Goal: Contribute content: Contribute content

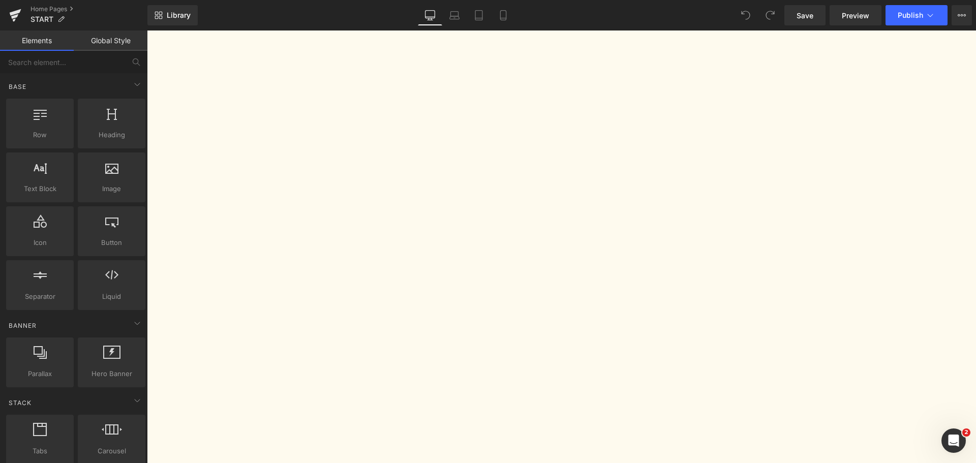
scroll to position [1576, 0]
click at [147, 31] on icon at bounding box center [147, 31] width 0 height 0
click at [147, 31] on link at bounding box center [147, 31] width 0 height 0
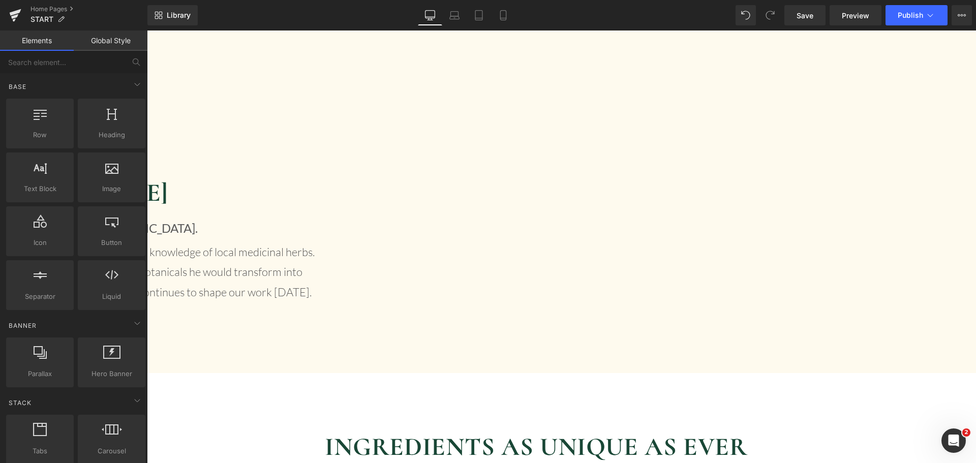
scroll to position [1996, 0]
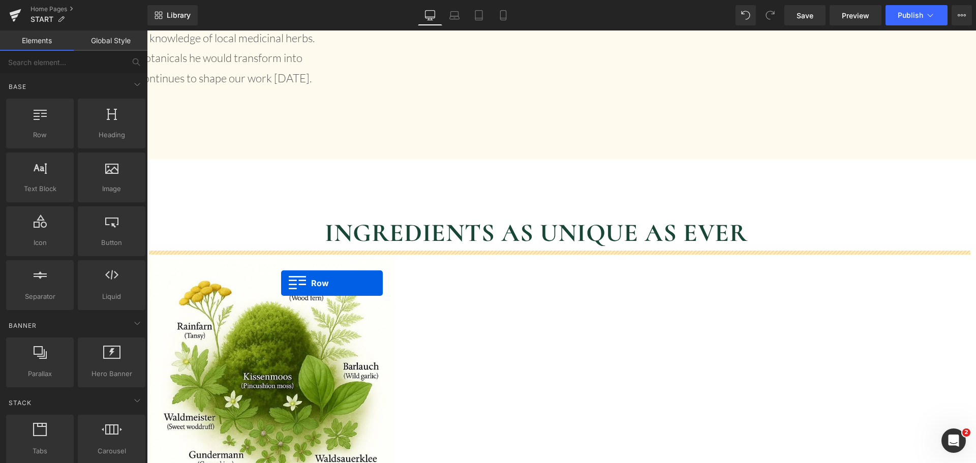
drag, startPoint x: 153, startPoint y: 79, endPoint x: 281, endPoint y: 283, distance: 241.3
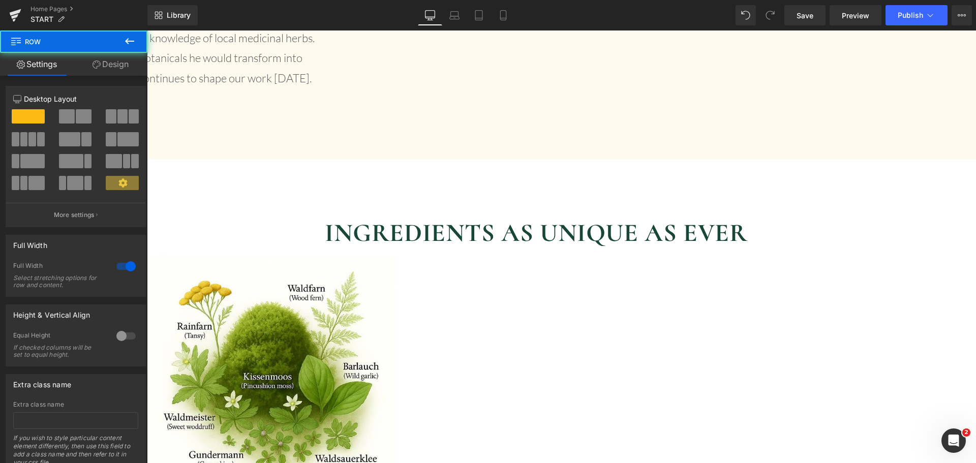
scroll to position [2184, 0]
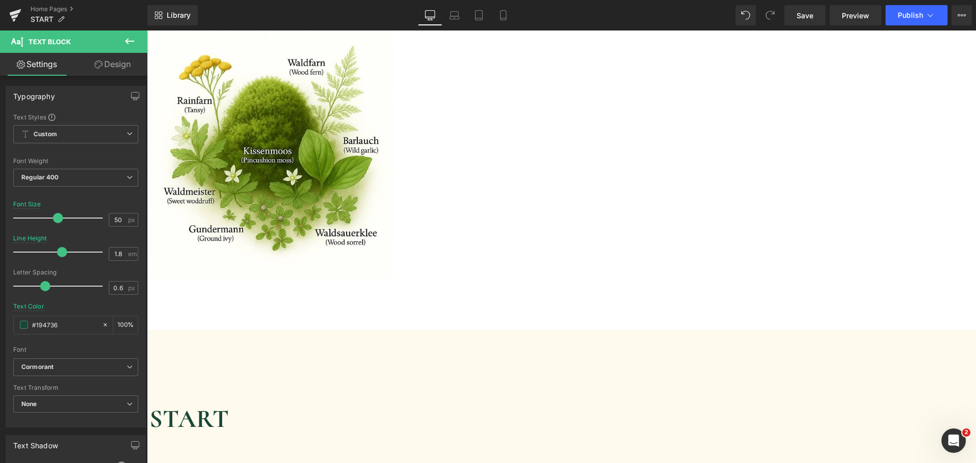
scroll to position [2438, 0]
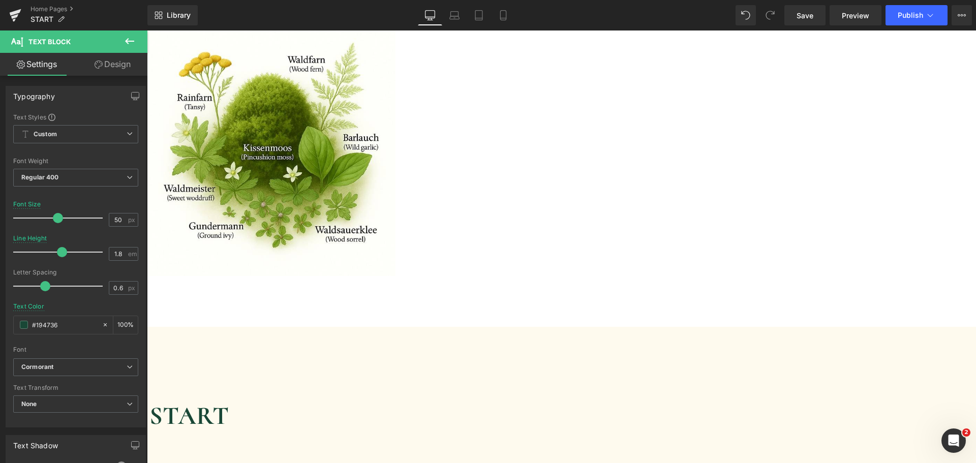
click at [147, 31] on icon at bounding box center [147, 31] width 0 height 0
click at [147, 31] on link at bounding box center [147, 31] width 0 height 0
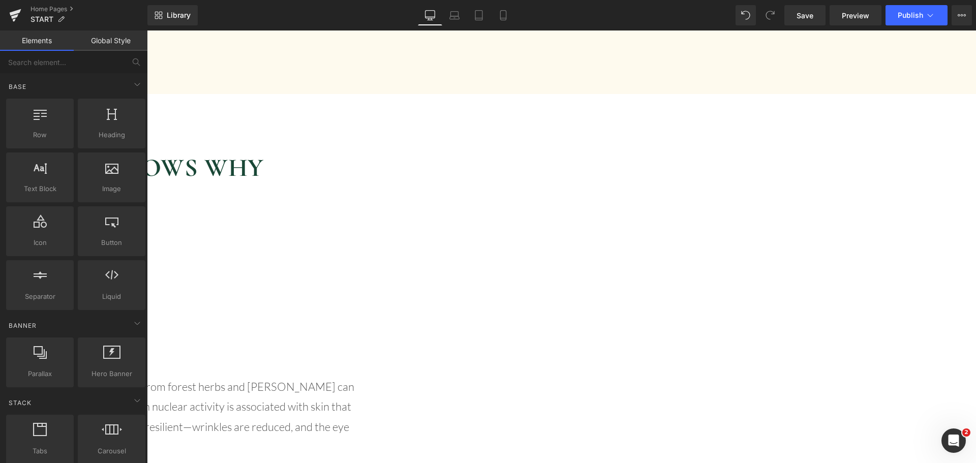
scroll to position [3405, 0]
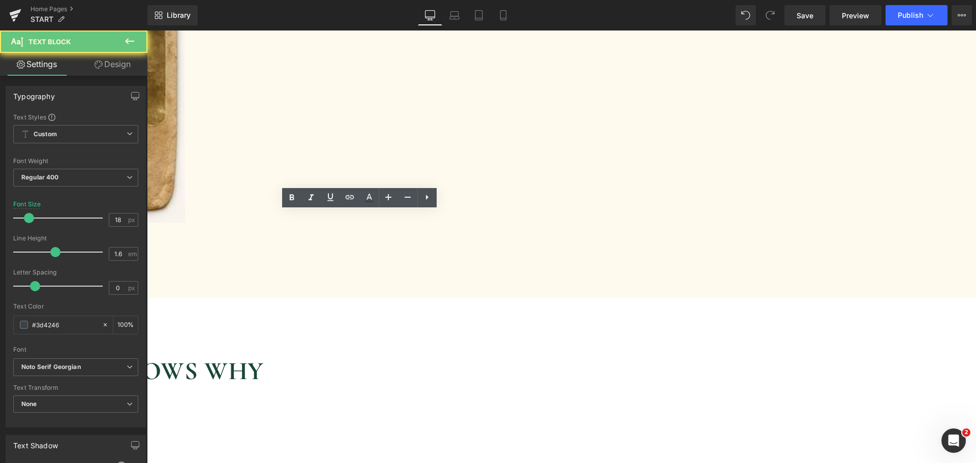
copy p ""A great cream for daily use. My skin looks smoother and fresher all day long. …"
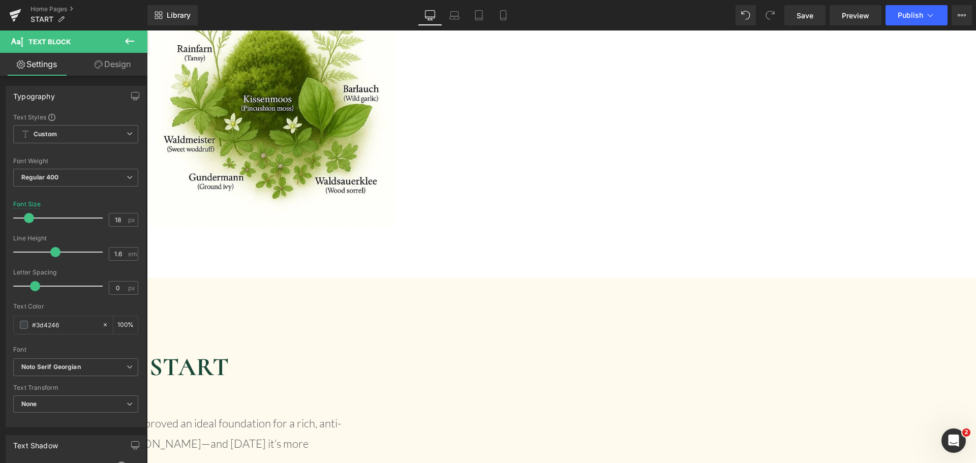
scroll to position [2337, 0]
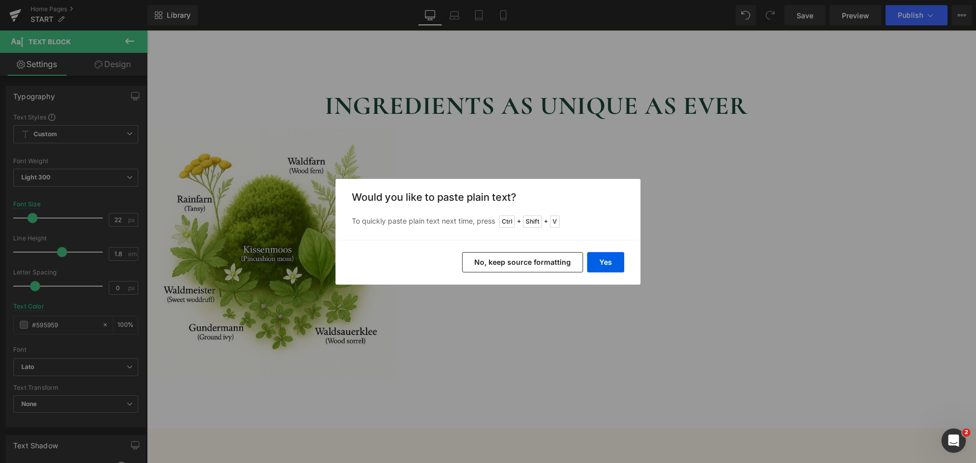
click at [521, 259] on button "No, keep source formatting" at bounding box center [522, 262] width 121 height 20
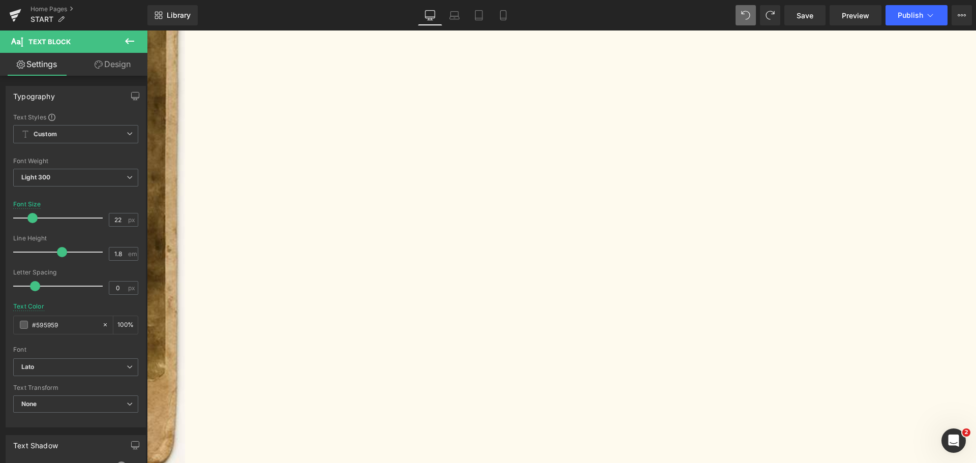
scroll to position [3252, 0]
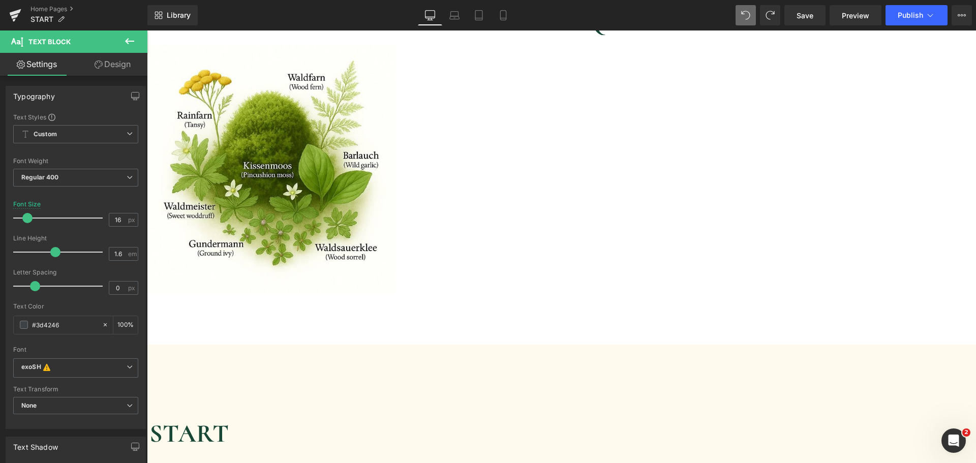
scroll to position [2286, 0]
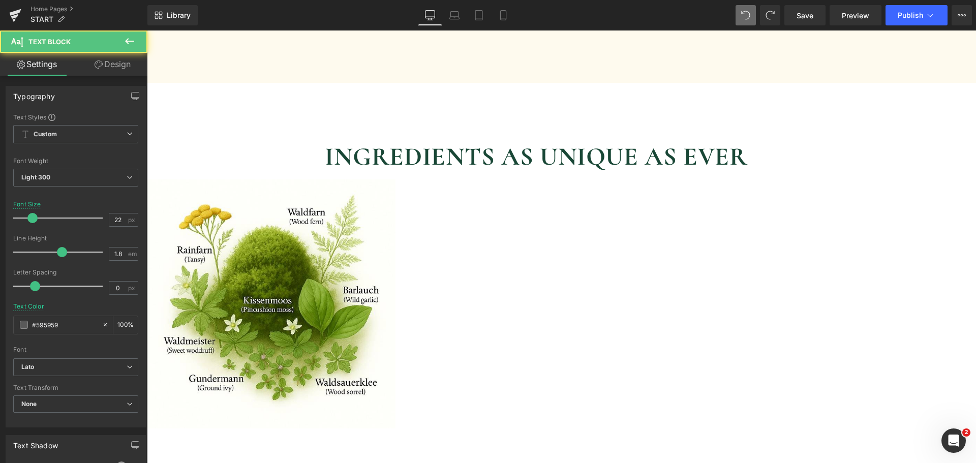
drag, startPoint x: 612, startPoint y: 303, endPoint x: 326, endPoint y: 276, distance: 287.1
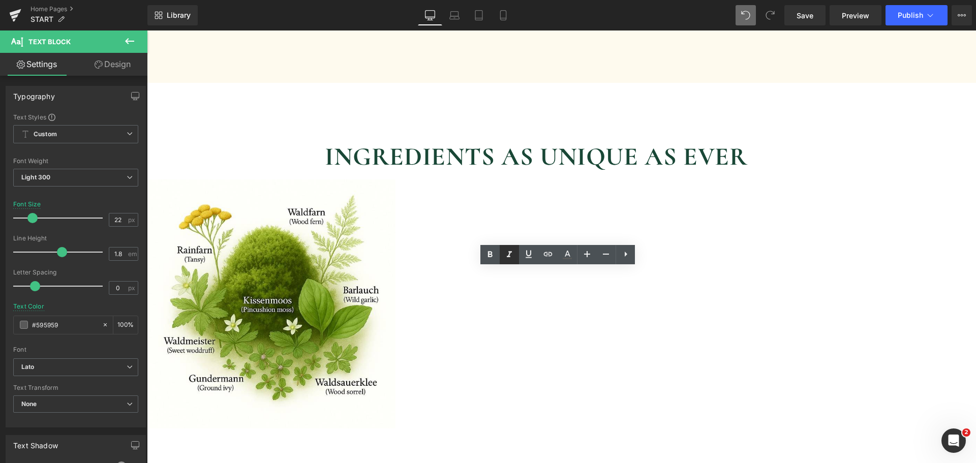
click at [509, 255] on icon at bounding box center [509, 255] width 5 height 6
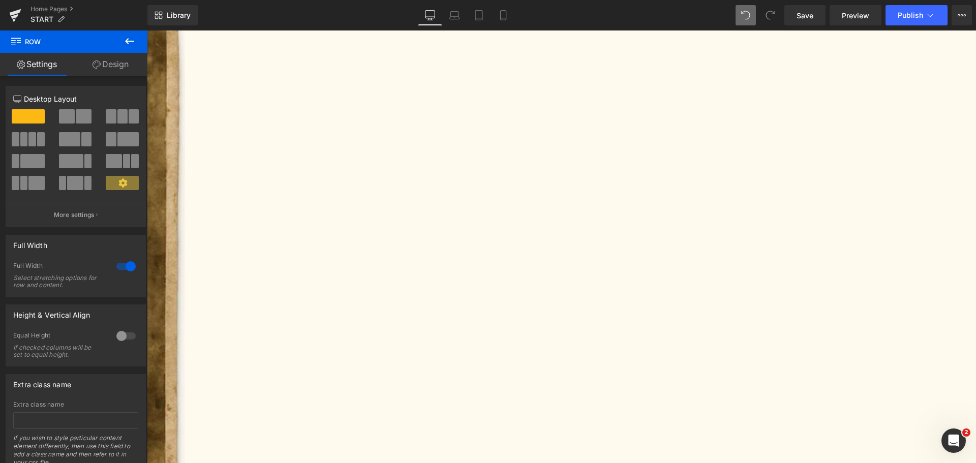
scroll to position [3201, 0]
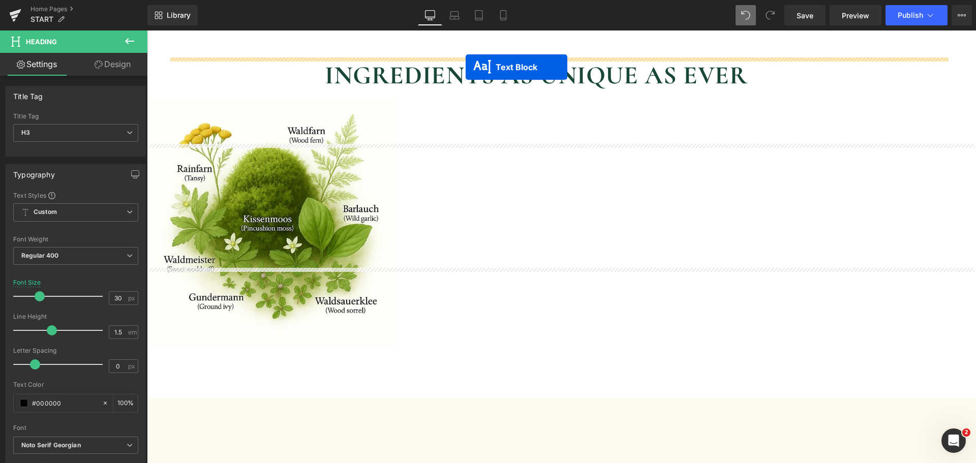
scroll to position [2306, 0]
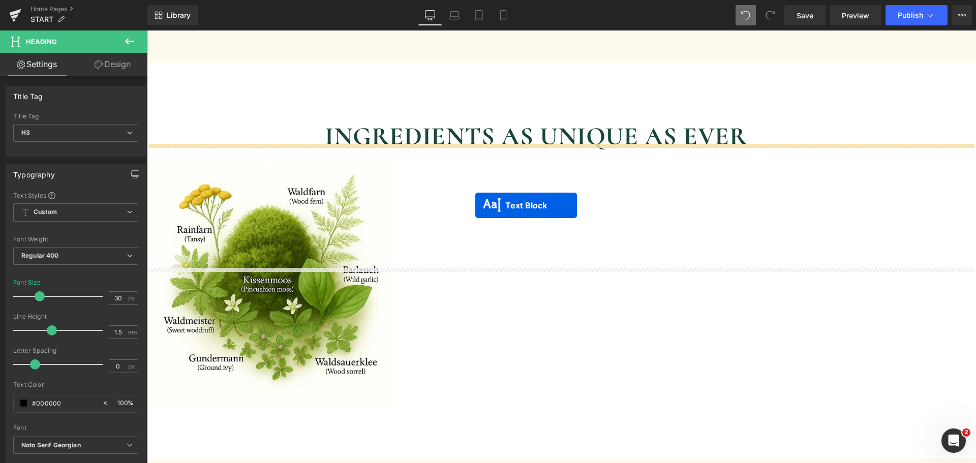
drag, startPoint x: 529, startPoint y: 240, endPoint x: 475, endPoint y: 205, distance: 64.0
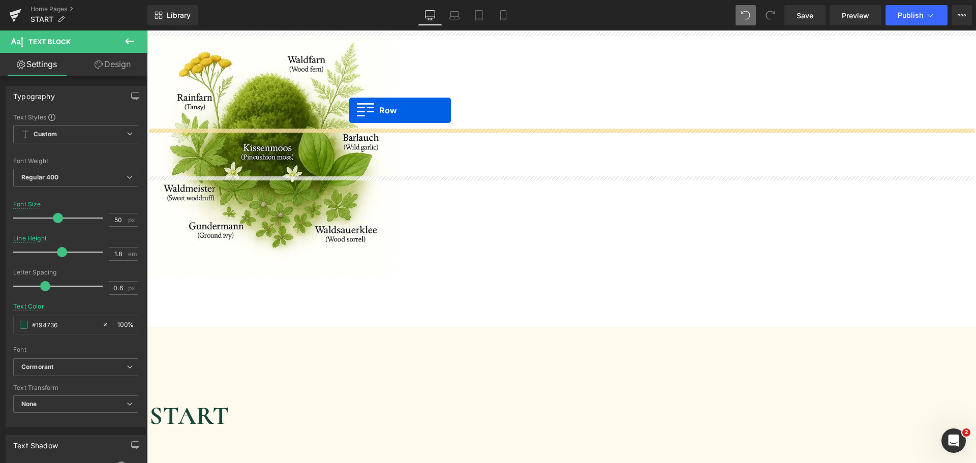
scroll to position [2418, 0]
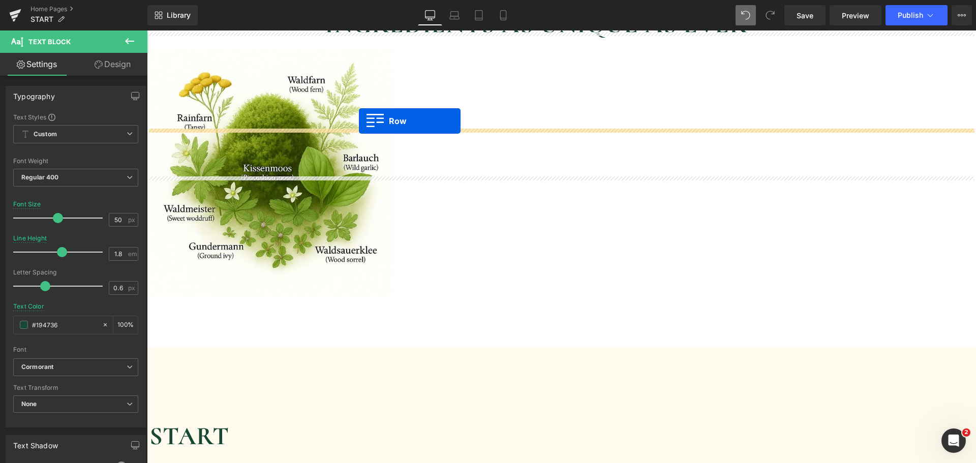
drag, startPoint x: 270, startPoint y: 111, endPoint x: 359, endPoint y: 121, distance: 89.6
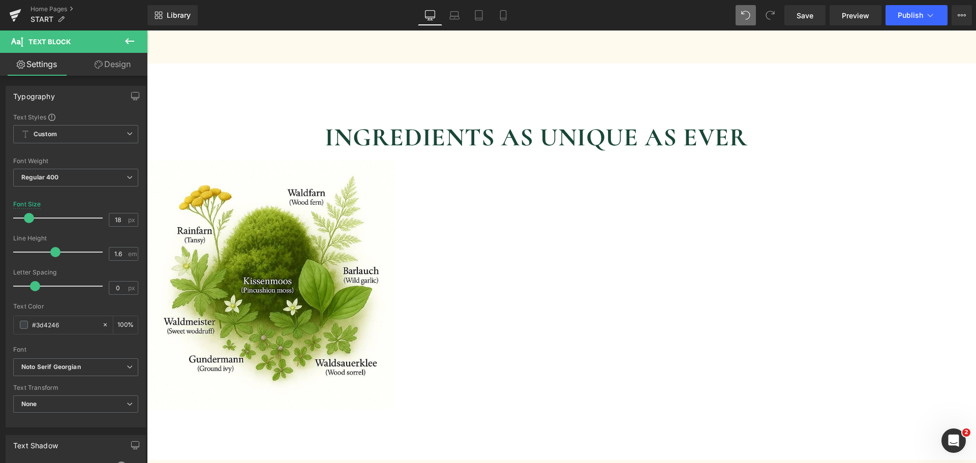
scroll to position [2164, 0]
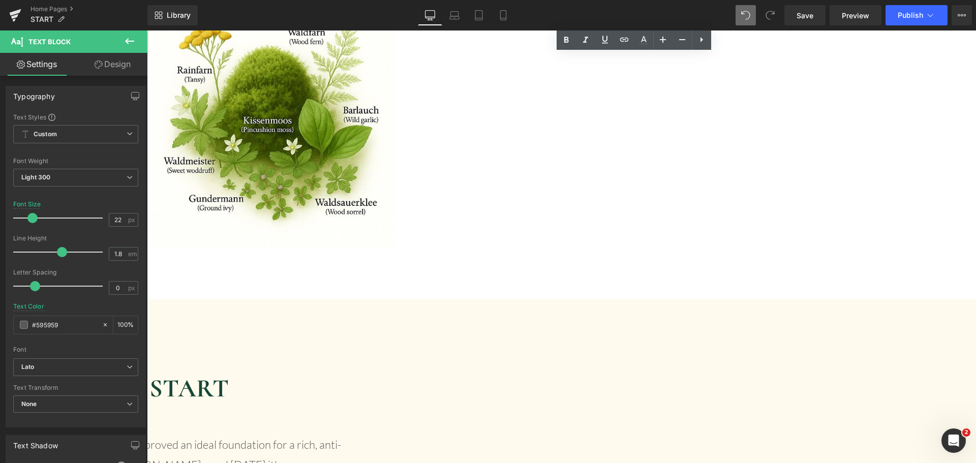
scroll to position [2469, 0]
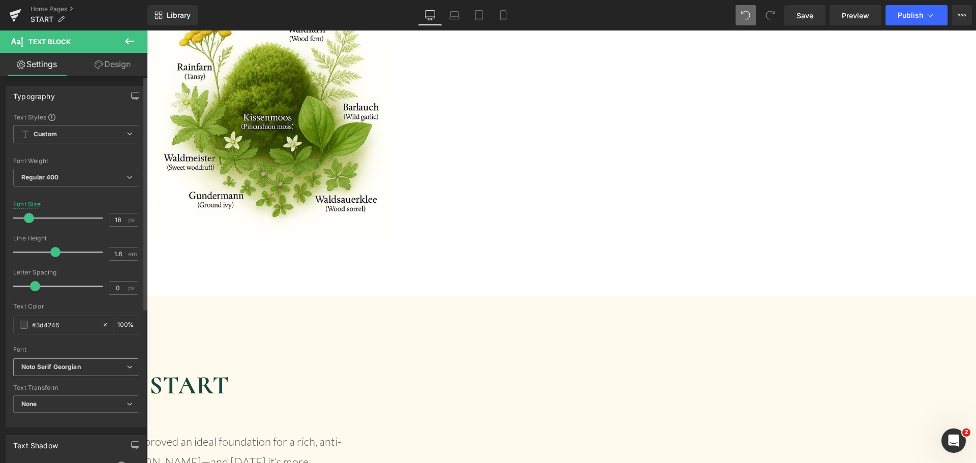
click at [78, 370] on icon "Noto Serif Georgian" at bounding box center [50, 367] width 59 height 9
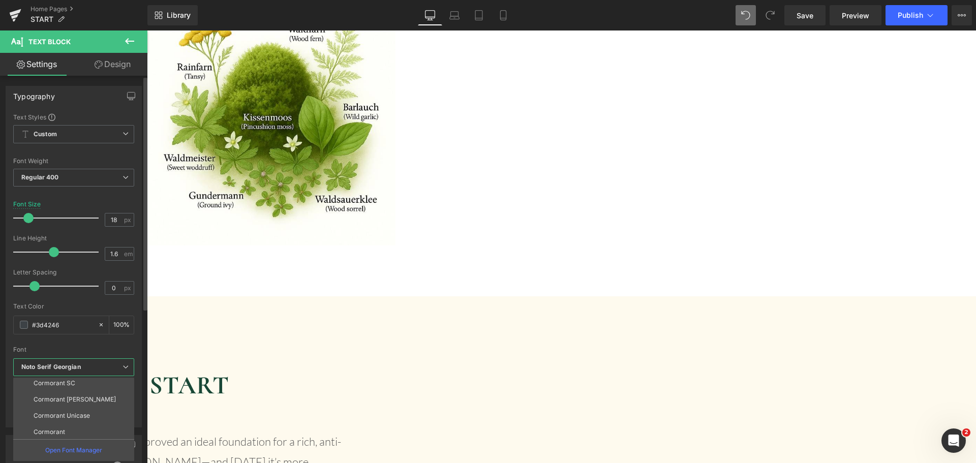
scroll to position [102, 0]
click at [66, 427] on li "Lato" at bounding box center [76, 431] width 126 height 16
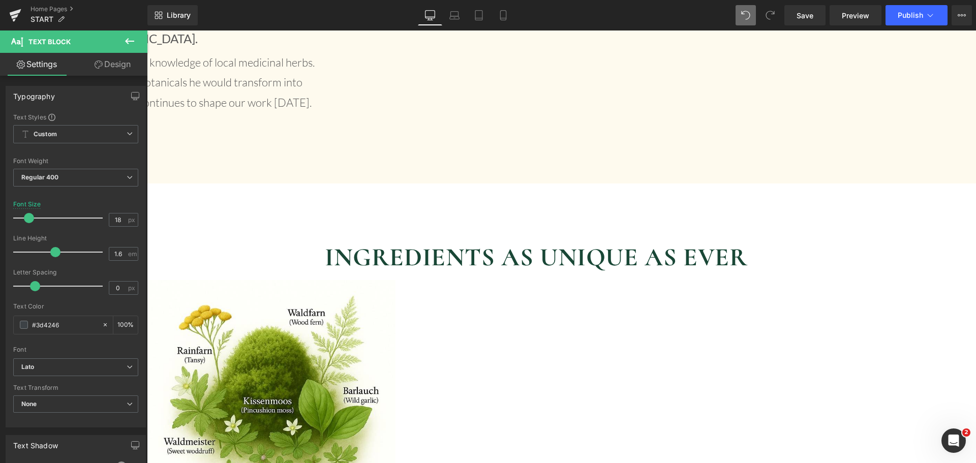
scroll to position [2164, 0]
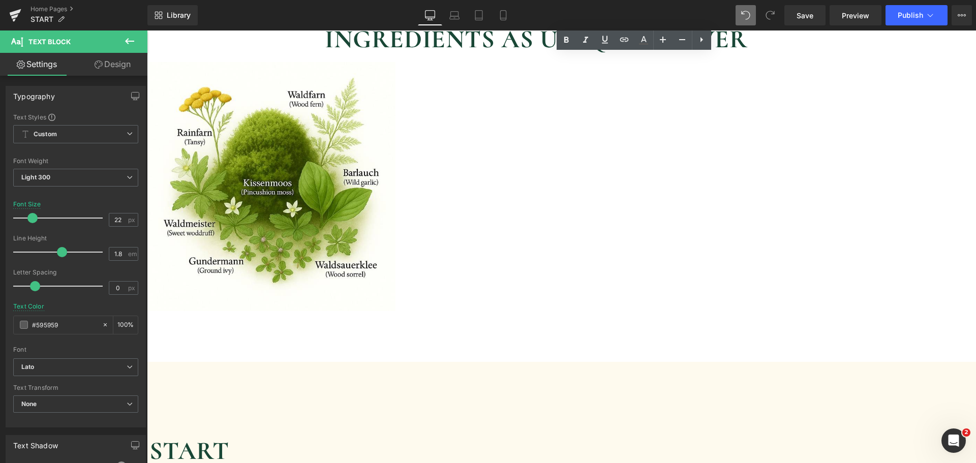
scroll to position [2418, 0]
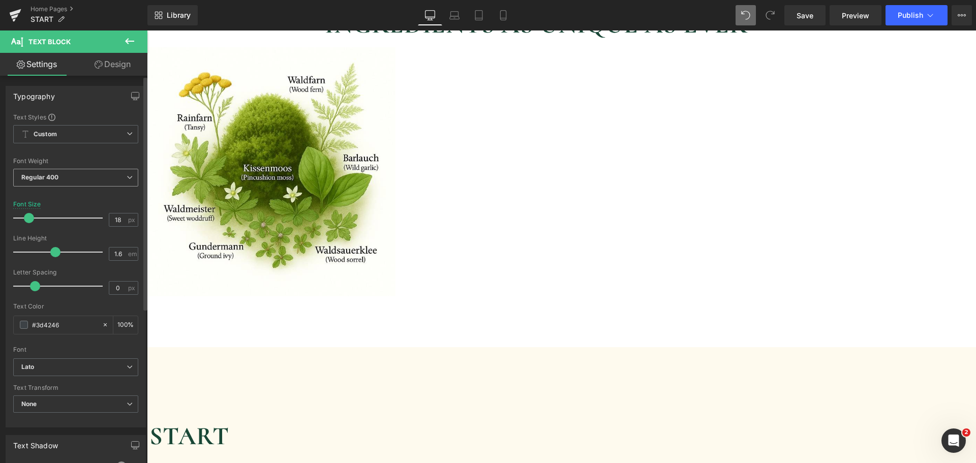
click at [106, 171] on span "Regular 400" at bounding box center [75, 178] width 125 height 18
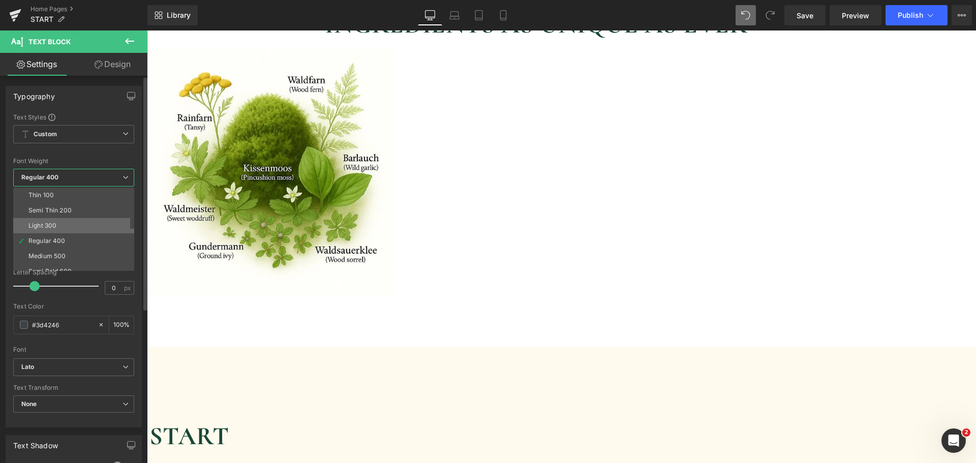
click at [57, 221] on li "Light 300" at bounding box center [76, 225] width 126 height 15
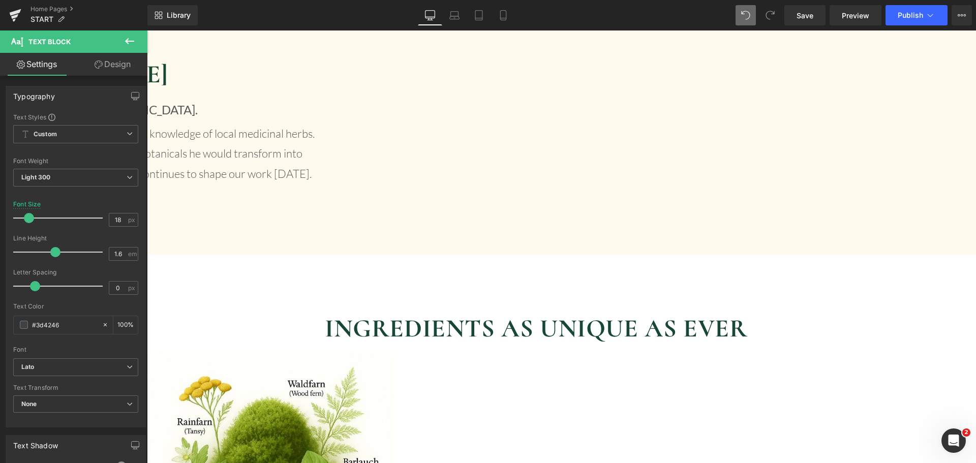
scroll to position [2113, 0]
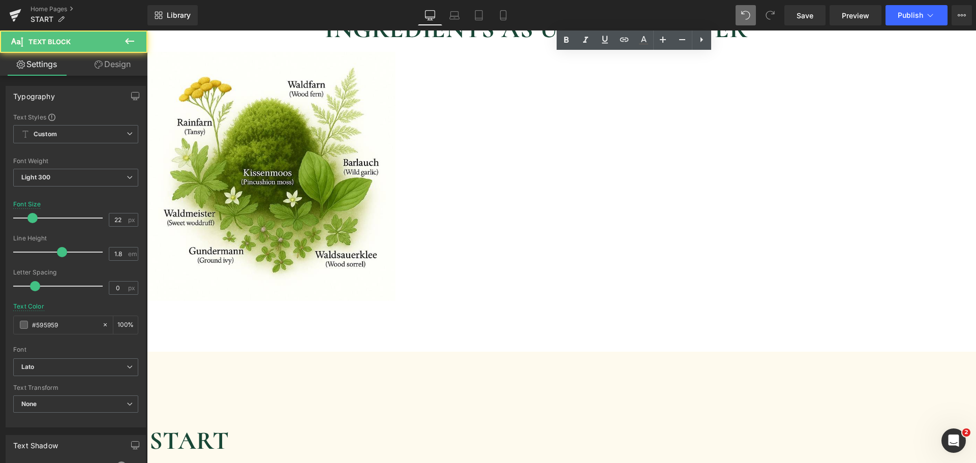
scroll to position [2418, 0]
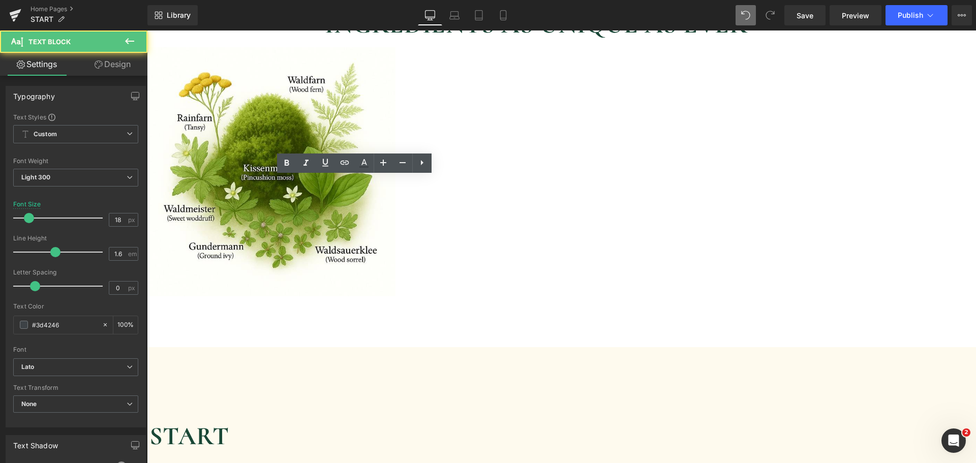
click at [384, 167] on icon at bounding box center [383, 163] width 12 height 12
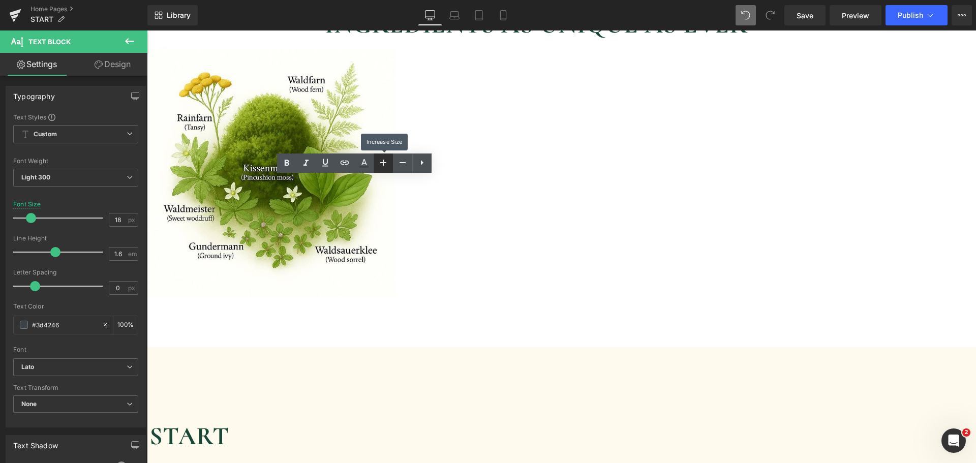
click at [384, 167] on icon at bounding box center [383, 163] width 12 height 12
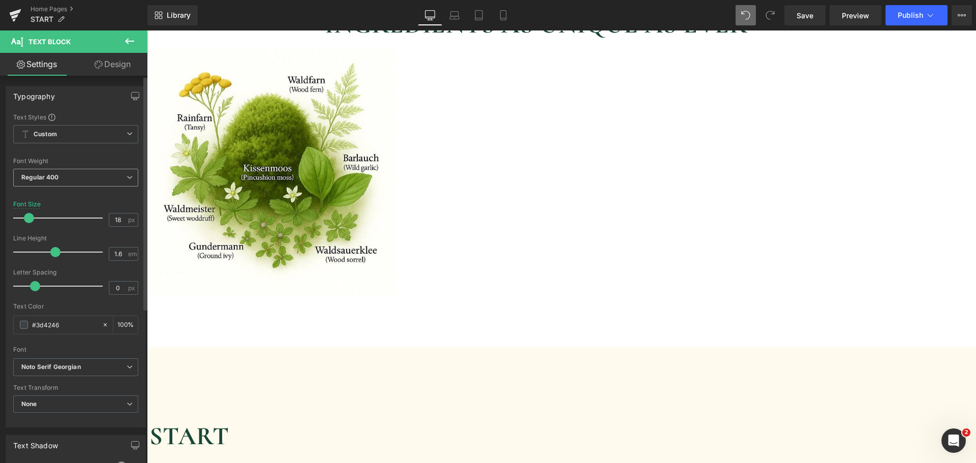
click at [73, 178] on span "Regular 400" at bounding box center [75, 178] width 125 height 18
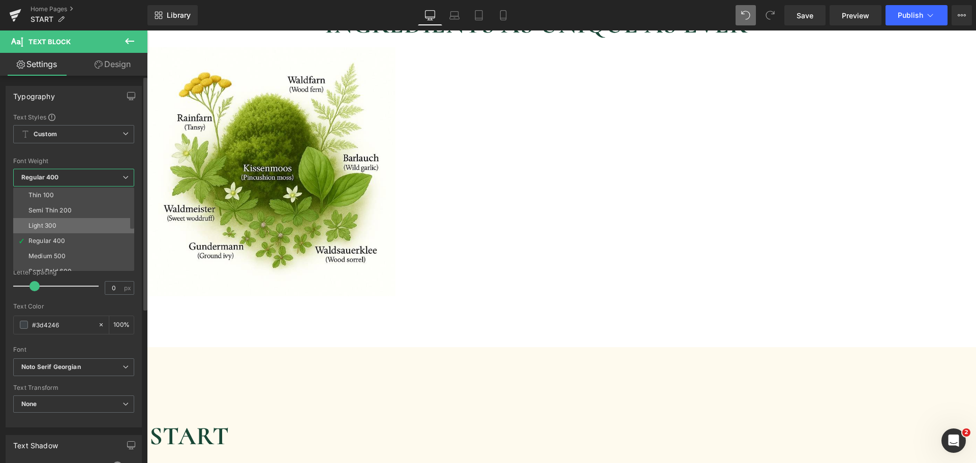
click at [61, 222] on li "Light 300" at bounding box center [76, 225] width 126 height 15
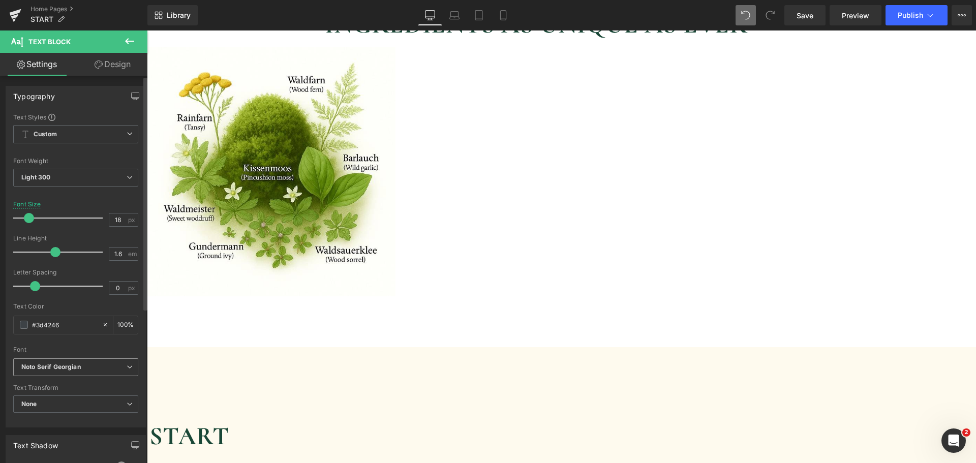
click at [79, 372] on span "Noto Serif Georgian" at bounding box center [75, 368] width 125 height 18
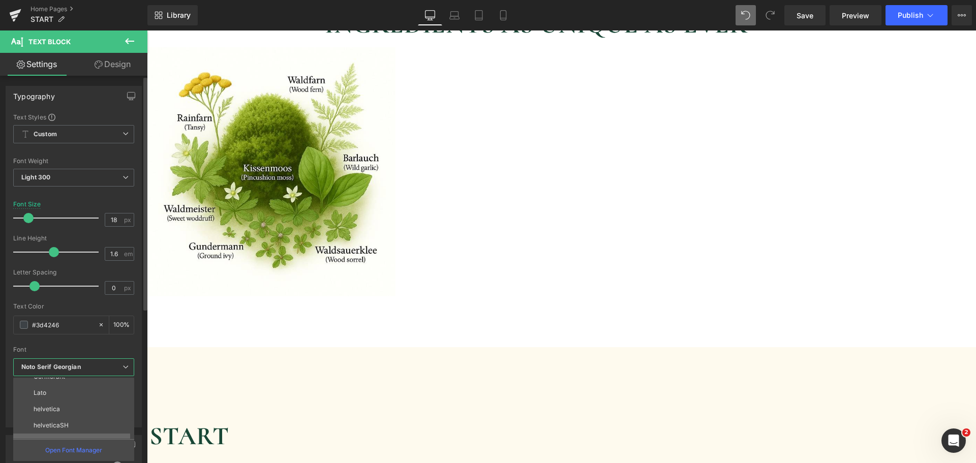
scroll to position [116, 0]
click at [70, 418] on li "Lato" at bounding box center [76, 416] width 126 height 16
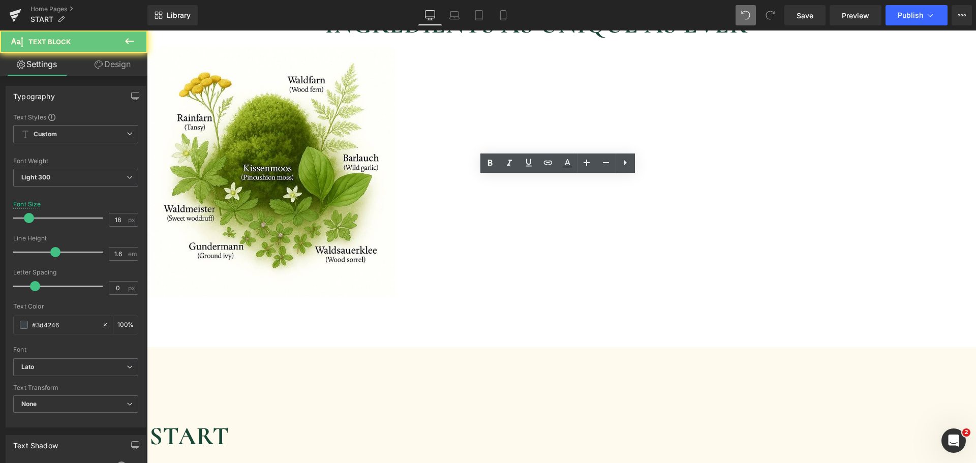
click at [593, 164] on icon at bounding box center [587, 163] width 12 height 12
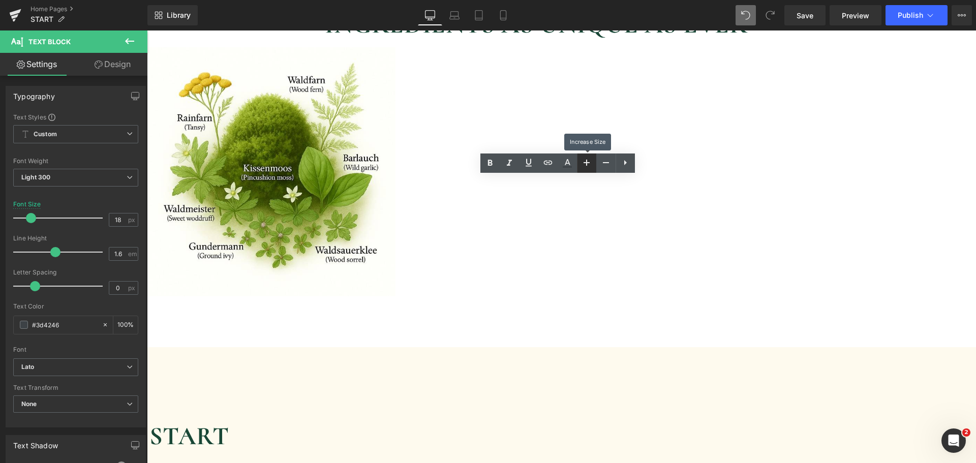
click at [593, 164] on icon at bounding box center [587, 163] width 12 height 12
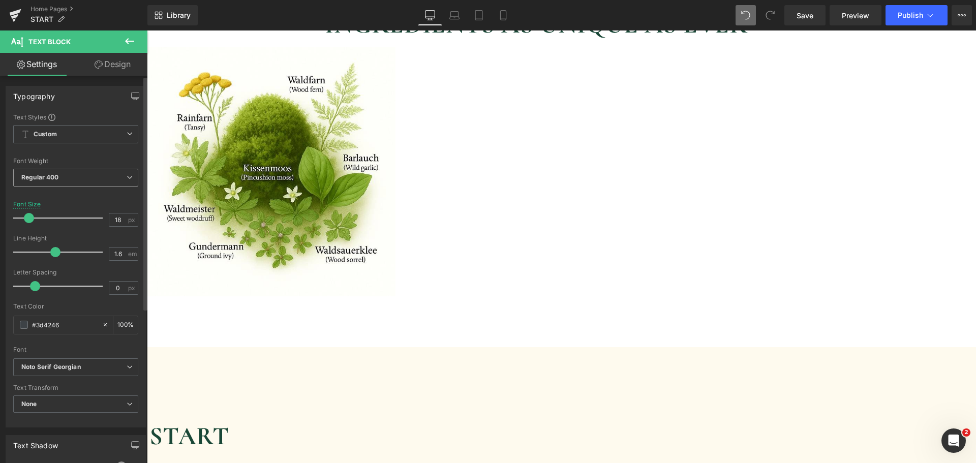
click at [84, 172] on span "Regular 400" at bounding box center [75, 178] width 125 height 18
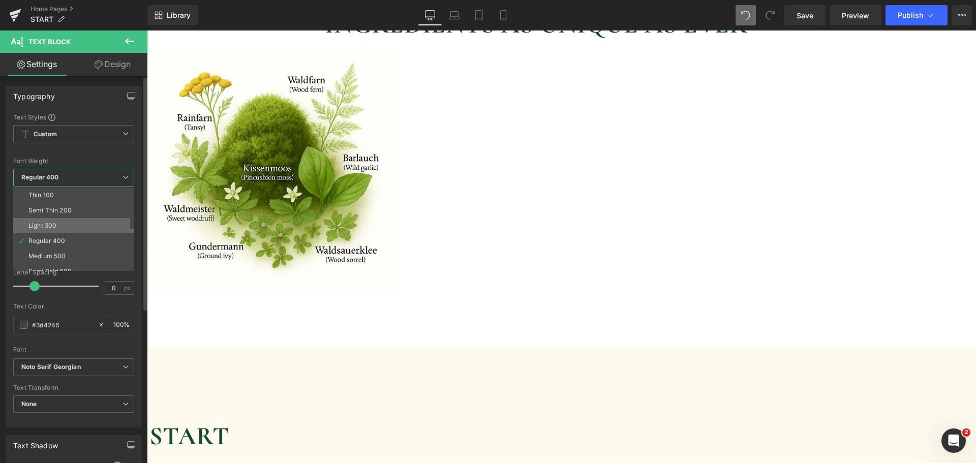
click at [69, 221] on li "Light 300" at bounding box center [76, 225] width 126 height 15
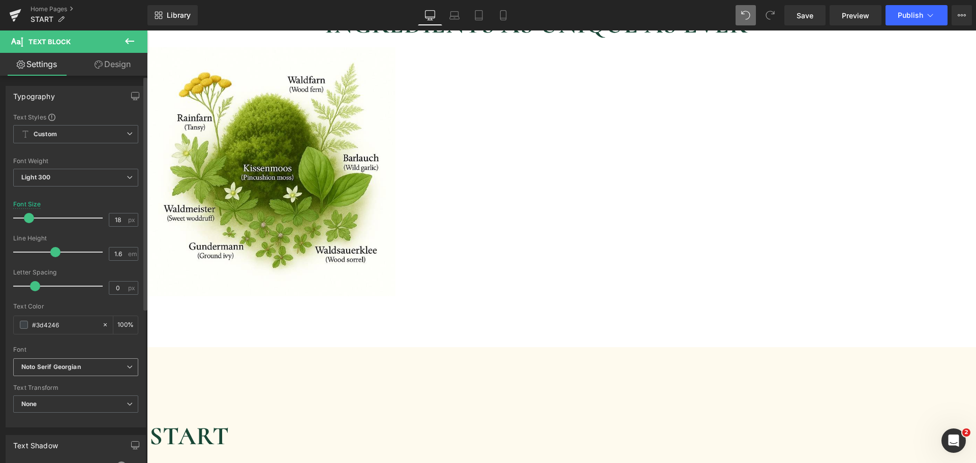
click at [67, 373] on span "Noto Serif Georgian" at bounding box center [75, 368] width 125 height 18
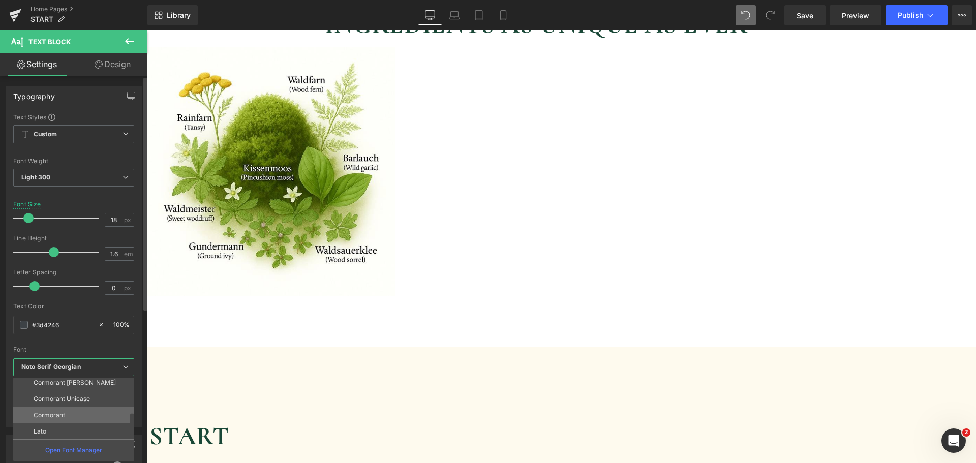
scroll to position [102, 0]
click at [54, 423] on li "Lato" at bounding box center [76, 431] width 126 height 16
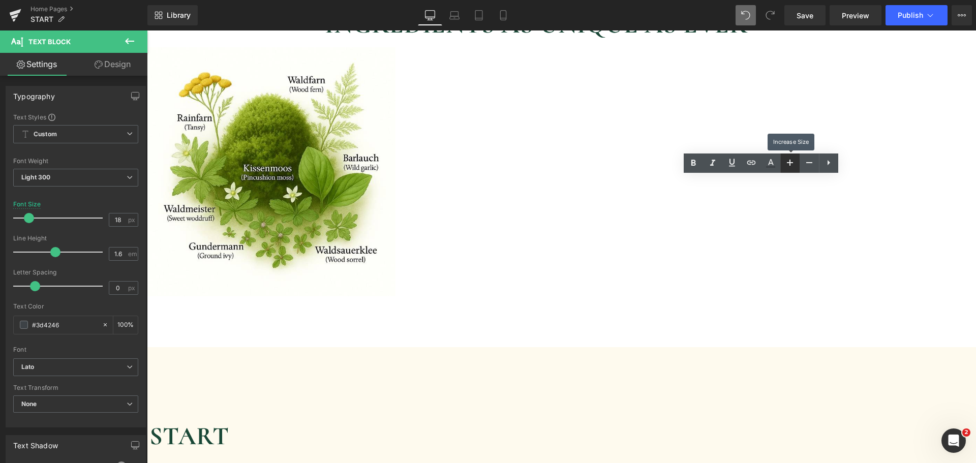
click at [785, 164] on icon at bounding box center [790, 163] width 12 height 12
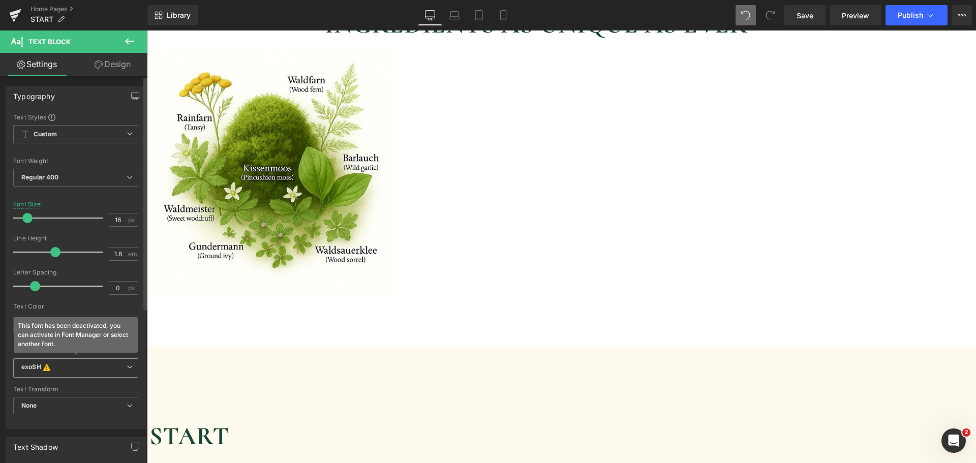
click at [70, 371] on b "exoSH This font has been deactivated, you can activate in Font Manager or selec…" at bounding box center [73, 368] width 105 height 10
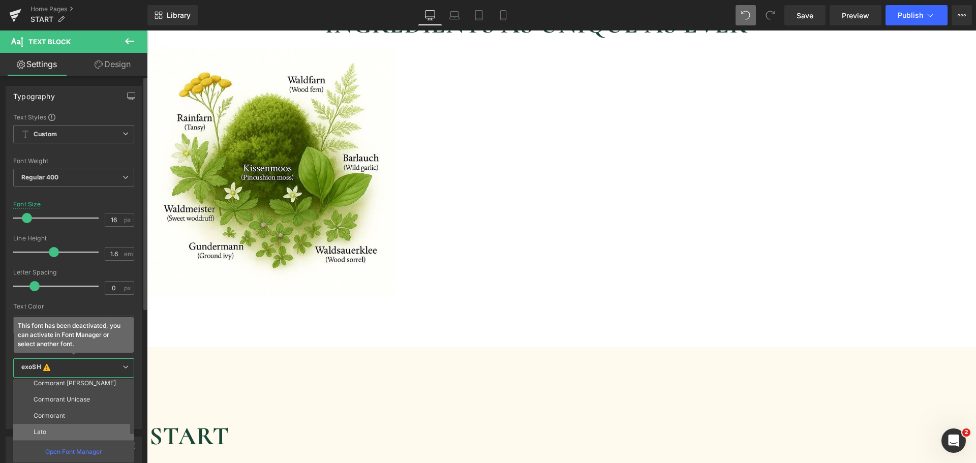
click at [62, 431] on li "Lato" at bounding box center [76, 432] width 126 height 16
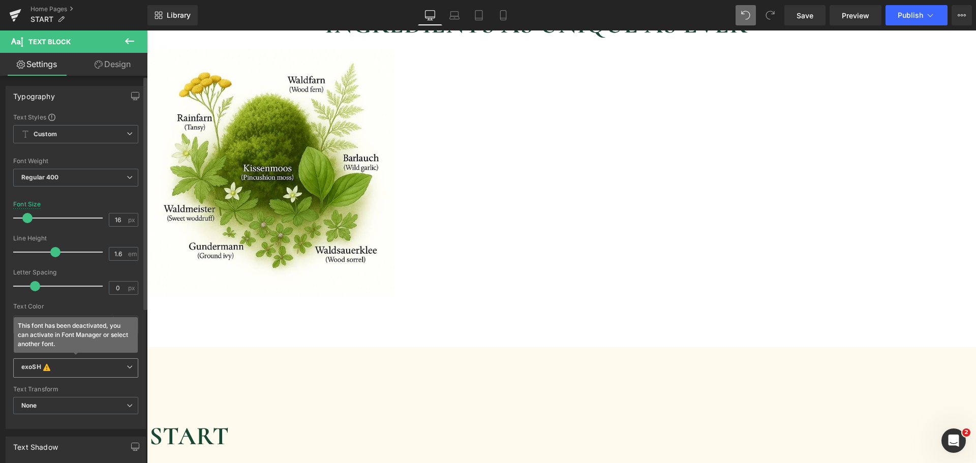
click at [55, 373] on b "exoSH This font has been deactivated, you can activate in Font Manager or selec…" at bounding box center [73, 368] width 105 height 10
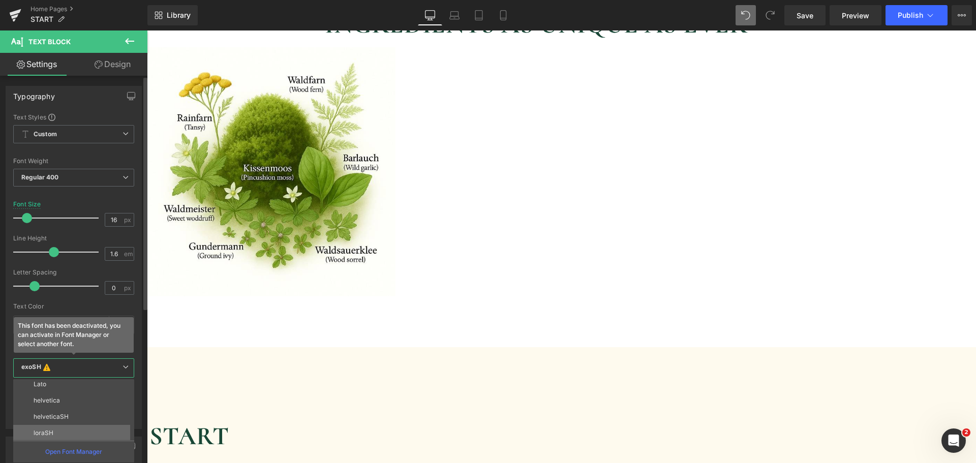
scroll to position [132, 0]
click at [61, 405] on li "Lato" at bounding box center [76, 402] width 126 height 16
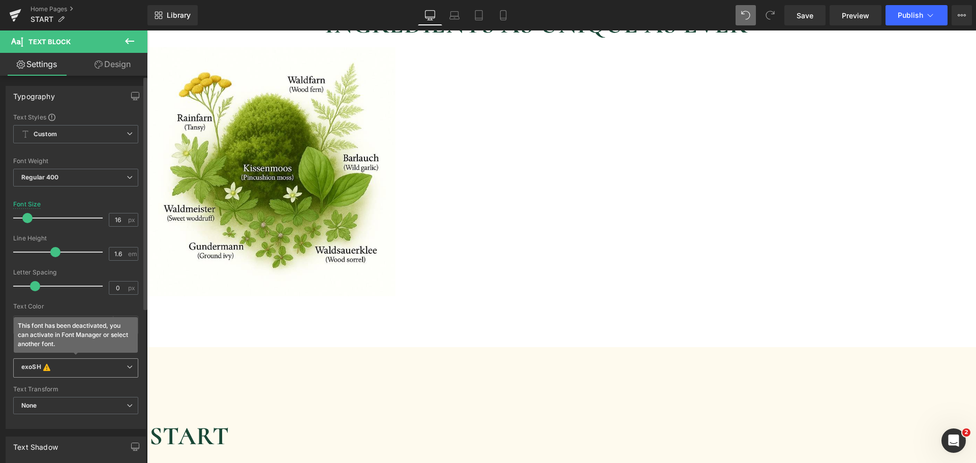
click at [67, 367] on b "exoSH This font has been deactivated, you can activate in Font Manager or selec…" at bounding box center [73, 368] width 105 height 10
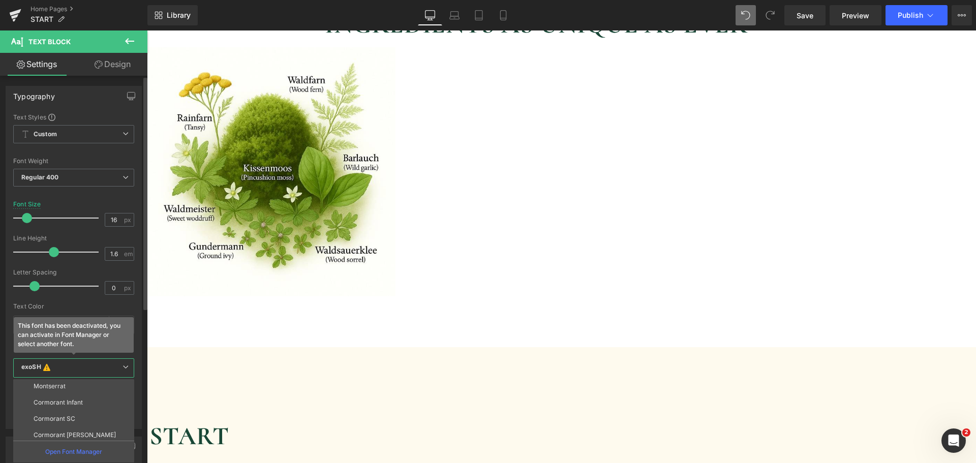
scroll to position [102, 0]
click at [63, 428] on li "Lato" at bounding box center [76, 432] width 126 height 16
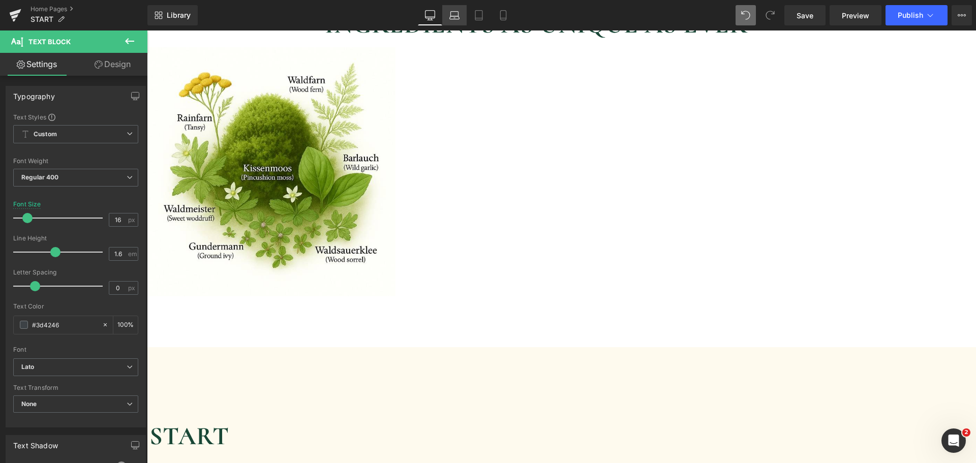
click at [453, 17] on icon at bounding box center [455, 15] width 10 height 10
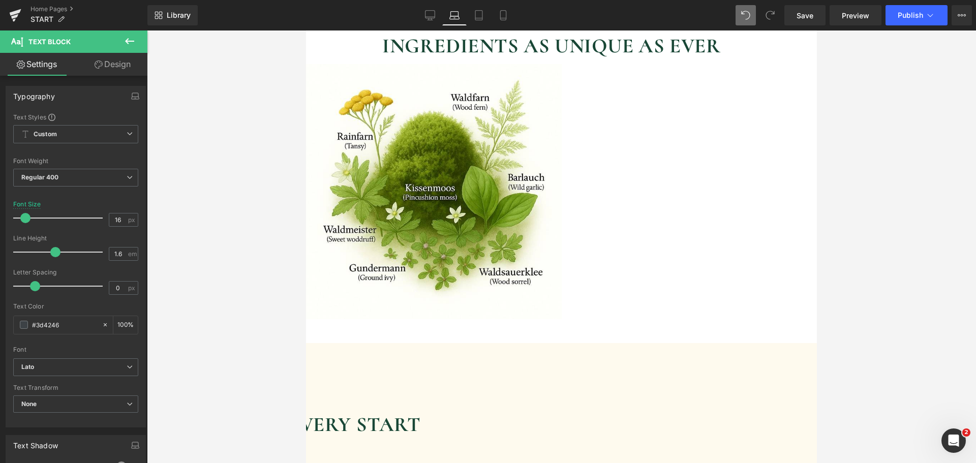
scroll to position [2113, 0]
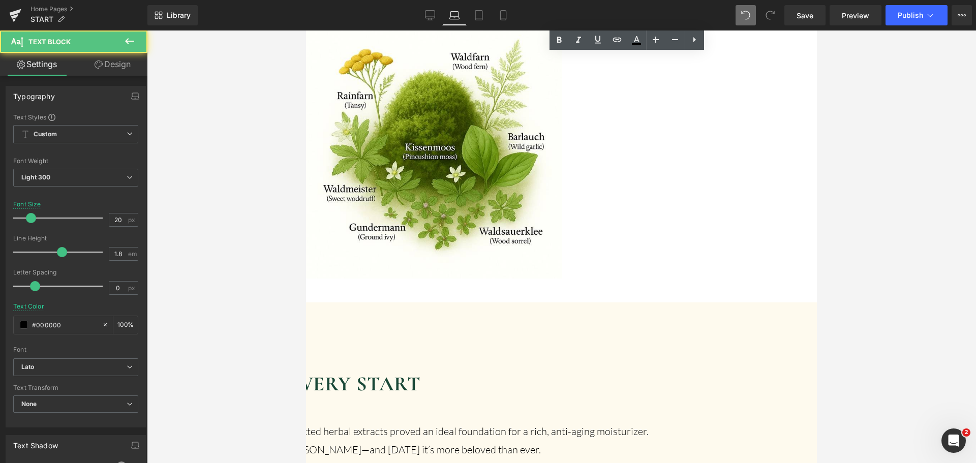
scroll to position [2215, 0]
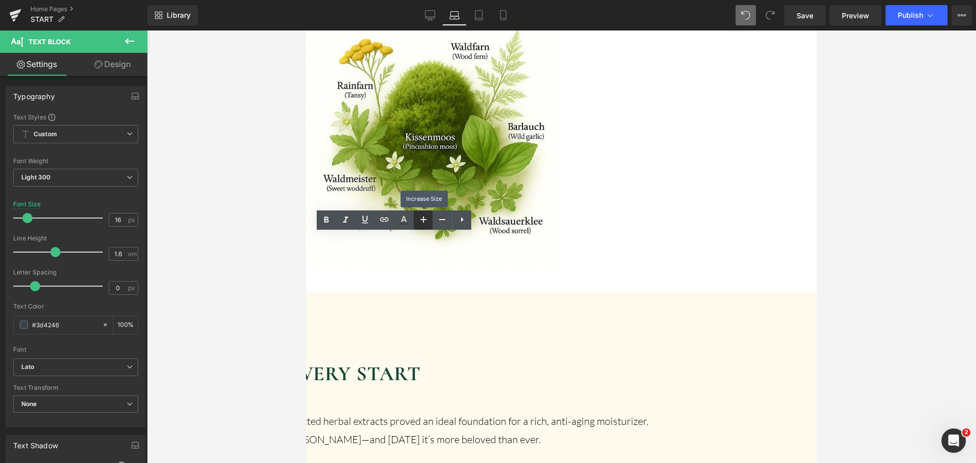
click at [430, 223] on link at bounding box center [422, 220] width 19 height 19
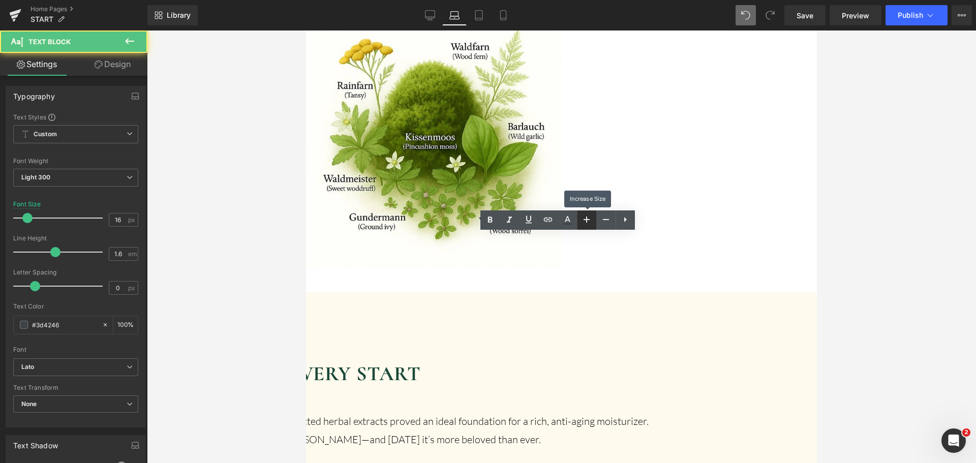
click at [588, 224] on icon at bounding box center [587, 220] width 12 height 12
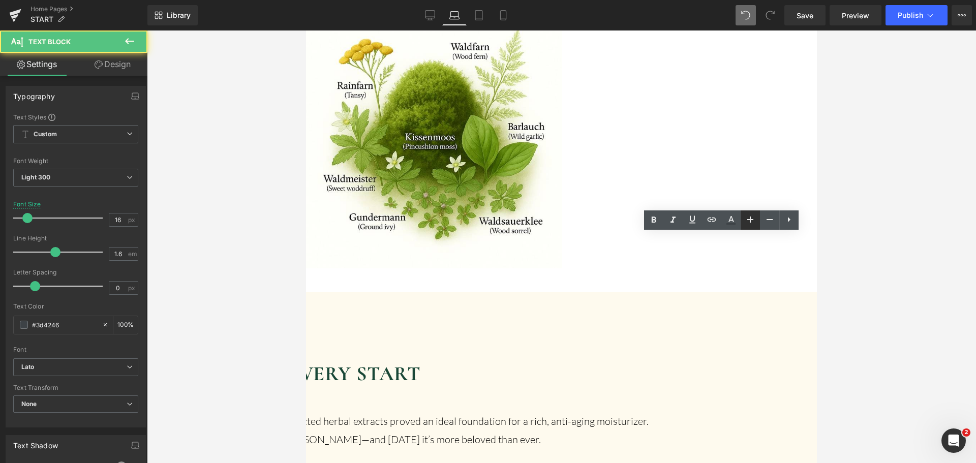
click at [743, 223] on link at bounding box center [750, 220] width 19 height 19
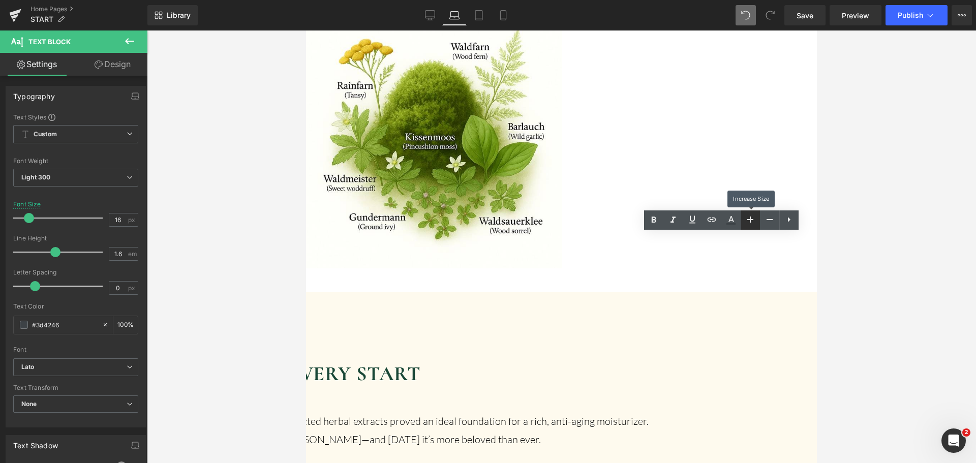
click at [743, 223] on link at bounding box center [750, 220] width 19 height 19
click at [878, 226] on div at bounding box center [561, 247] width 829 height 433
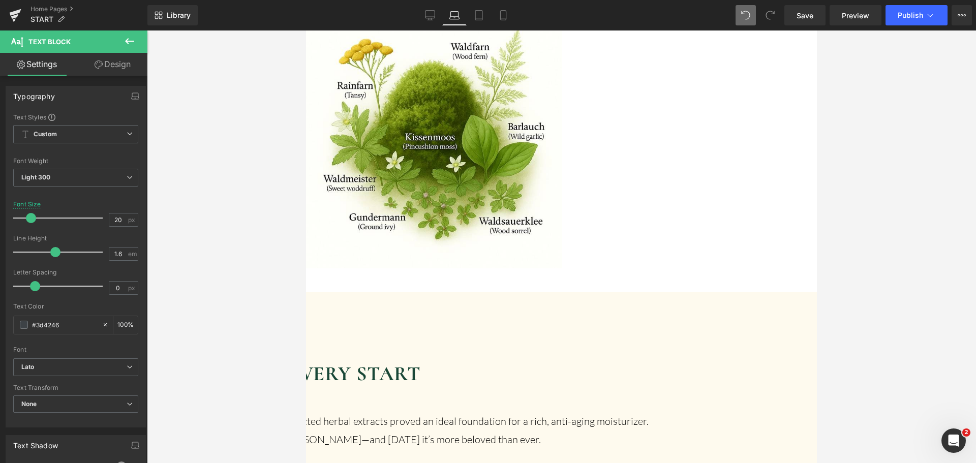
click at [426, 17] on icon at bounding box center [430, 15] width 10 height 10
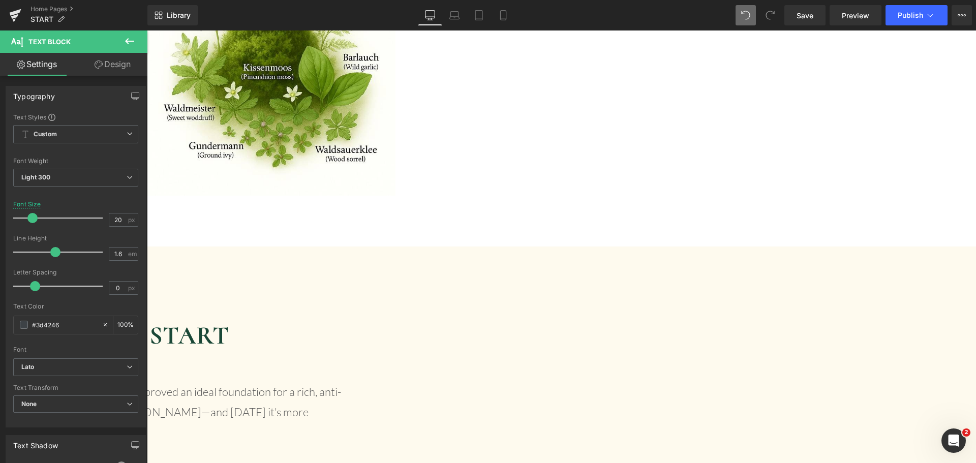
scroll to position [2344, 0]
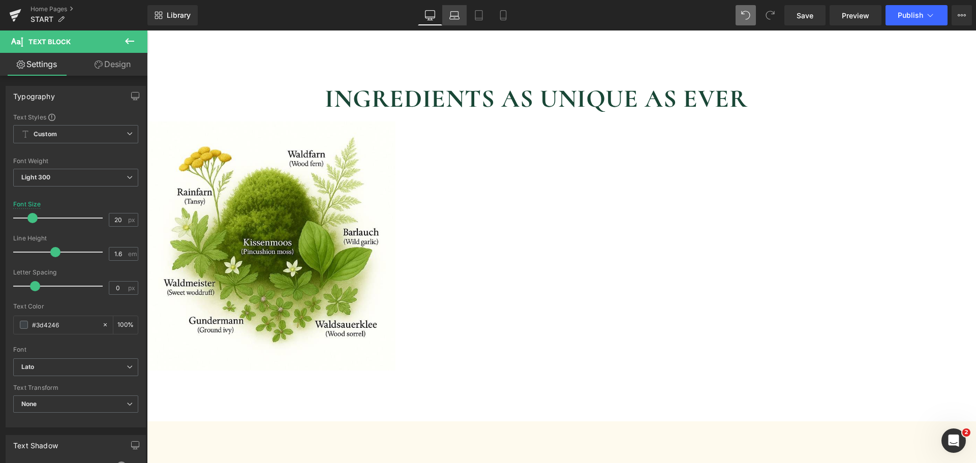
click at [457, 17] on icon at bounding box center [455, 15] width 10 height 10
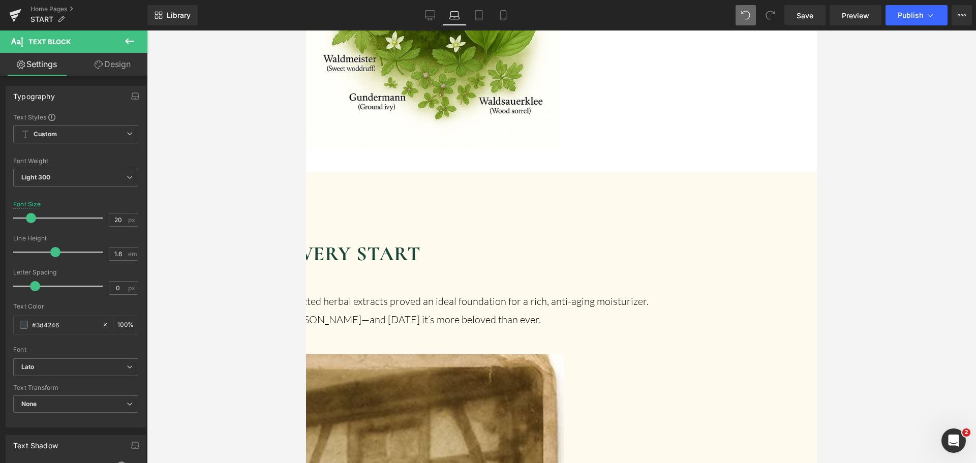
scroll to position [2336, 0]
click at [306, 31] on link at bounding box center [306, 31] width 0 height 0
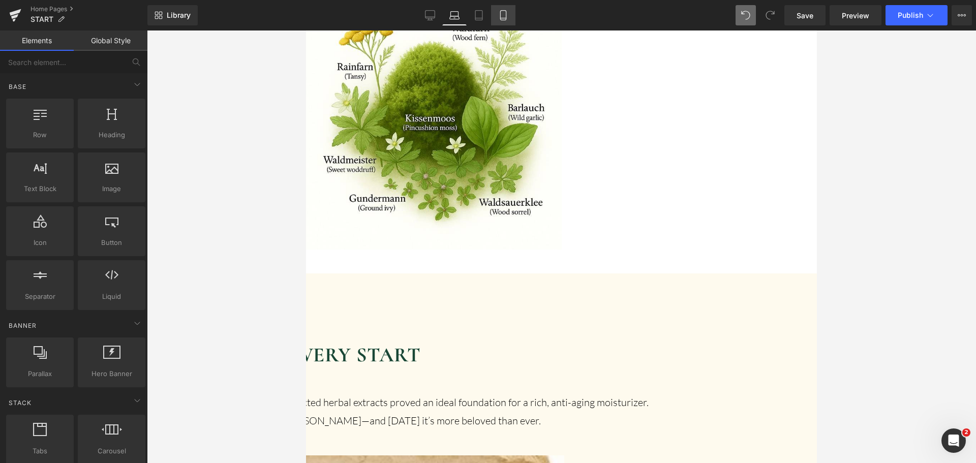
click at [502, 18] on icon at bounding box center [503, 18] width 6 height 0
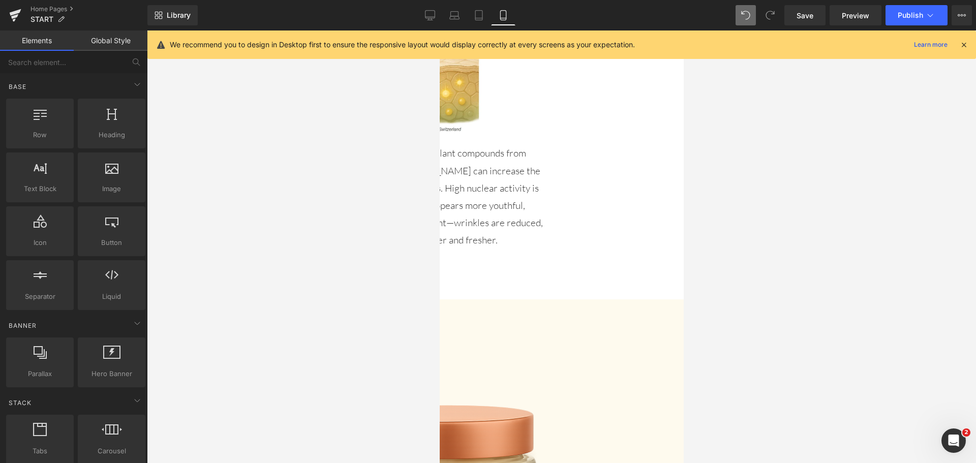
scroll to position [2574, 0]
click at [437, 11] on link "Desktop" at bounding box center [430, 15] width 24 height 20
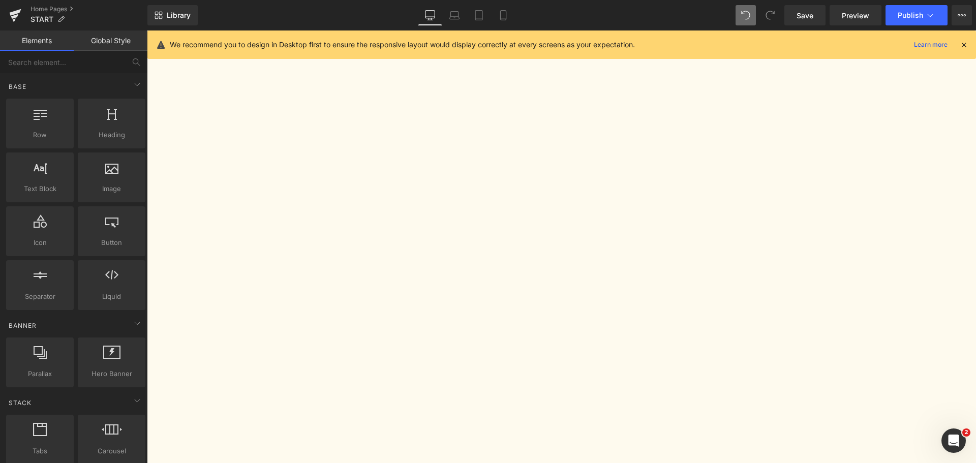
scroll to position [1461, 0]
click at [147, 31] on icon at bounding box center [147, 31] width 0 height 0
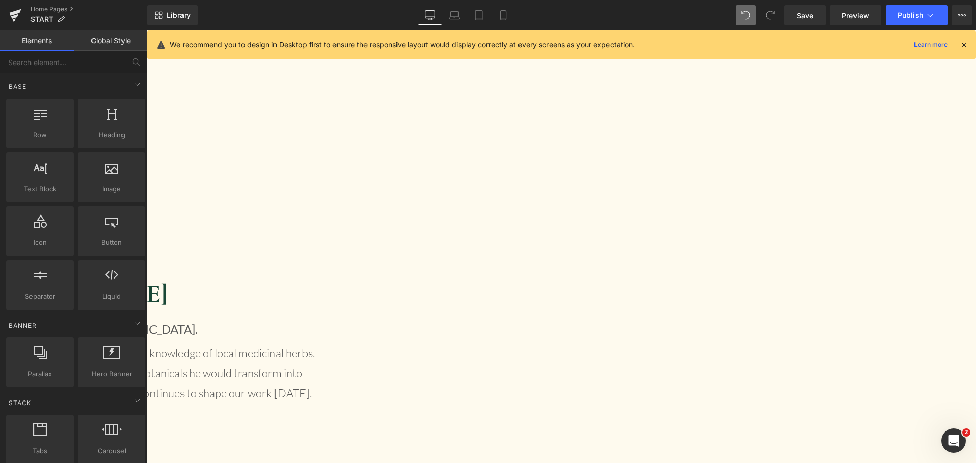
scroll to position [1996, 0]
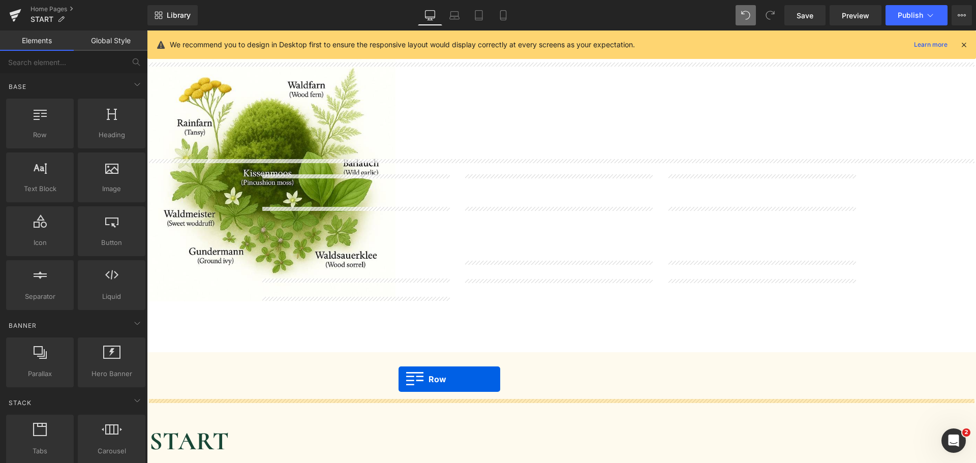
drag, startPoint x: 153, startPoint y: 81, endPoint x: 399, endPoint y: 379, distance: 386.6
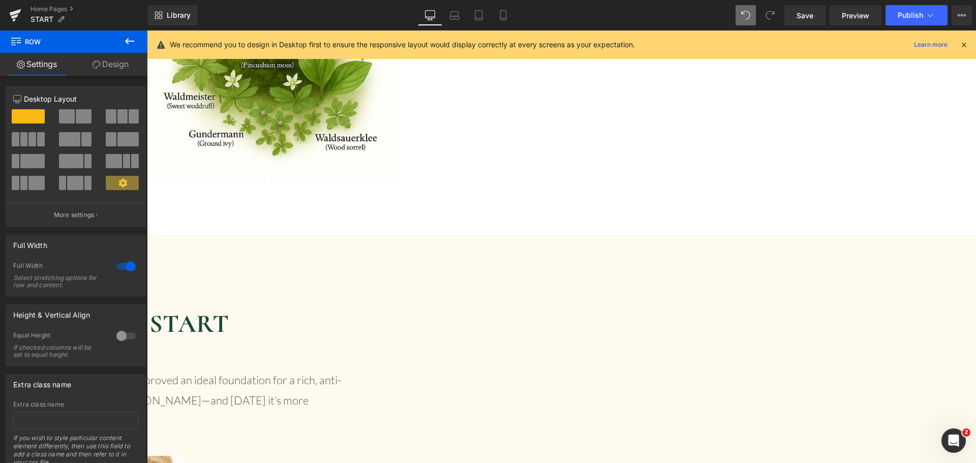
scroll to position [2693, 0]
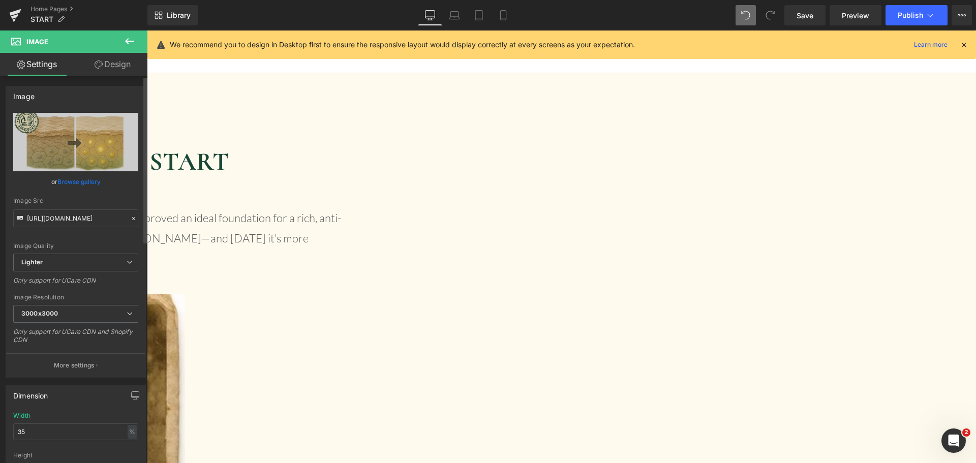
click at [77, 180] on link "Browse gallery" at bounding box center [78, 182] width 43 height 18
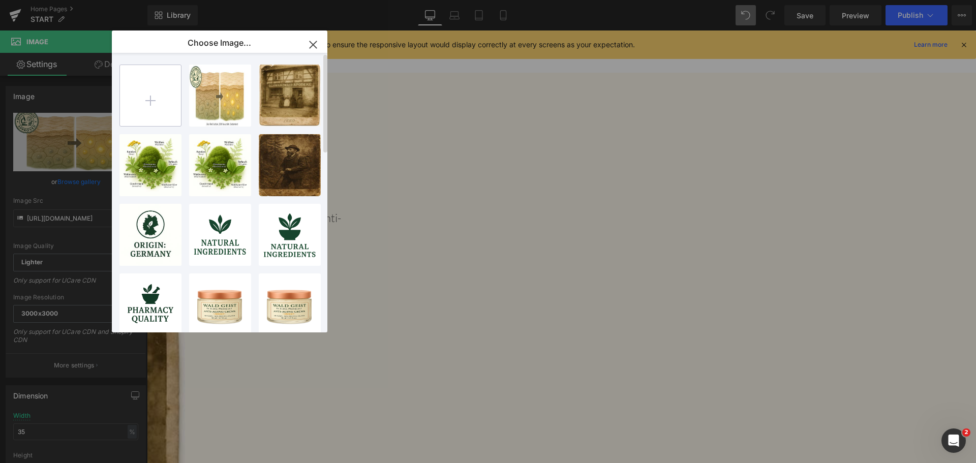
click at [151, 83] on input "file" at bounding box center [150, 95] width 61 height 61
type input "C:\fakepath\certificate.jpg"
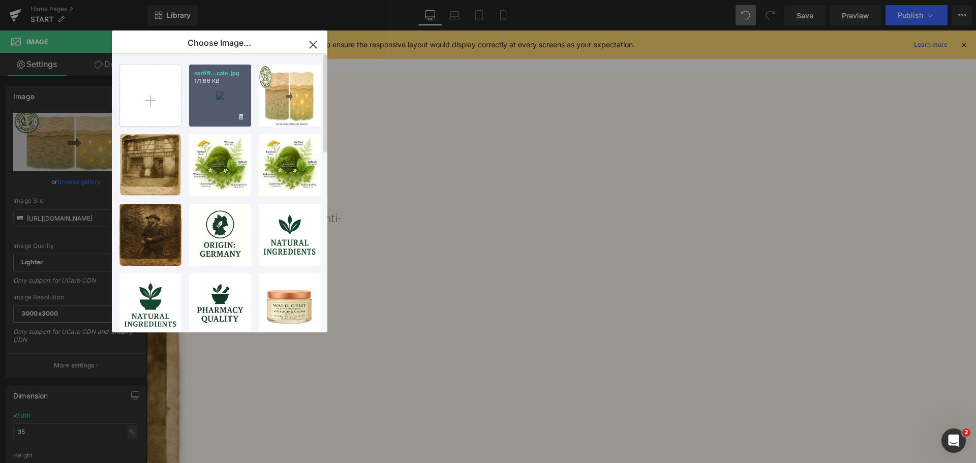
click at [235, 84] on p "171.66 KB" at bounding box center [220, 81] width 52 height 8
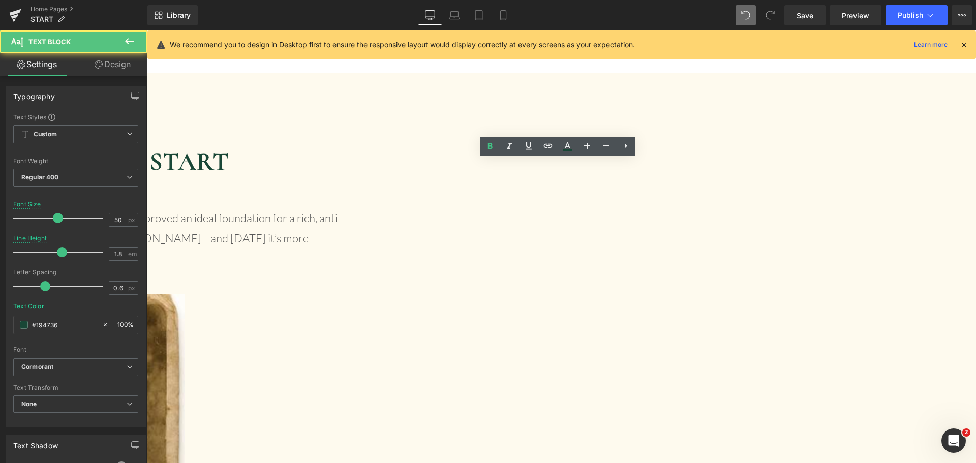
paste div
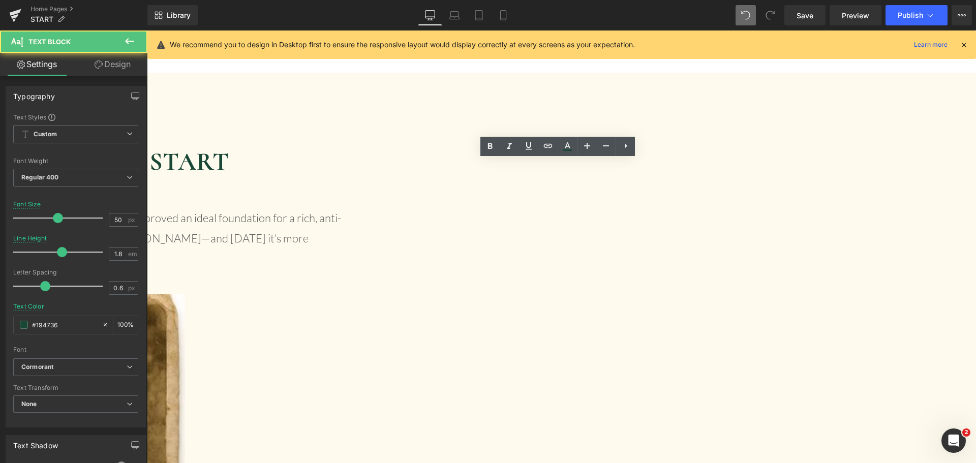
drag, startPoint x: 478, startPoint y: 182, endPoint x: 780, endPoint y: 268, distance: 313.6
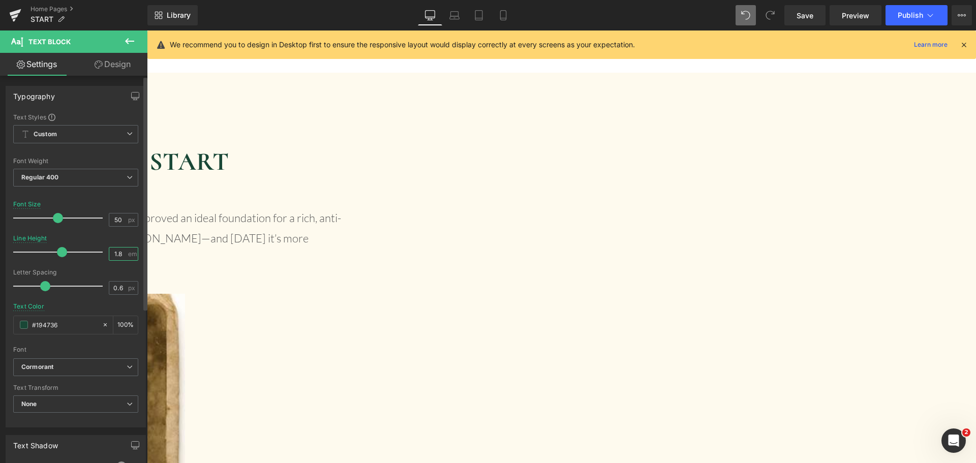
click at [118, 251] on input "1.8" at bounding box center [118, 254] width 18 height 13
type input "1.5"
click at [450, 16] on icon at bounding box center [455, 15] width 10 height 10
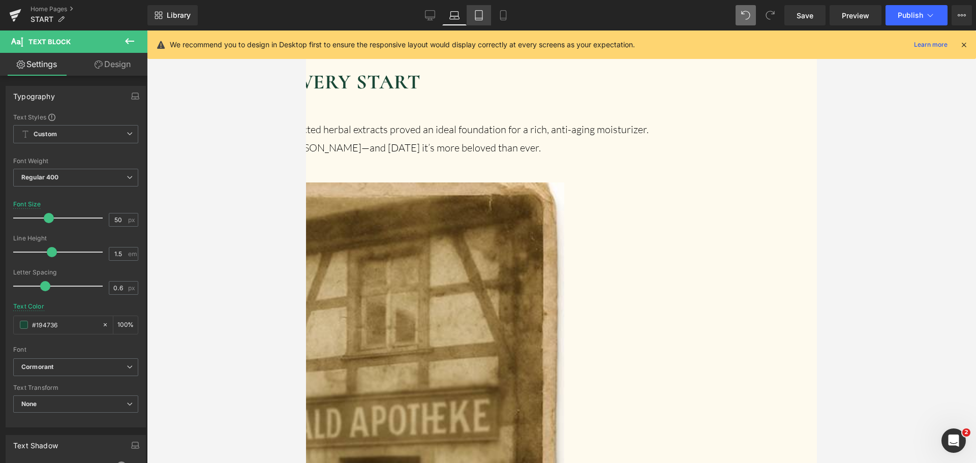
click at [488, 21] on link "Tablet" at bounding box center [479, 15] width 24 height 20
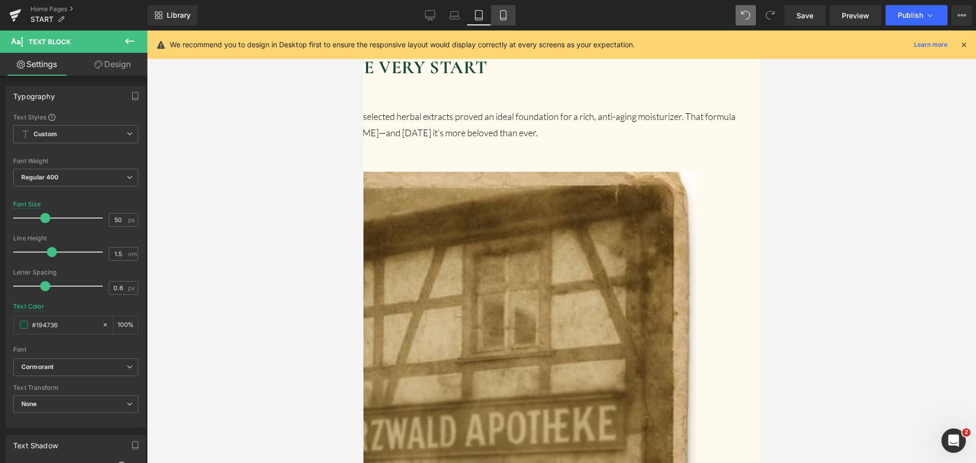
scroll to position [2365, 0]
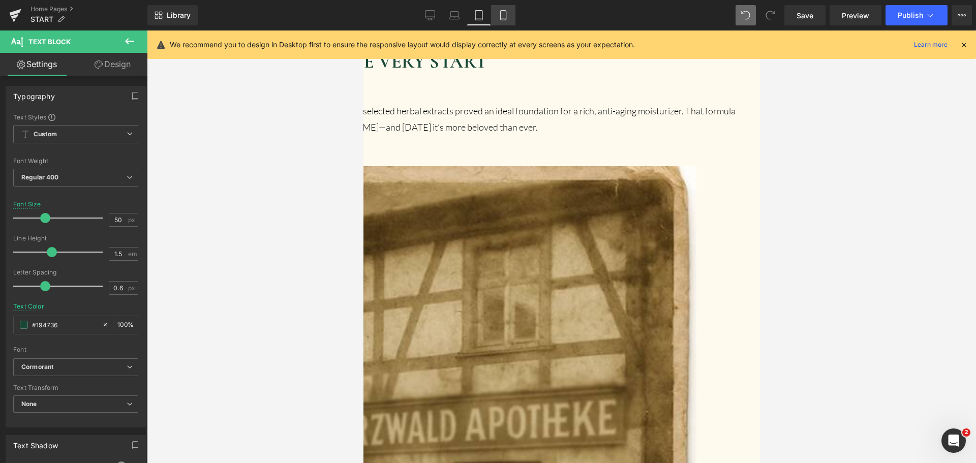
click at [501, 17] on icon at bounding box center [503, 15] width 10 height 10
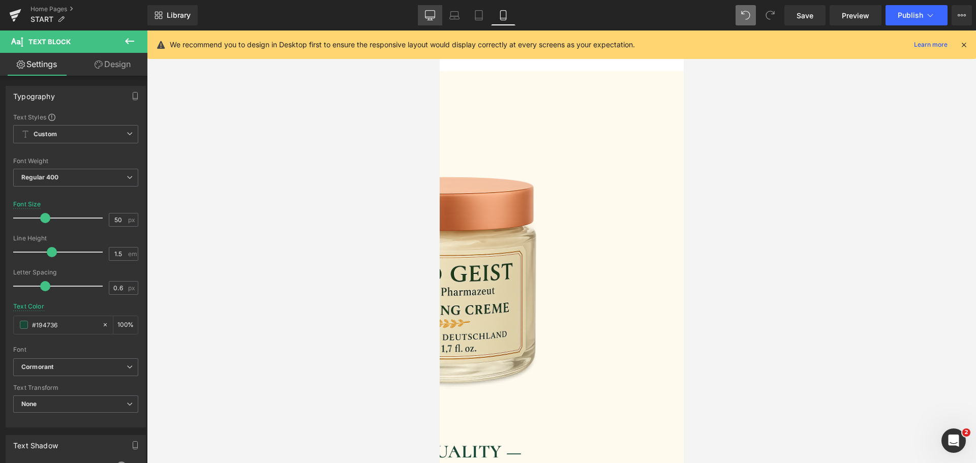
click at [418, 18] on link "Desktop" at bounding box center [430, 15] width 24 height 20
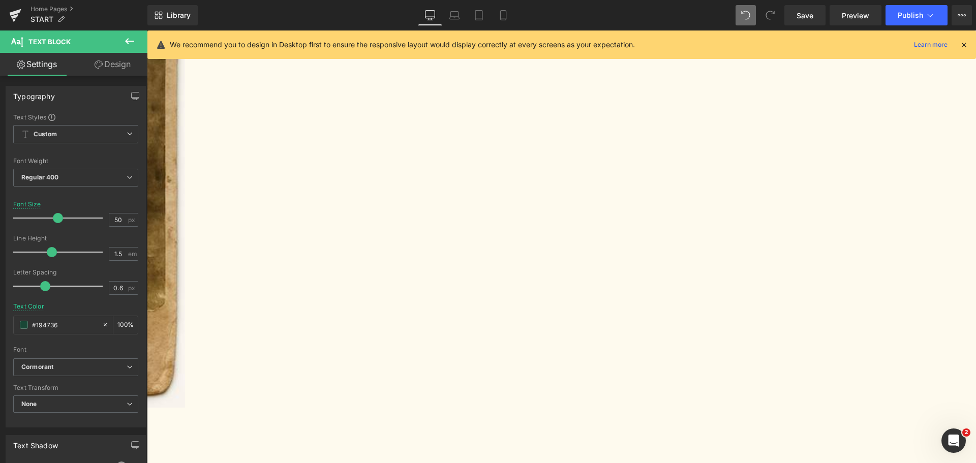
scroll to position [2778, 0]
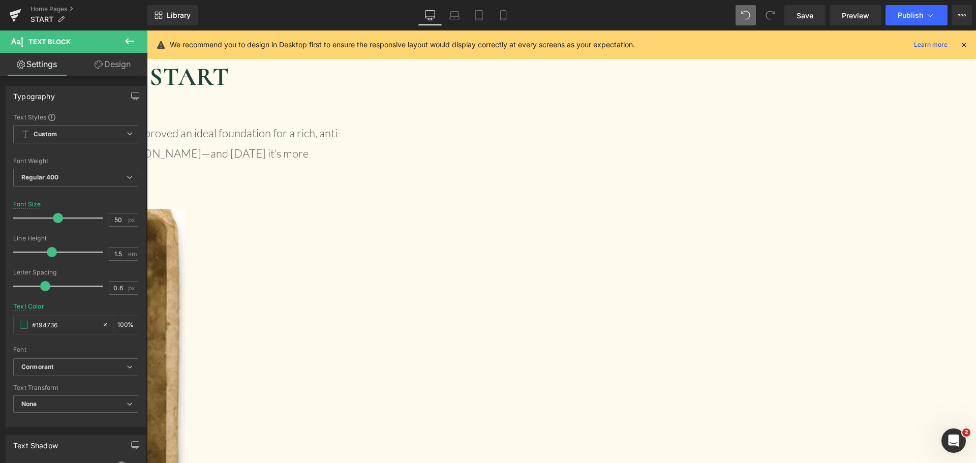
click at [147, 31] on icon at bounding box center [147, 31] width 0 height 0
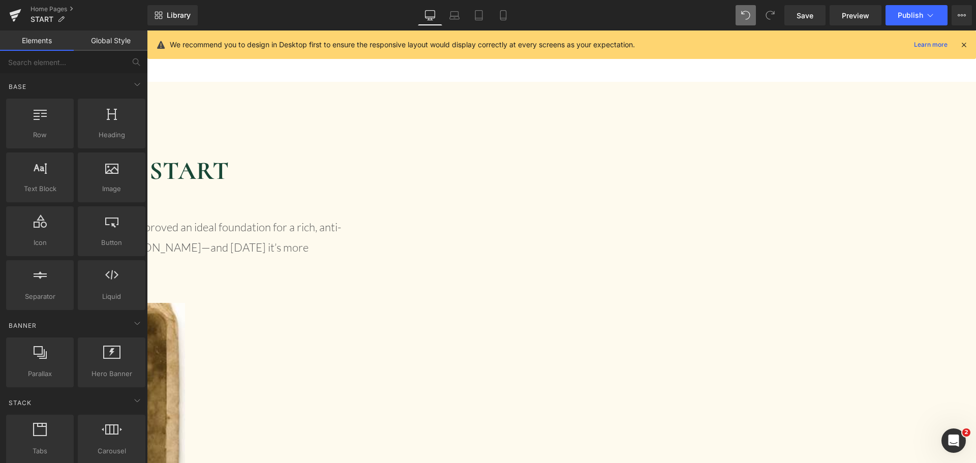
scroll to position [2625, 0]
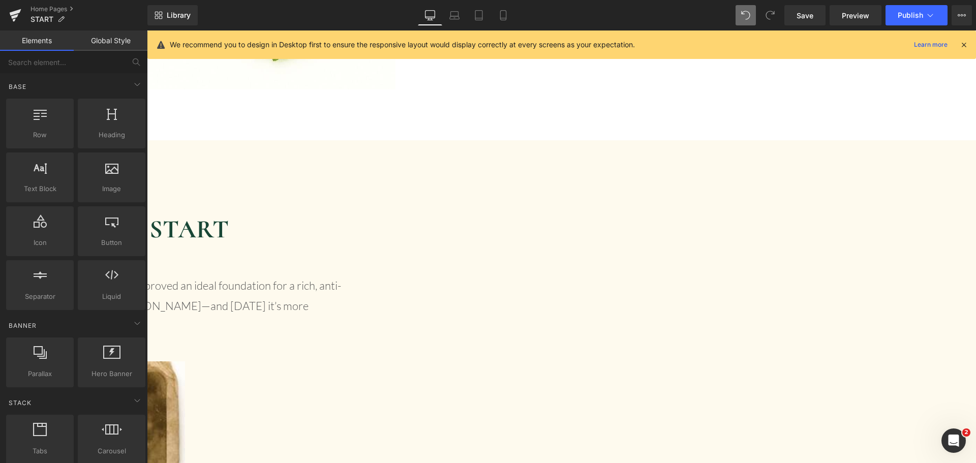
click at [147, 31] on span "Row" at bounding box center [147, 31] width 0 height 0
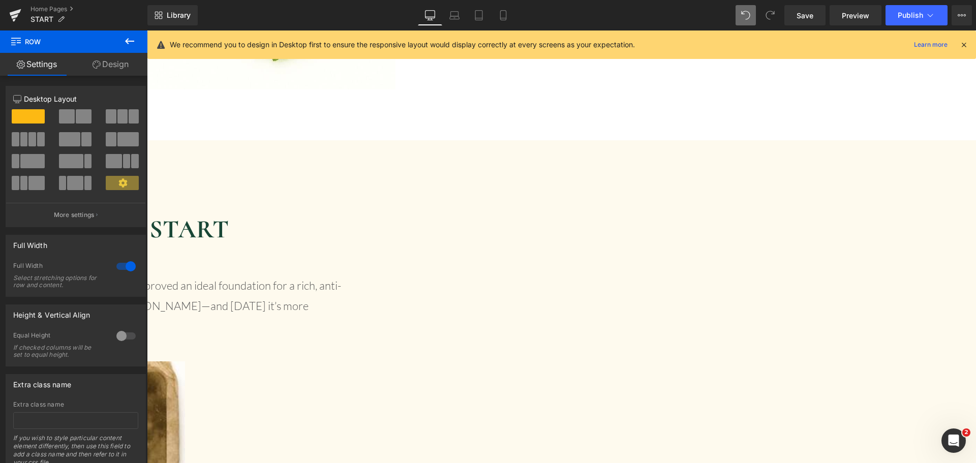
click at [123, 65] on link "Design" at bounding box center [111, 64] width 74 height 23
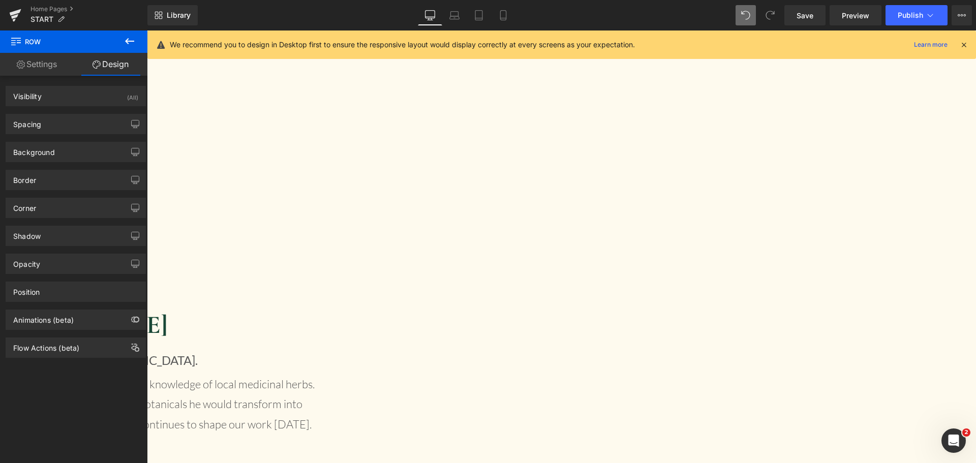
scroll to position [1862, 0]
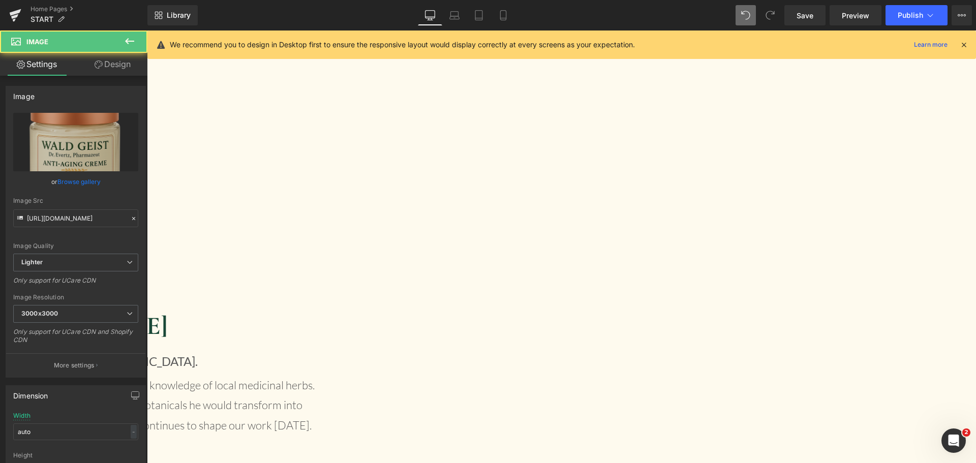
click at [147, 31] on span "Row" at bounding box center [147, 31] width 0 height 0
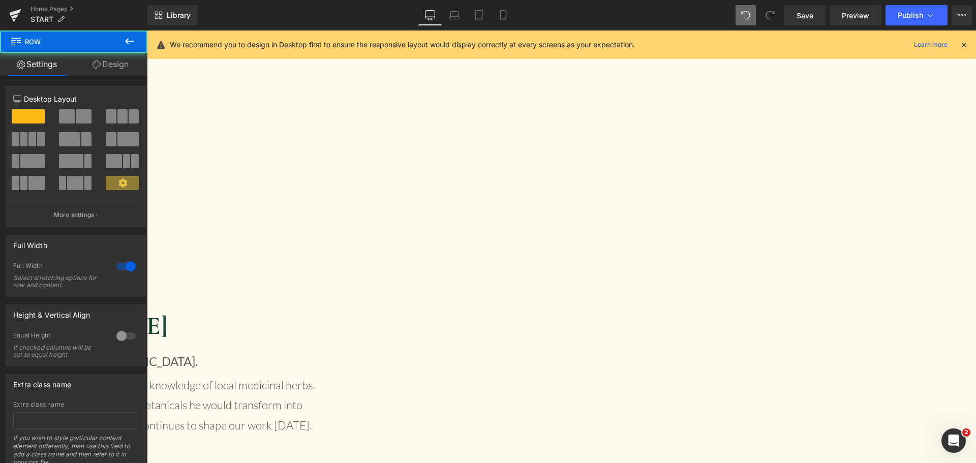
click at [103, 69] on link "Design" at bounding box center [111, 64] width 74 height 23
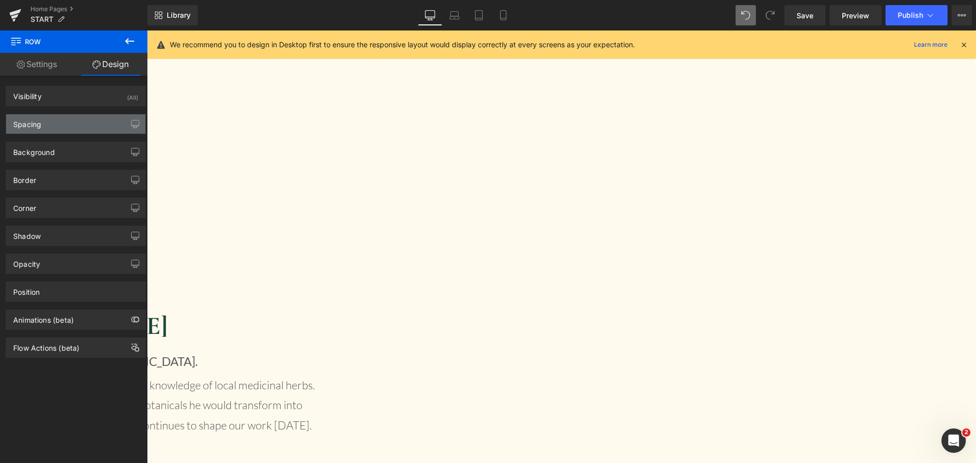
click at [69, 124] on div "Spacing" at bounding box center [75, 123] width 139 height 19
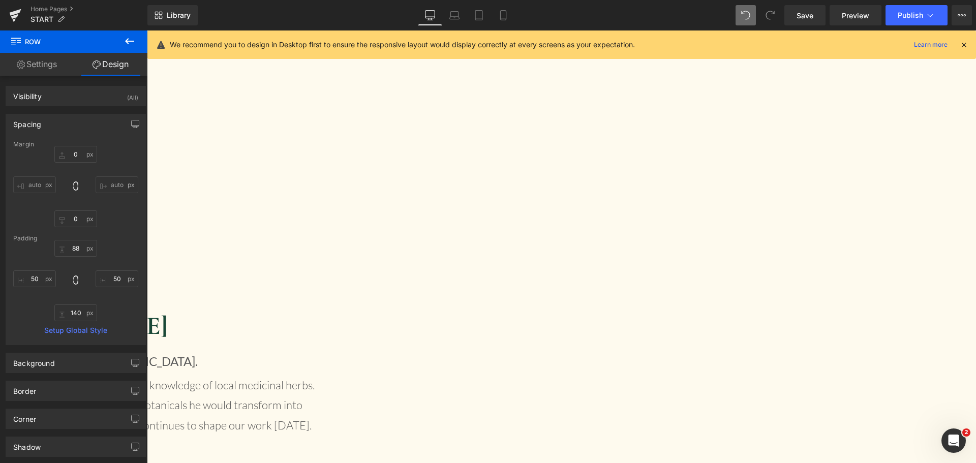
click at [63, 118] on div "Spacing" at bounding box center [75, 123] width 139 height 19
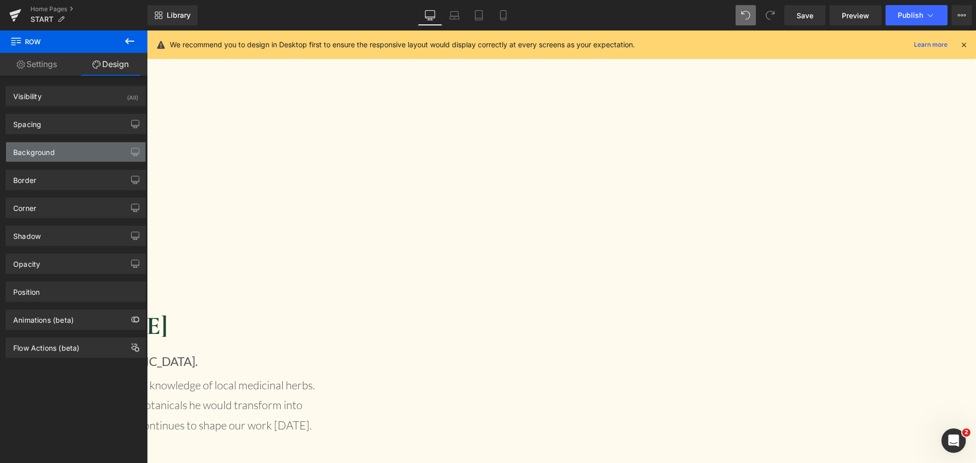
click at [59, 157] on div "Background" at bounding box center [75, 151] width 139 height 19
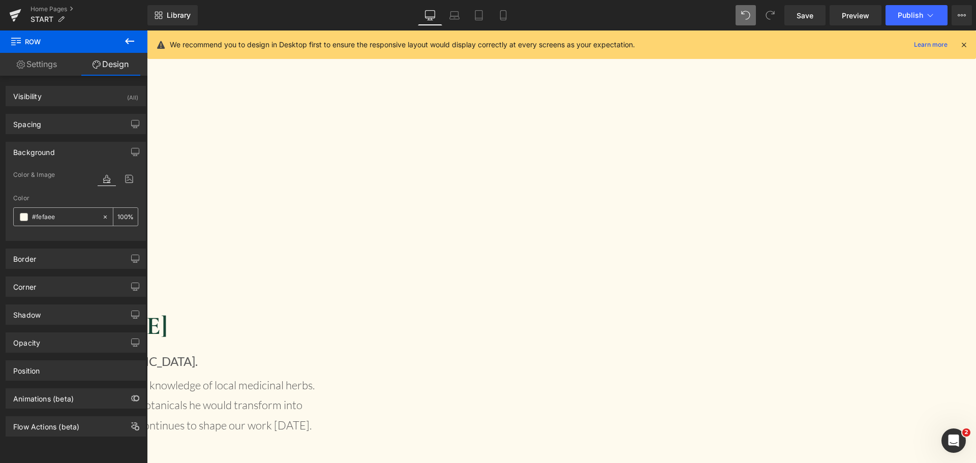
click at [72, 220] on input "#fefaee" at bounding box center [64, 217] width 65 height 11
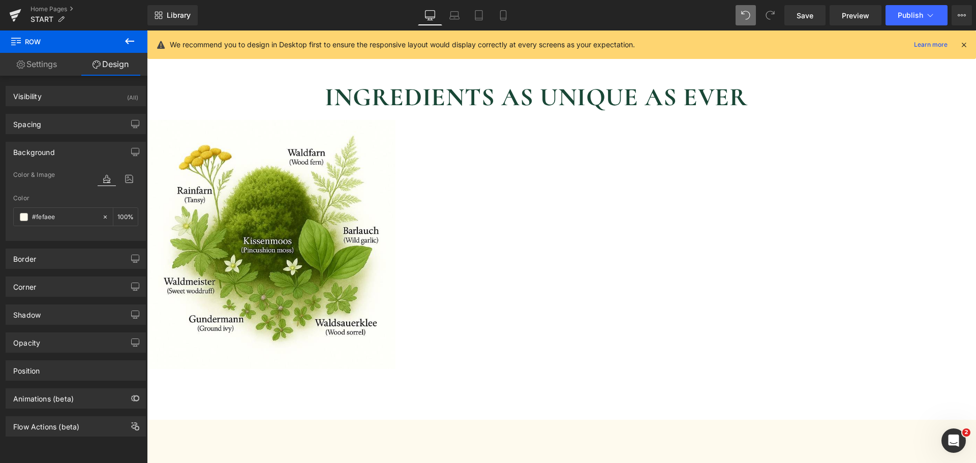
scroll to position [2472, 0]
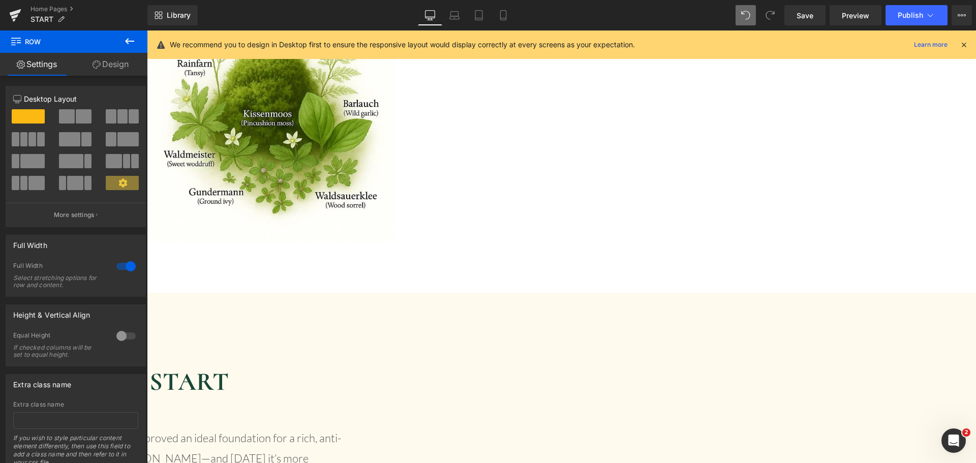
click at [147, 31] on span "Row" at bounding box center [147, 31] width 0 height 0
click at [123, 65] on link "Design" at bounding box center [111, 64] width 74 height 23
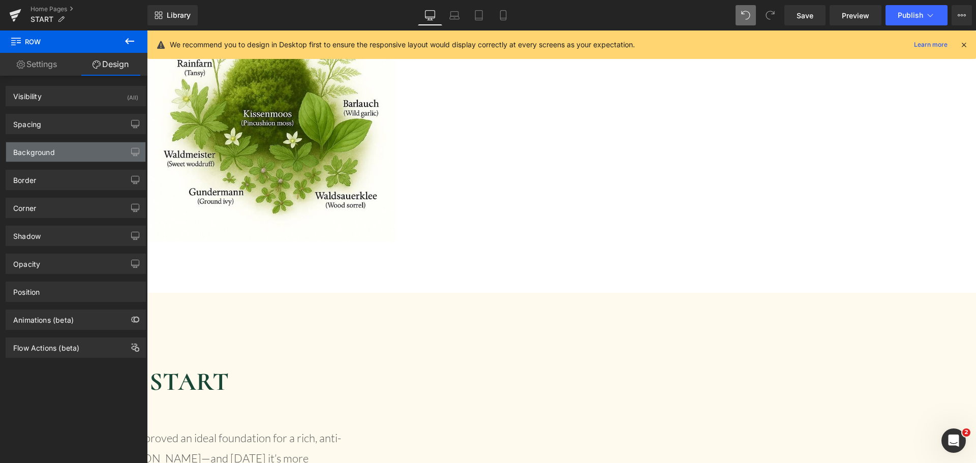
click at [68, 147] on div "Background" at bounding box center [75, 151] width 139 height 19
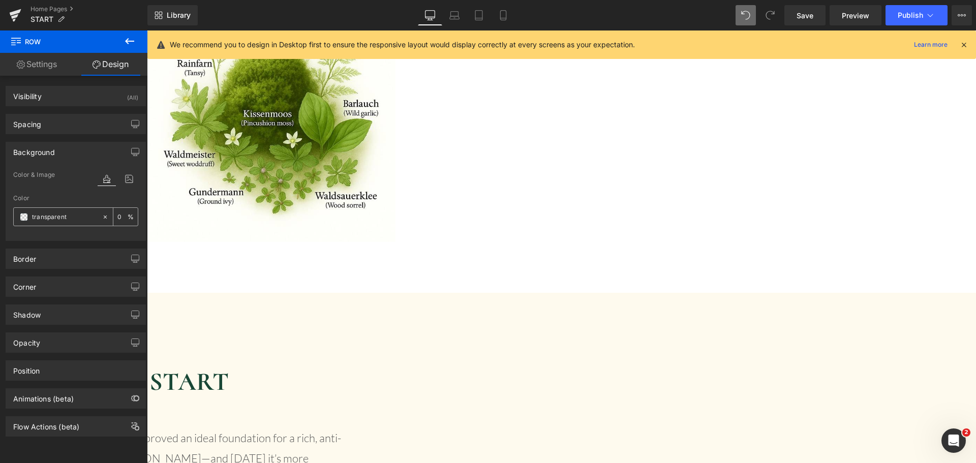
click at [52, 220] on input "transparent" at bounding box center [64, 217] width 65 height 11
paste input "#fefaee"
type input "#fefaee"
click at [77, 202] on div "Color #fefaee 0 %" at bounding box center [75, 216] width 125 height 43
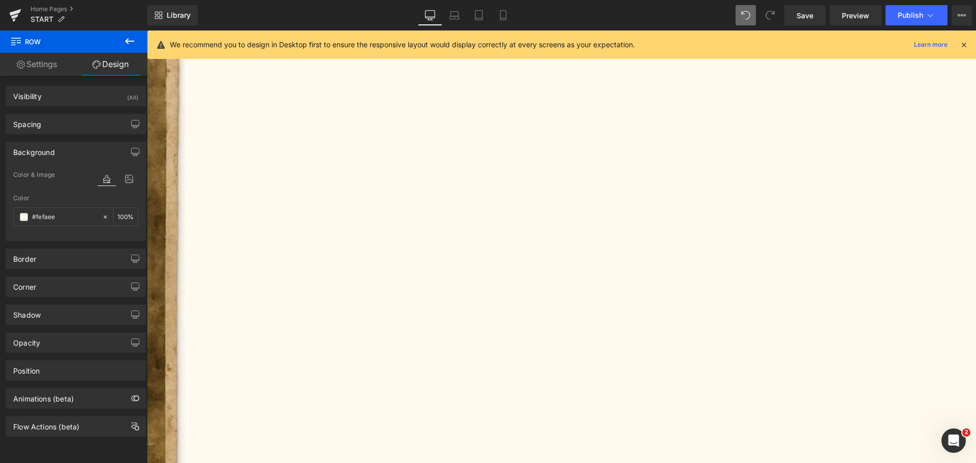
scroll to position [3032, 0]
click at [147, 31] on icon at bounding box center [147, 31] width 0 height 0
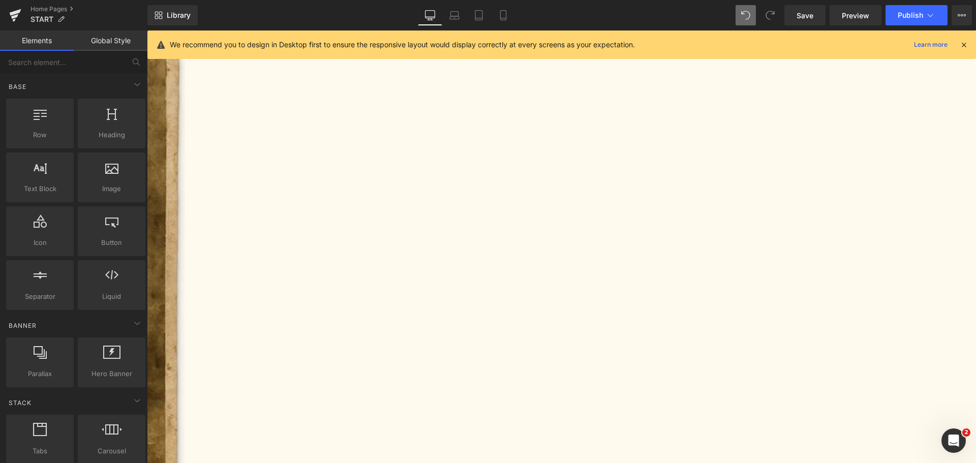
click at [147, 31] on icon at bounding box center [147, 31] width 0 height 0
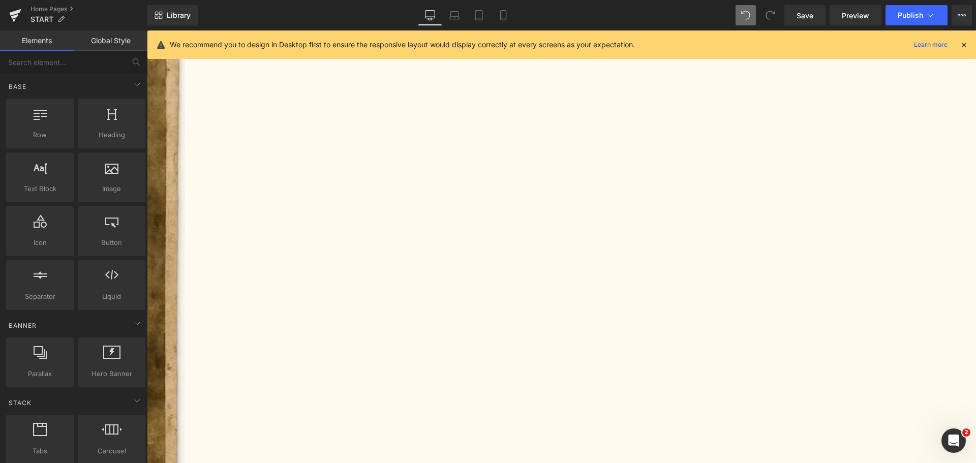
click at [147, 31] on icon at bounding box center [147, 31] width 0 height 0
click at [147, 31] on link at bounding box center [147, 31] width 0 height 0
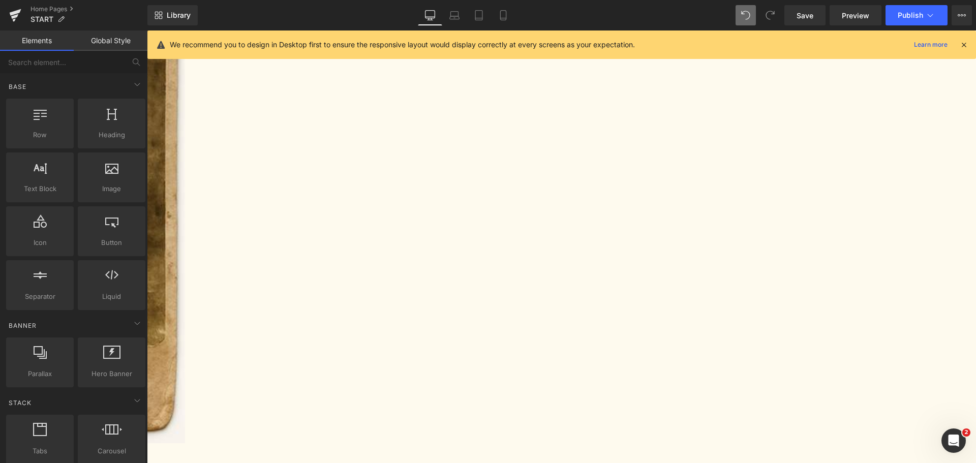
scroll to position [3184, 0]
click at [147, 31] on icon at bounding box center [147, 31] width 0 height 0
click at [147, 31] on link at bounding box center [147, 31] width 0 height 0
click at [147, 31] on icon at bounding box center [147, 31] width 0 height 0
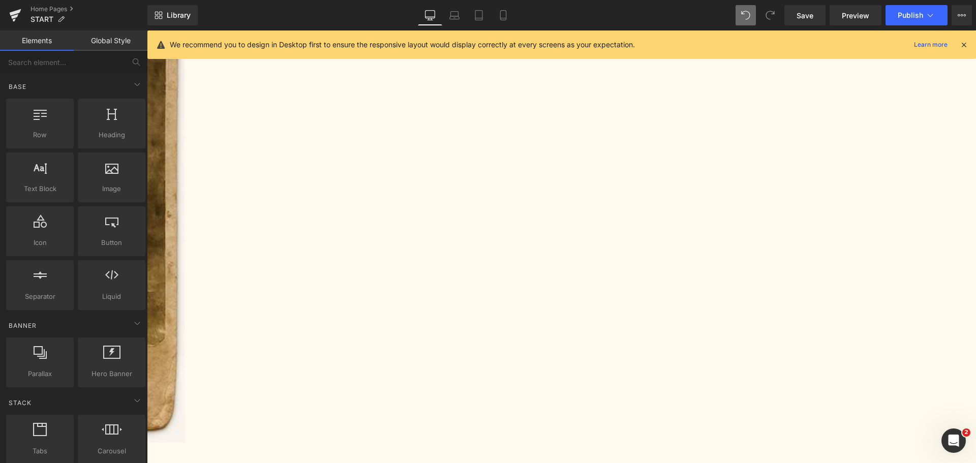
click at [147, 31] on icon at bounding box center [147, 31] width 0 height 0
click at [147, 31] on link at bounding box center [147, 31] width 0 height 0
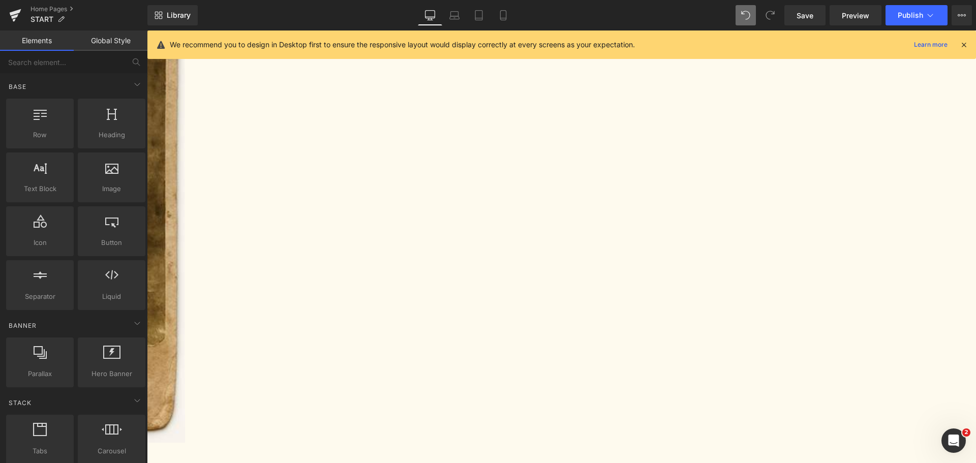
click at [147, 31] on icon at bounding box center [147, 31] width 0 height 0
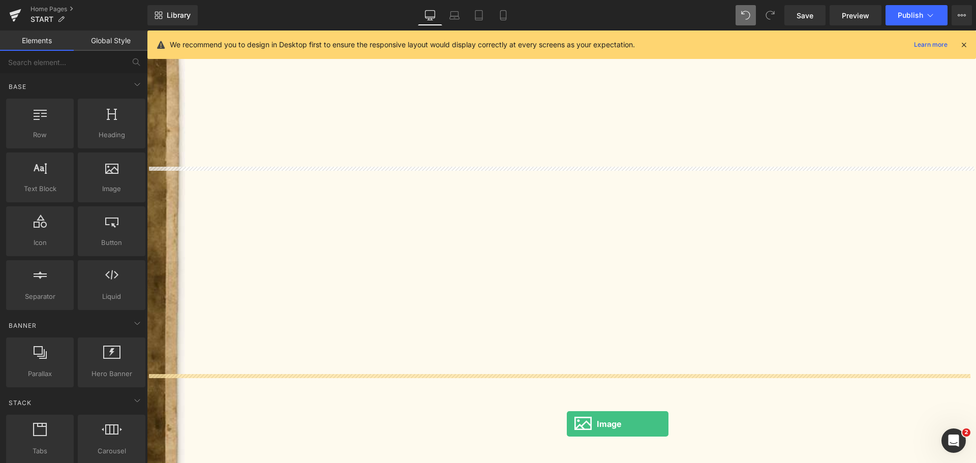
scroll to position [3001, 0]
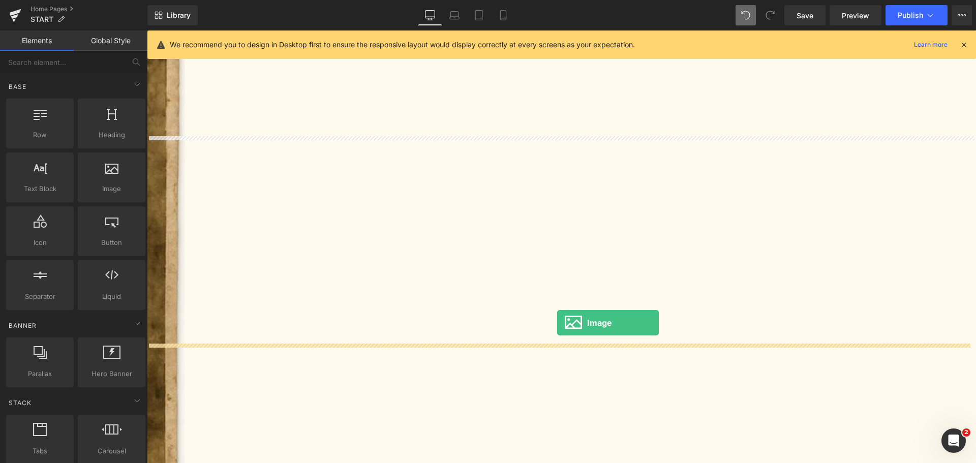
drag, startPoint x: 253, startPoint y: 203, endPoint x: 557, endPoint y: 323, distance: 326.7
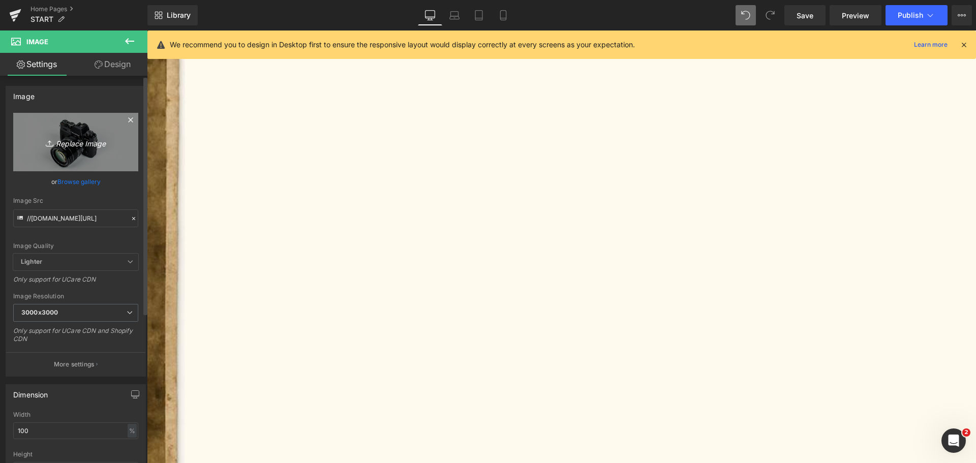
click at [86, 146] on icon "Replace Image" at bounding box center [75, 142] width 81 height 13
type input "C:\fakepath\waldgeist-logo.png"
click at [59, 434] on input "100" at bounding box center [75, 432] width 125 height 17
type input "5"
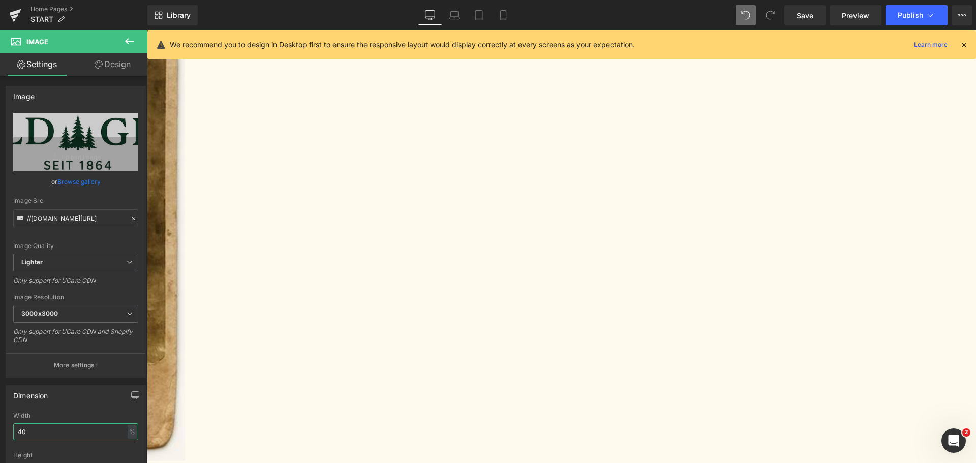
scroll to position [3205, 0]
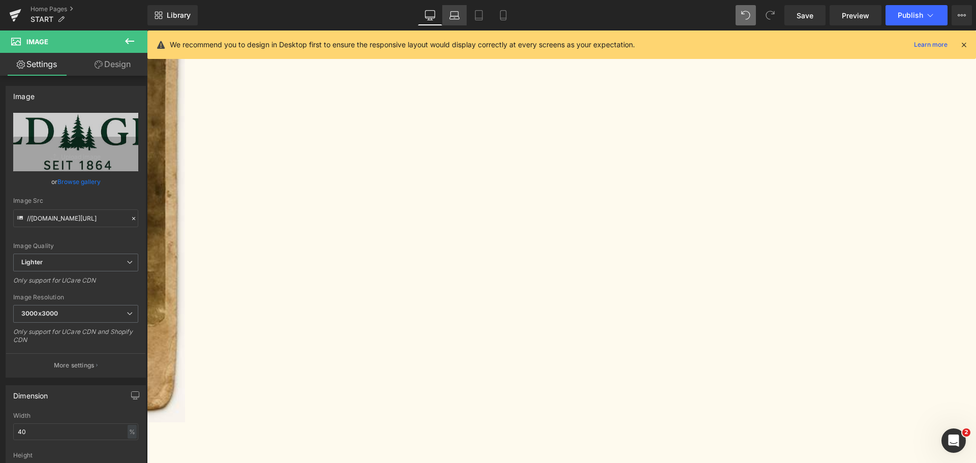
click at [458, 20] on icon at bounding box center [455, 15] width 10 height 10
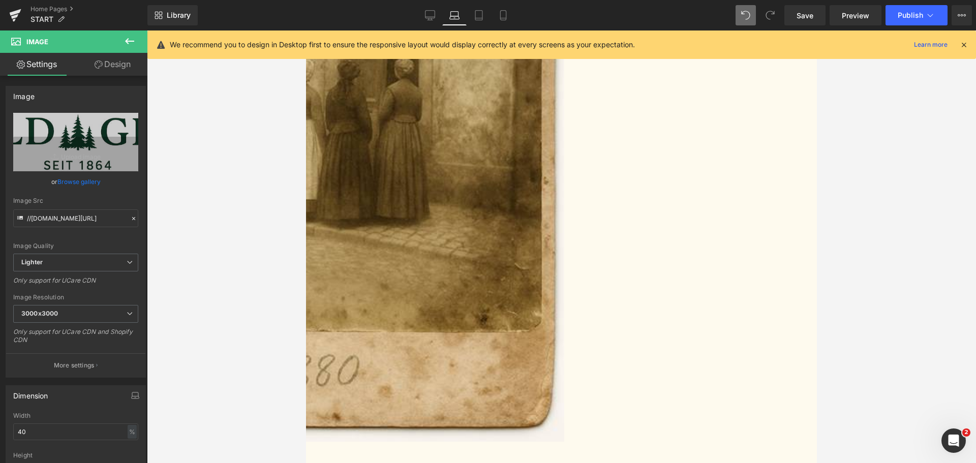
scroll to position [2954, 0]
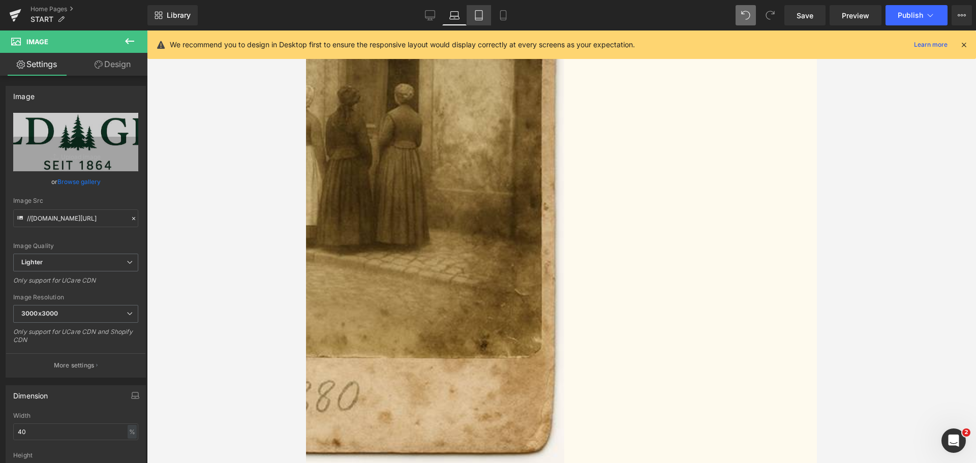
click at [482, 19] on icon at bounding box center [479, 15] width 10 height 10
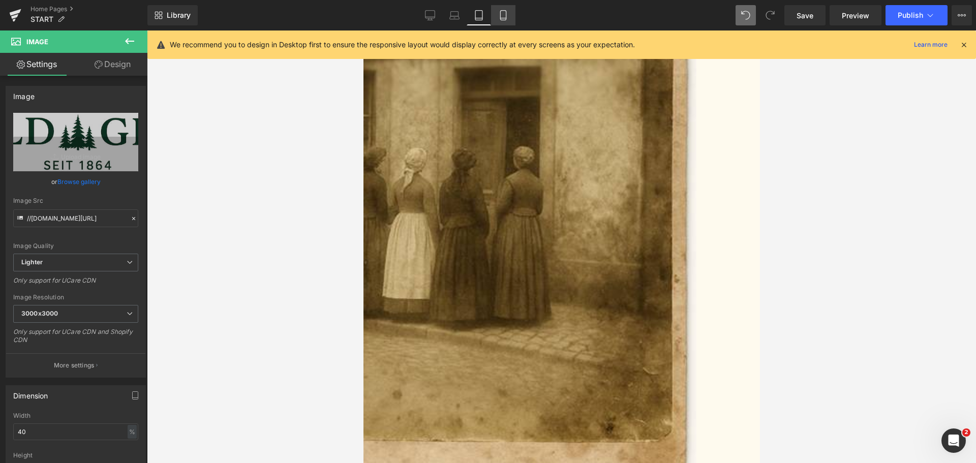
click at [502, 20] on icon at bounding box center [503, 16] width 6 height 10
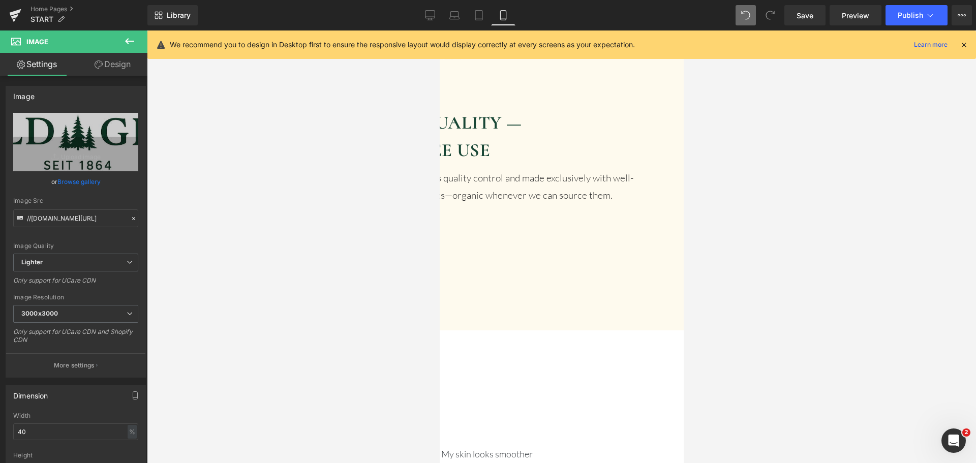
scroll to position [3137, 0]
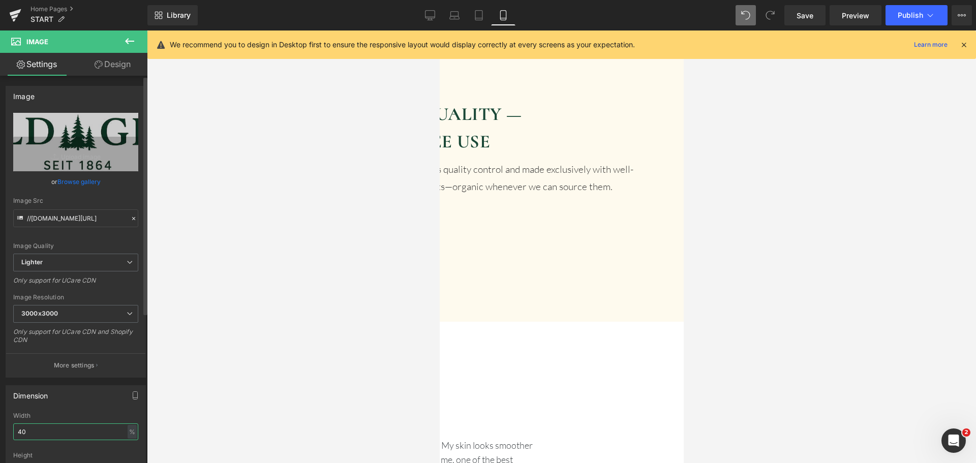
click at [65, 440] on input "40" at bounding box center [75, 432] width 125 height 17
click at [58, 431] on input "50" at bounding box center [75, 432] width 125 height 17
type input "60"
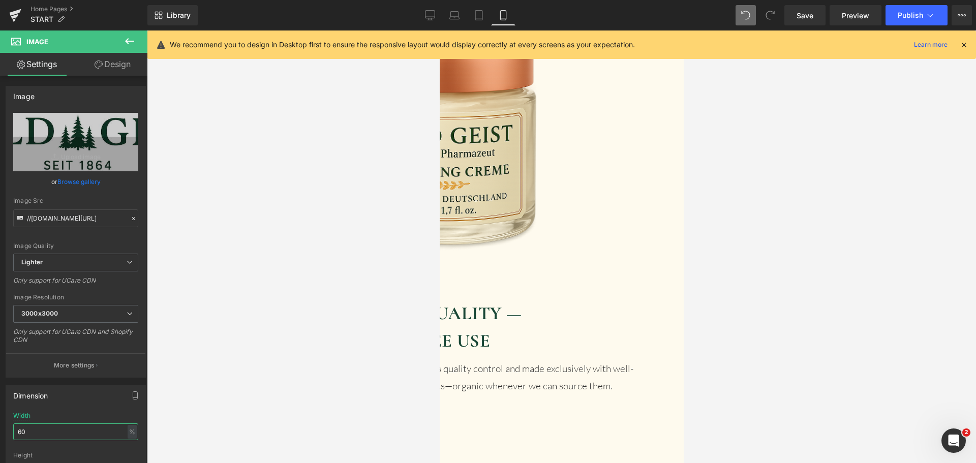
scroll to position [2933, 0]
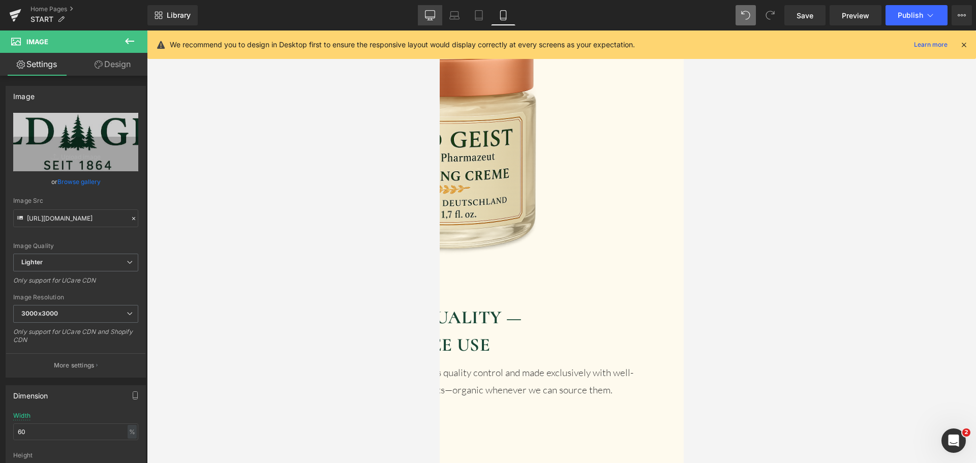
click at [435, 17] on icon at bounding box center [431, 17] width 10 height 0
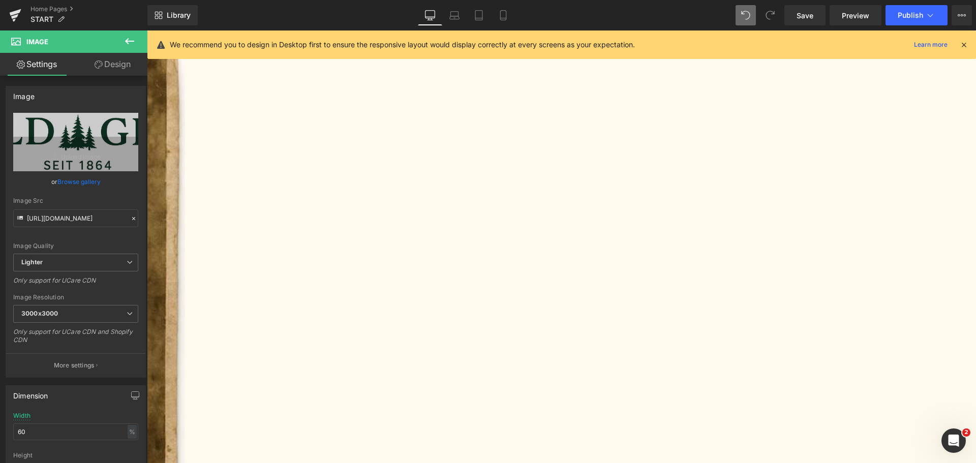
scroll to position [3118, 0]
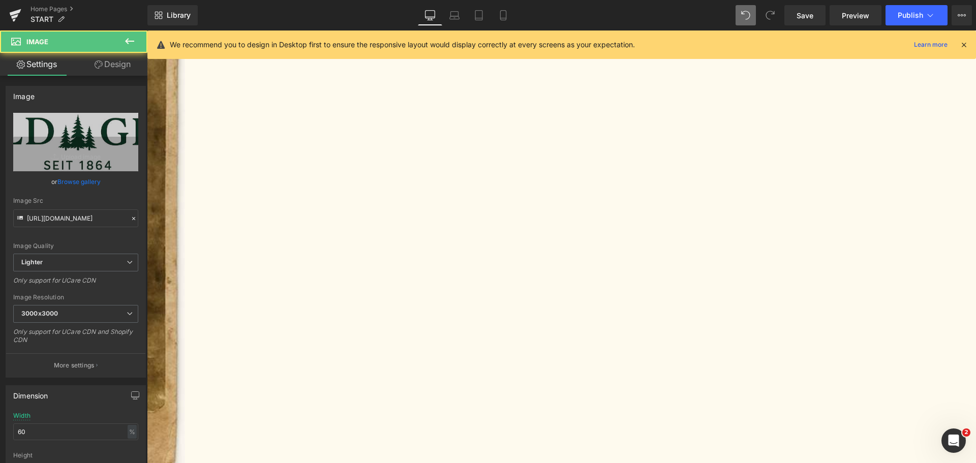
click at [107, 75] on link "Design" at bounding box center [113, 64] width 74 height 23
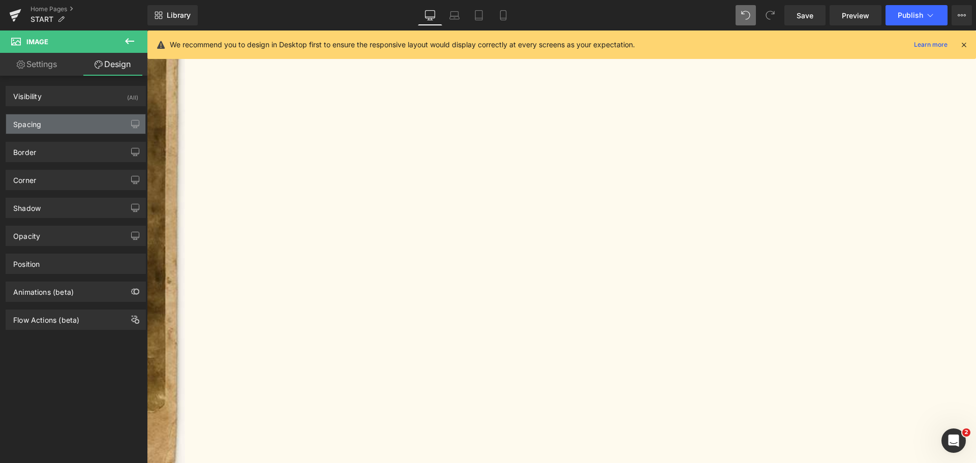
click at [76, 127] on div "Spacing" at bounding box center [75, 123] width 139 height 19
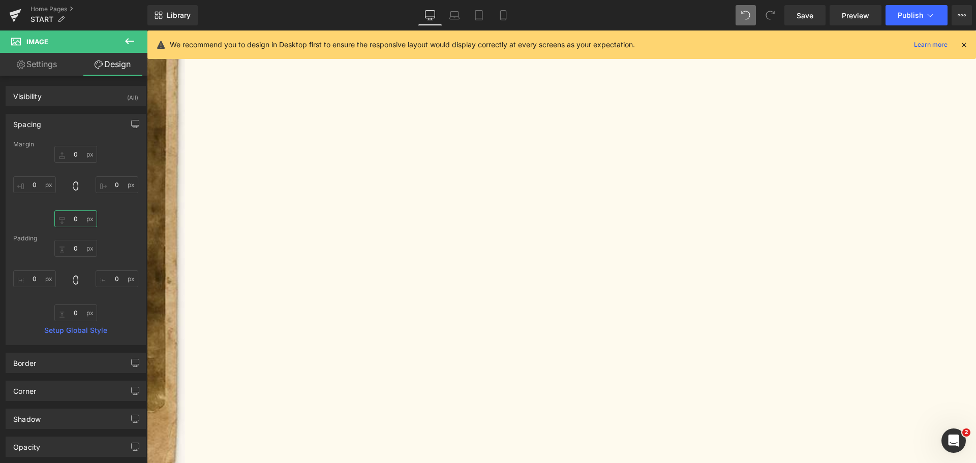
click at [73, 214] on input "0" at bounding box center [75, 219] width 43 height 17
click at [76, 215] on input "50" at bounding box center [75, 219] width 43 height 17
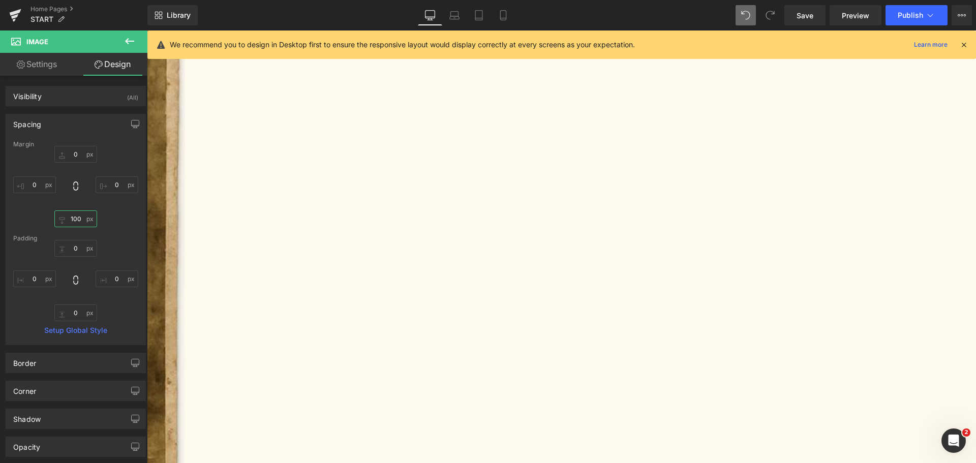
scroll to position [3017, 0]
type input "100"
click at [455, 15] on icon at bounding box center [455, 15] width 10 height 10
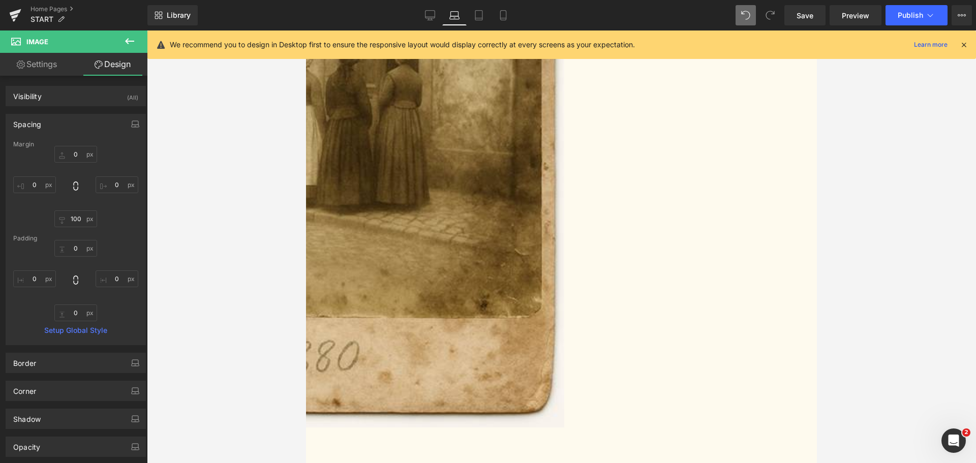
scroll to position [2893, 0]
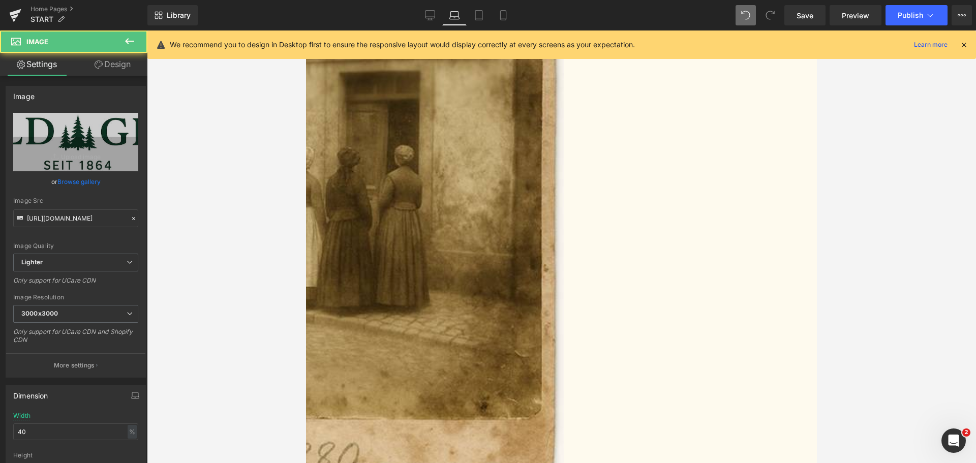
click at [110, 64] on link "Design" at bounding box center [113, 64] width 74 height 23
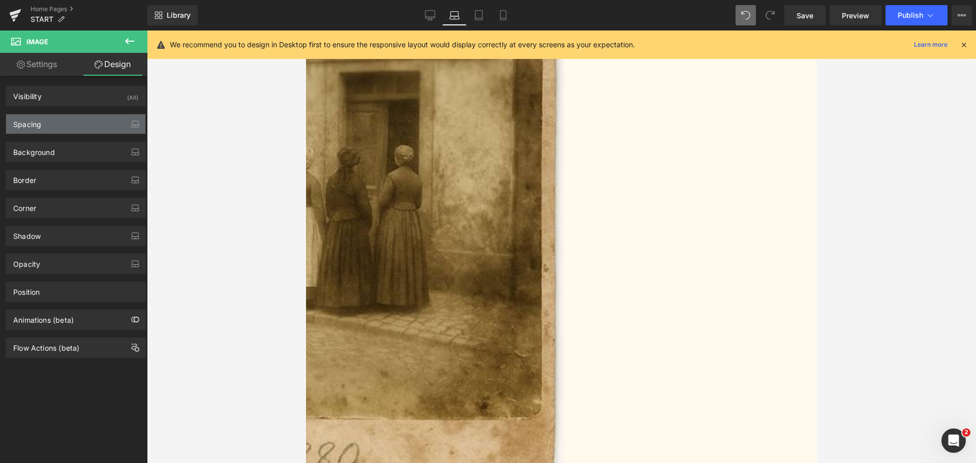
click at [74, 129] on div "Spacing" at bounding box center [75, 123] width 139 height 19
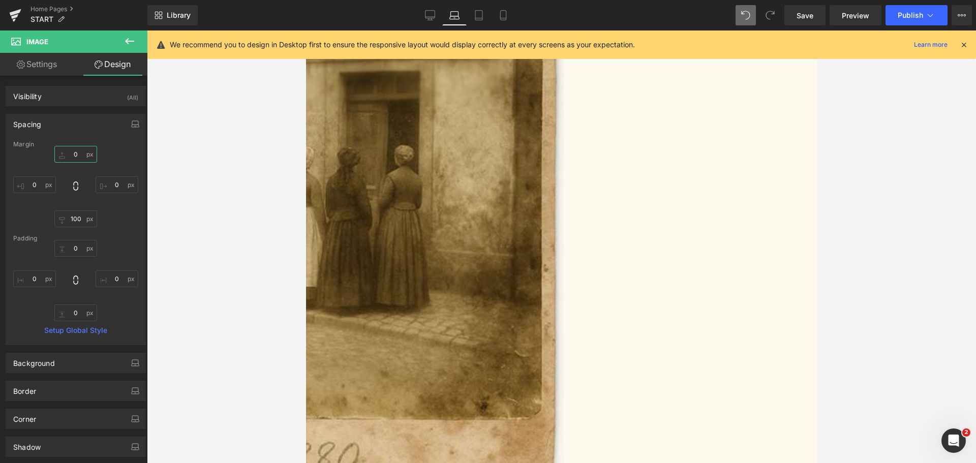
click at [84, 161] on input "0" at bounding box center [75, 154] width 43 height 17
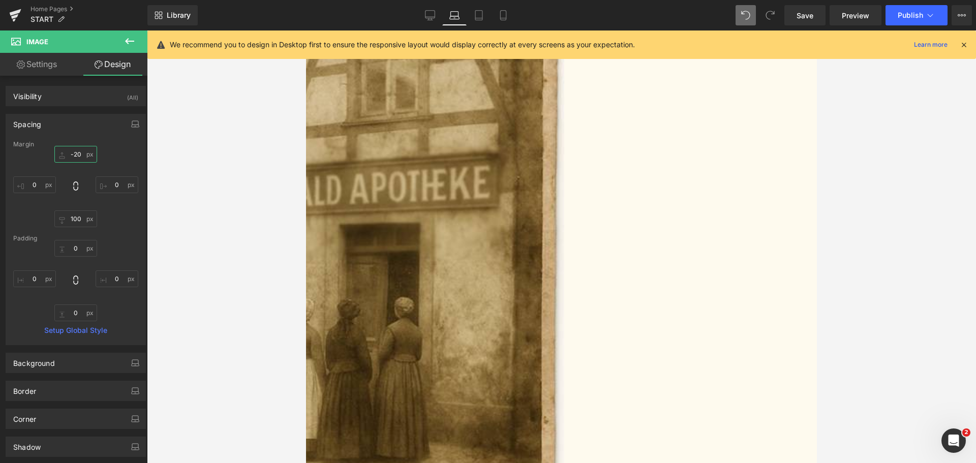
scroll to position [2740, 0]
click at [486, 17] on link "Tablet" at bounding box center [479, 15] width 24 height 20
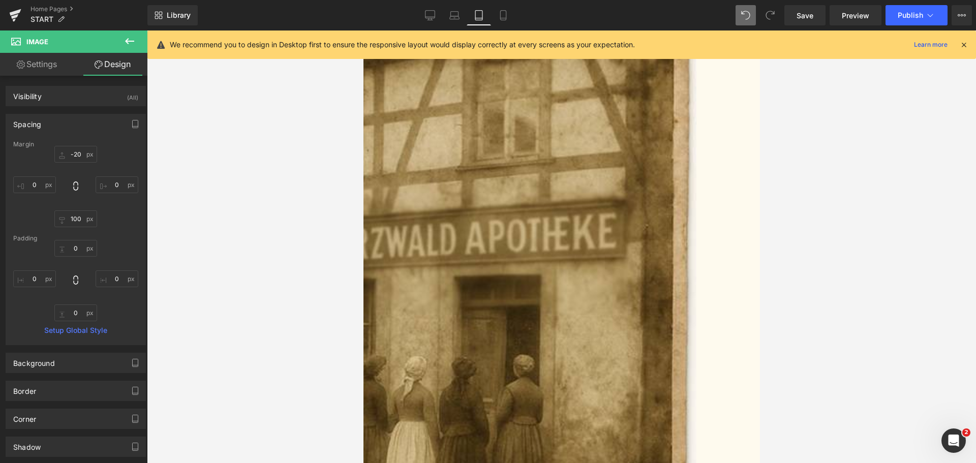
scroll to position [2565, 0]
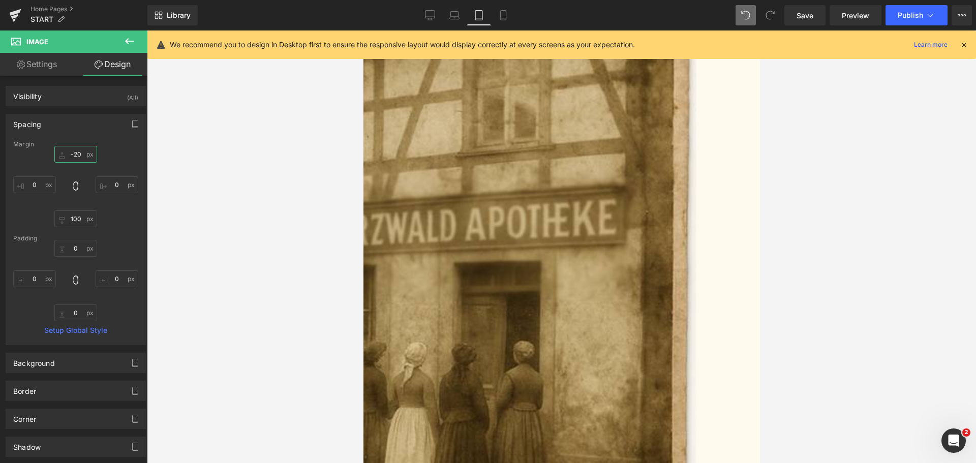
click at [75, 151] on input "-20" at bounding box center [75, 154] width 43 height 17
type input "-30"
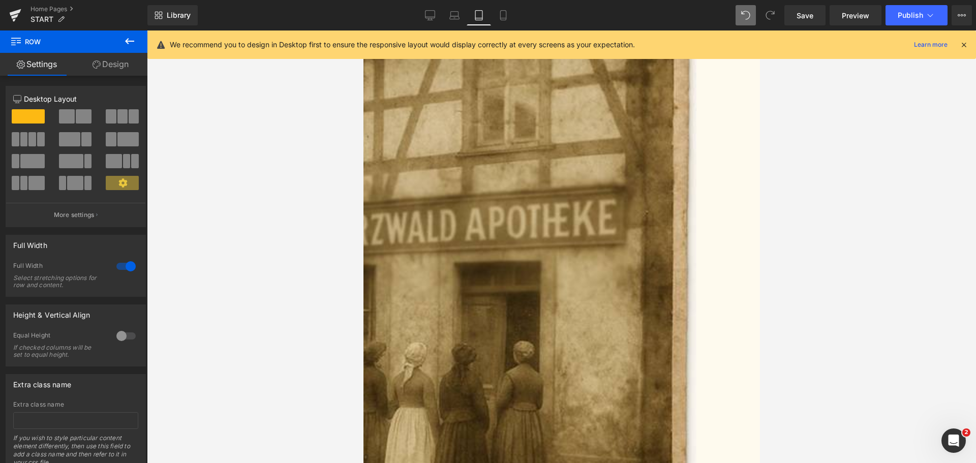
drag, startPoint x: 454, startPoint y: 273, endPoint x: 461, endPoint y: 250, distance: 23.3
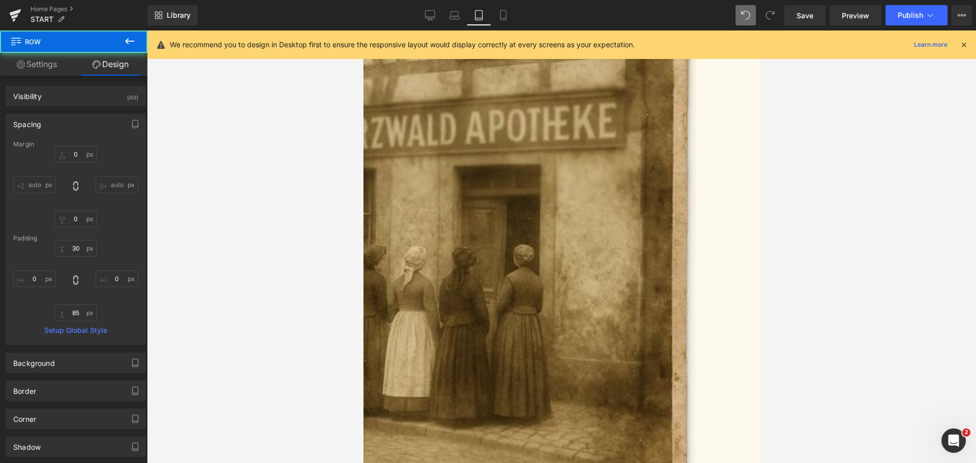
scroll to position [2667, 0]
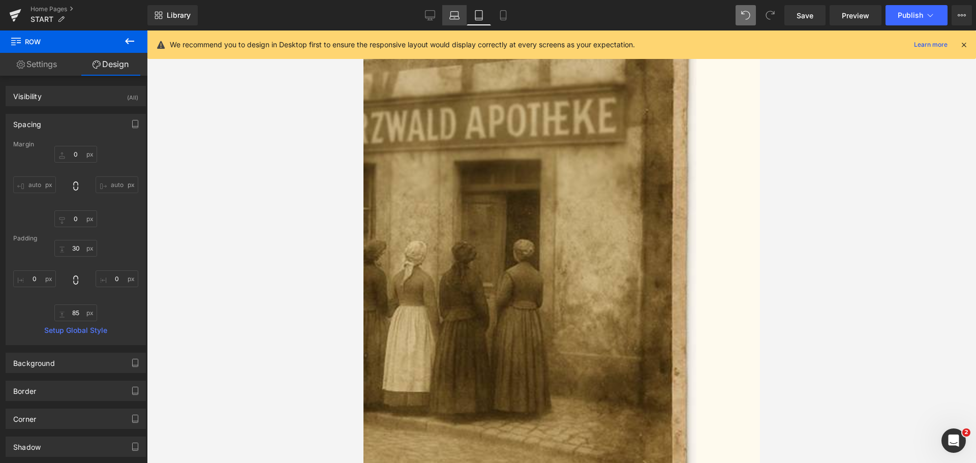
click at [448, 12] on link "Laptop" at bounding box center [454, 15] width 24 height 20
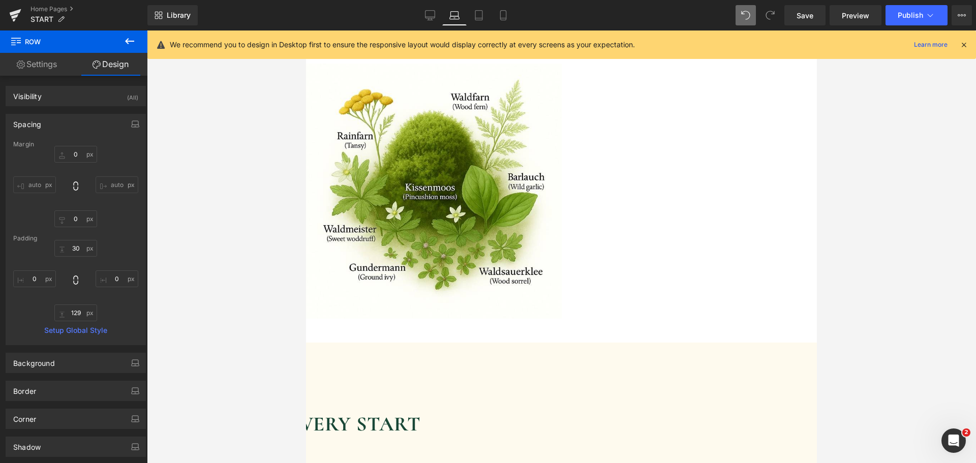
scroll to position [2320, 0]
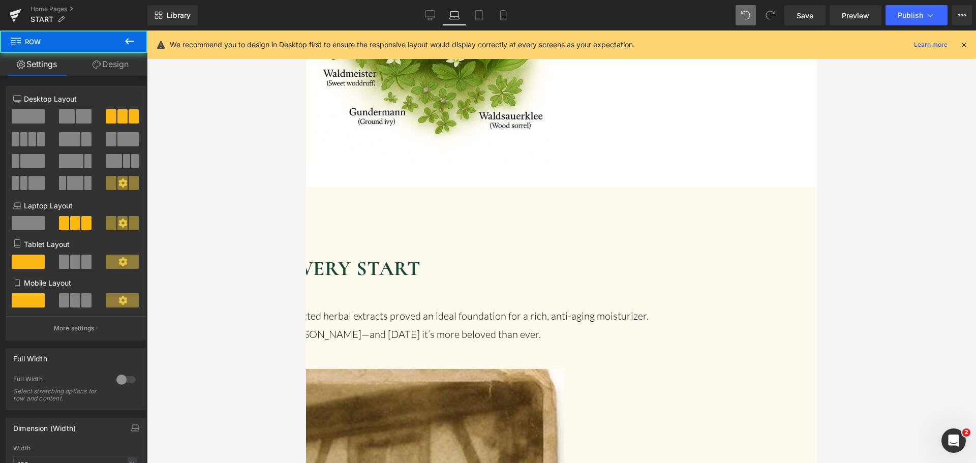
drag, startPoint x: 533, startPoint y: 262, endPoint x: 535, endPoint y: 289, distance: 27.0
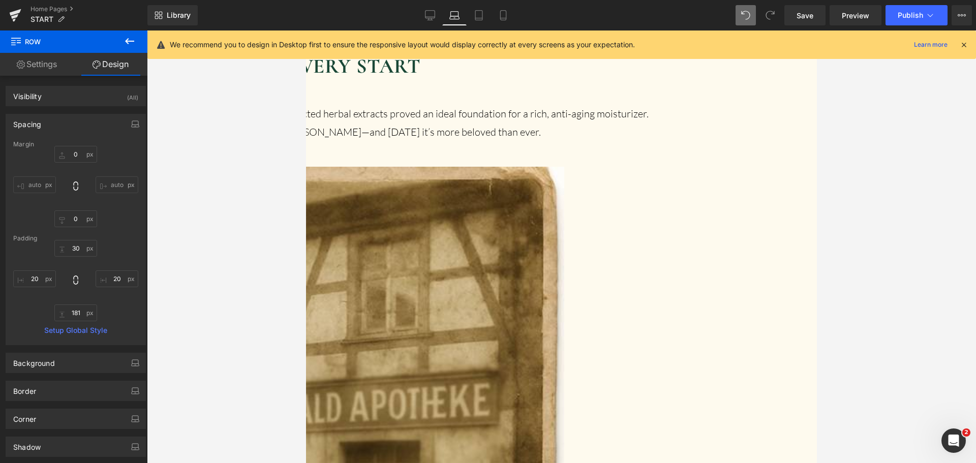
scroll to position [2473, 0]
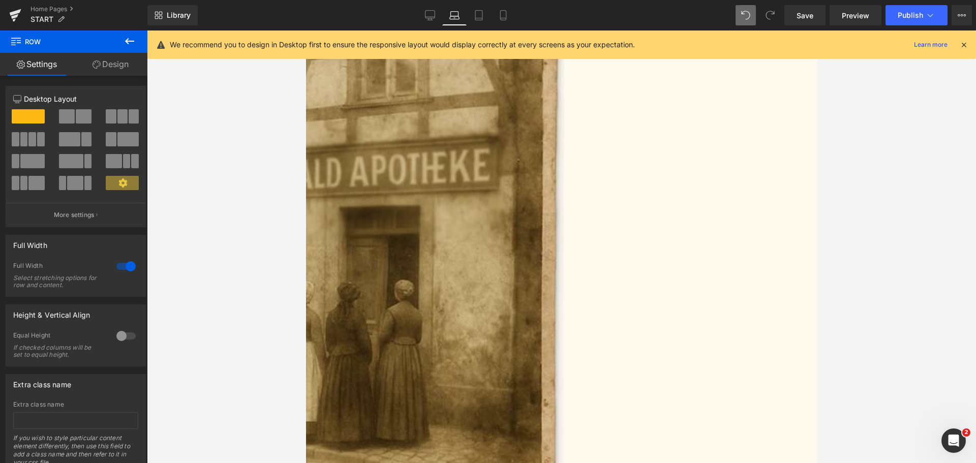
scroll to position [2778, 0]
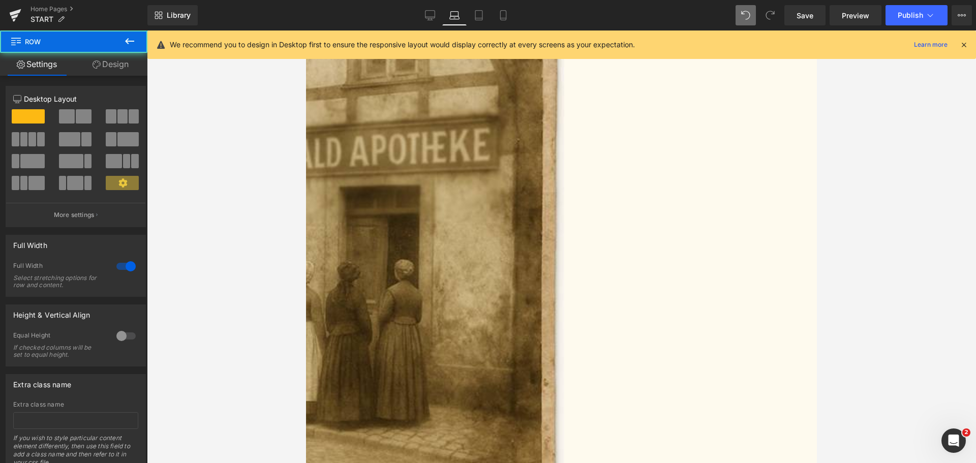
drag, startPoint x: 547, startPoint y: 267, endPoint x: 551, endPoint y: 245, distance: 22.7
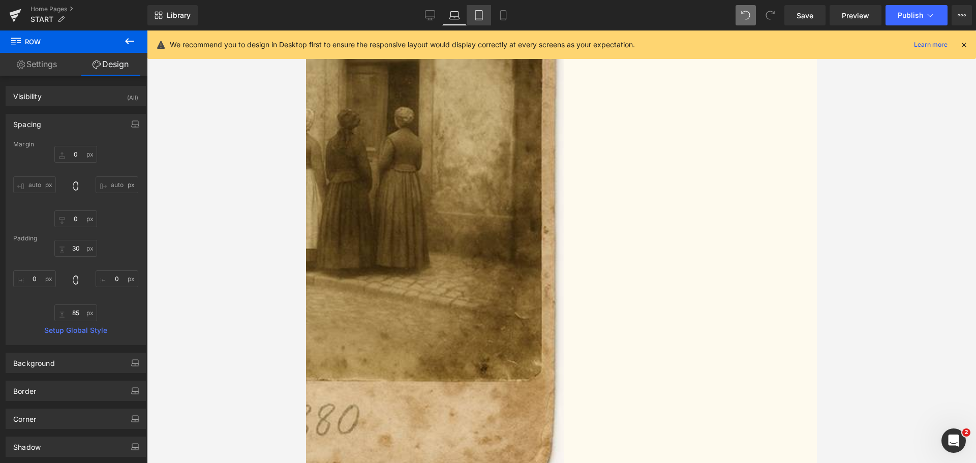
click at [486, 14] on link "Tablet" at bounding box center [479, 15] width 24 height 20
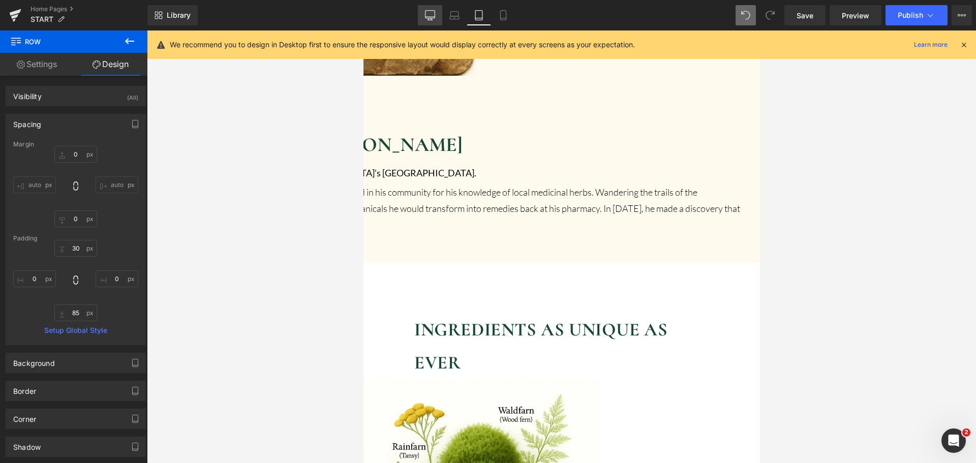
click at [434, 17] on icon at bounding box center [431, 17] width 10 height 0
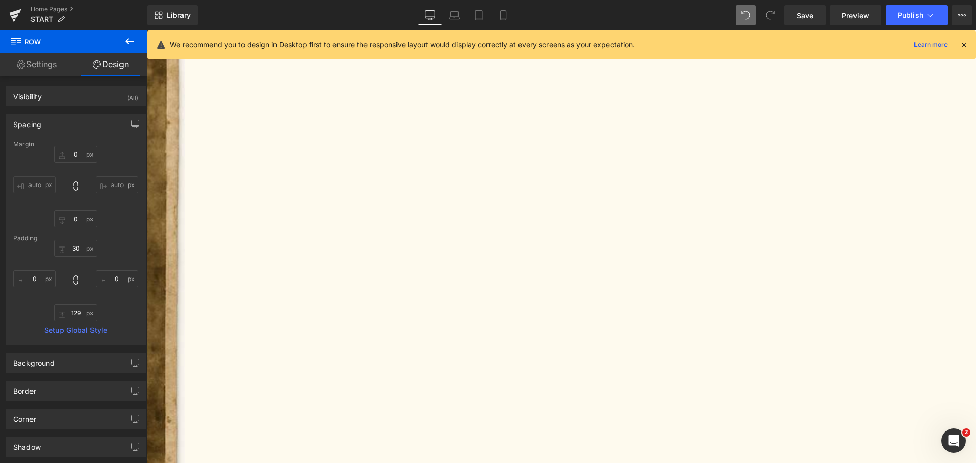
scroll to position [3089, 0]
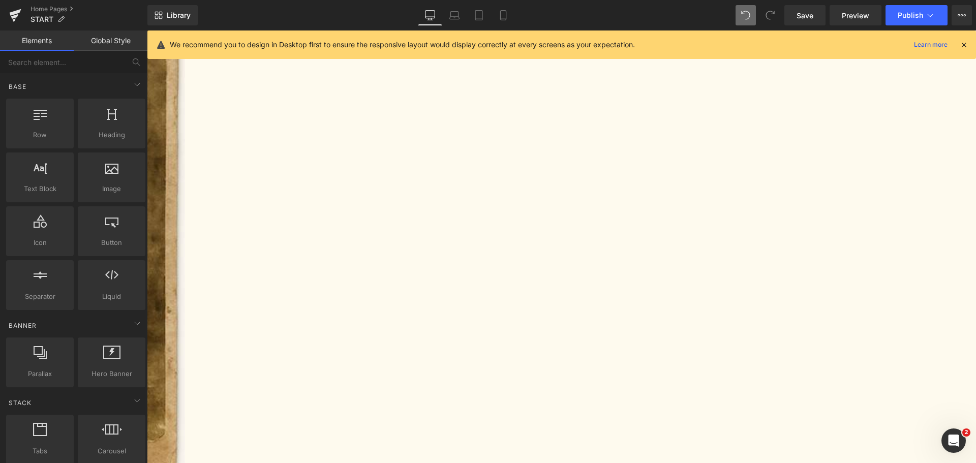
click at [541, 191] on div "Text Block FEEL THE MIST OUT OF THE FOREST Heading Since [DATE] Heading Image H…" at bounding box center [561, 469] width 829 height 6979
click at [519, 188] on div "Text Block FEEL THE MIST OUT OF THE FOREST Heading Since [DATE] Heading Image H…" at bounding box center [561, 469] width 829 height 6979
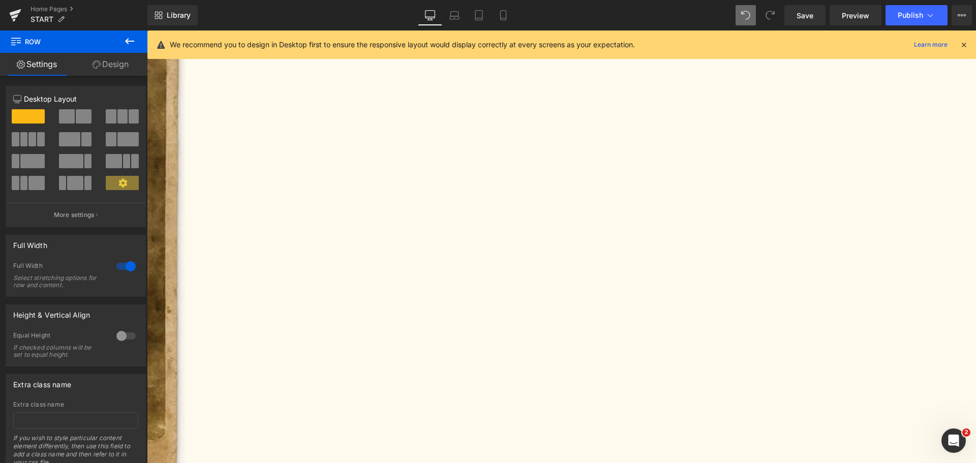
drag, startPoint x: 495, startPoint y: 139, endPoint x: 505, endPoint y: 117, distance: 24.1
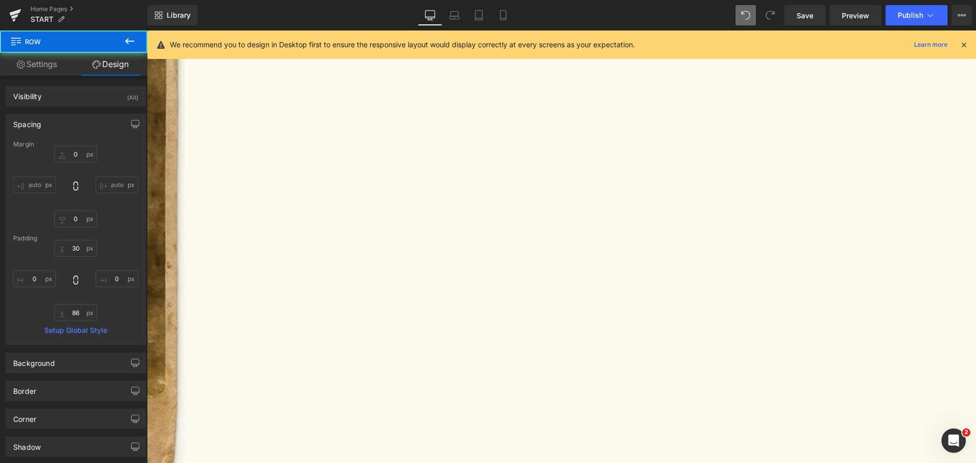
scroll to position [3343, 0]
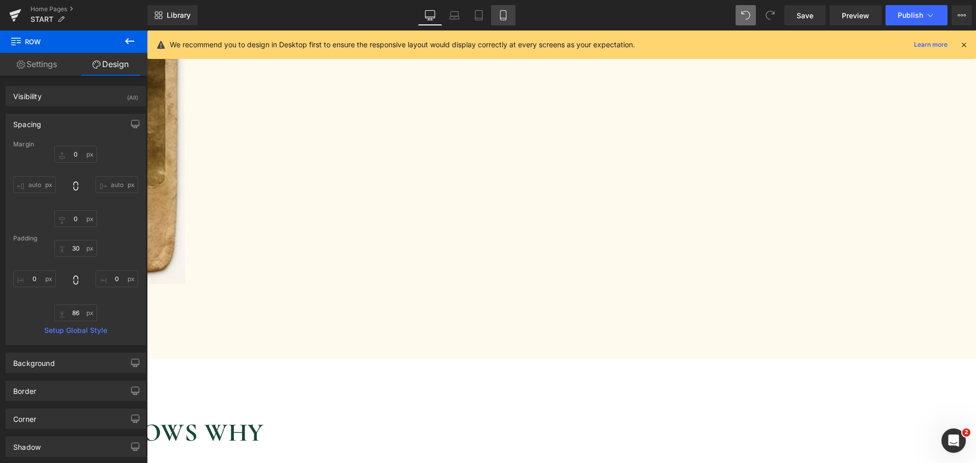
click at [505, 18] on icon at bounding box center [503, 18] width 6 height 0
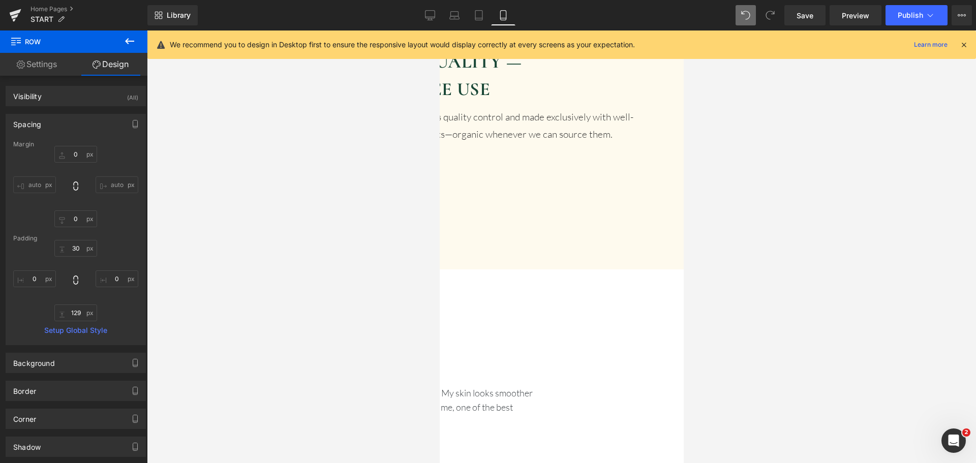
scroll to position [3133, 0]
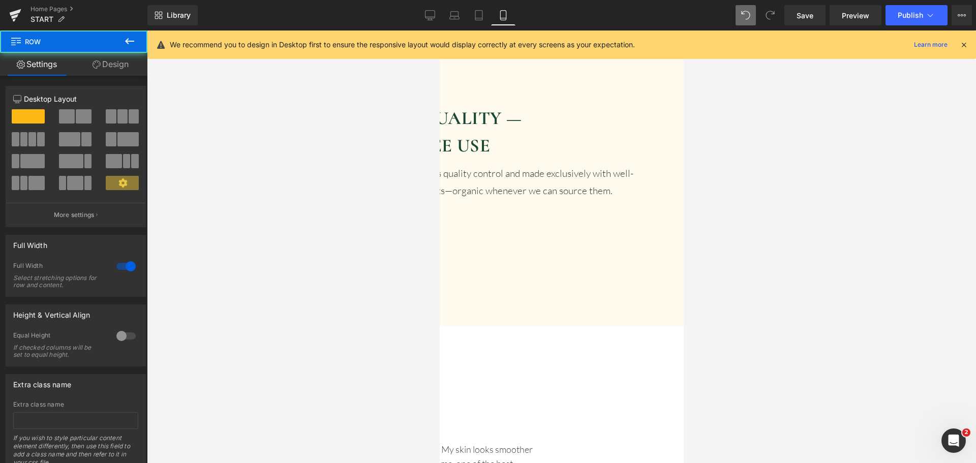
drag, startPoint x: 543, startPoint y: 126, endPoint x: 553, endPoint y: 63, distance: 63.3
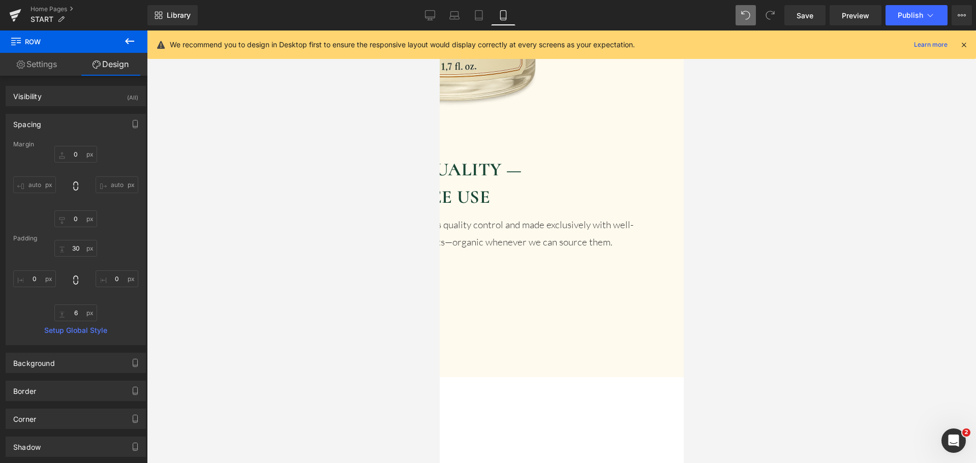
scroll to position [3082, 0]
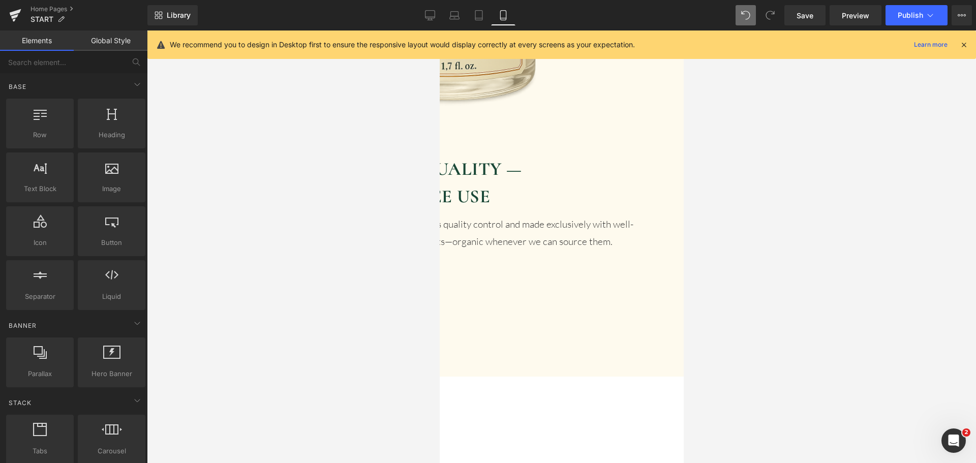
click at [909, 12] on span "Publish" at bounding box center [910, 15] width 25 height 8
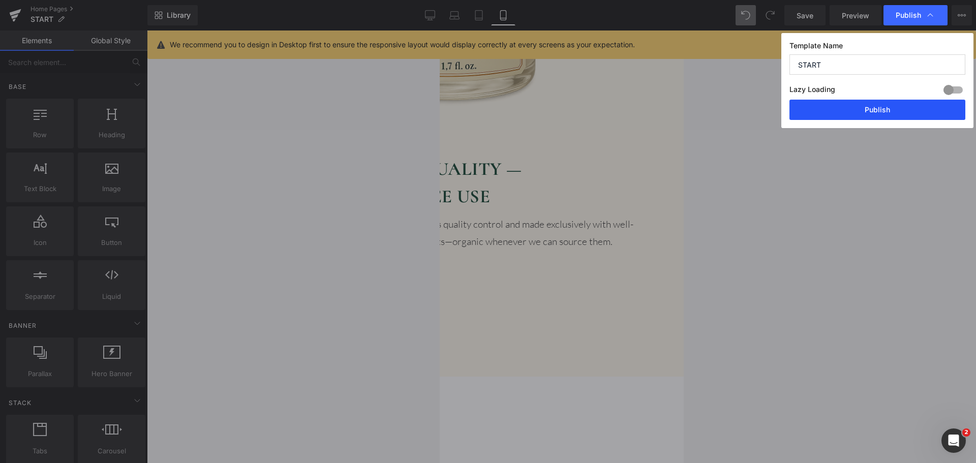
click at [878, 115] on button "Publish" at bounding box center [878, 110] width 176 height 20
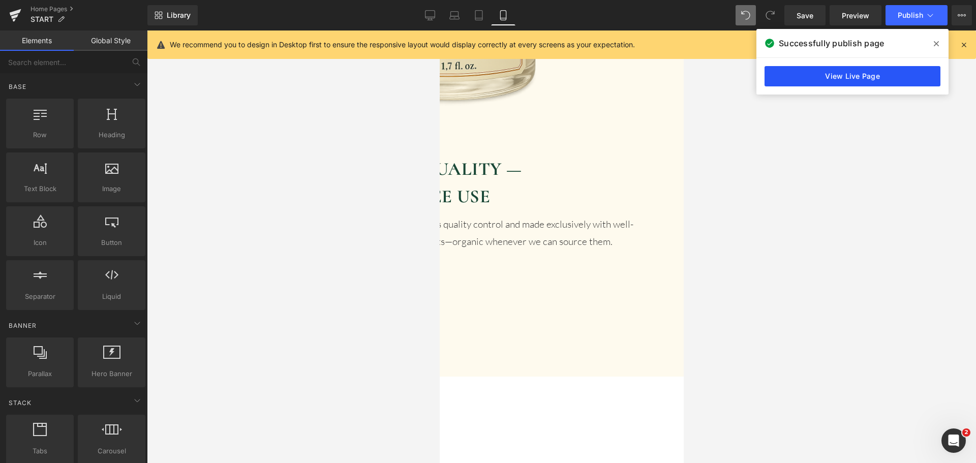
click at [839, 70] on link "View Live Page" at bounding box center [853, 76] width 176 height 20
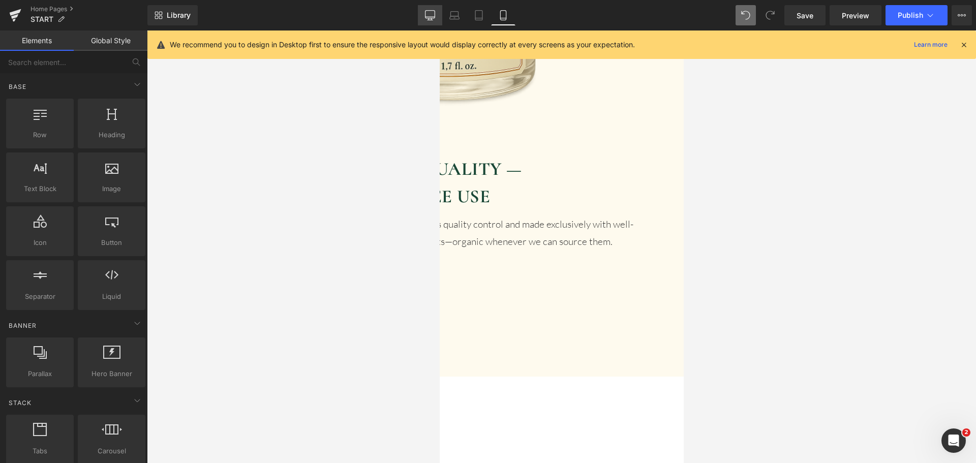
click at [432, 20] on link "Desktop" at bounding box center [430, 15] width 24 height 20
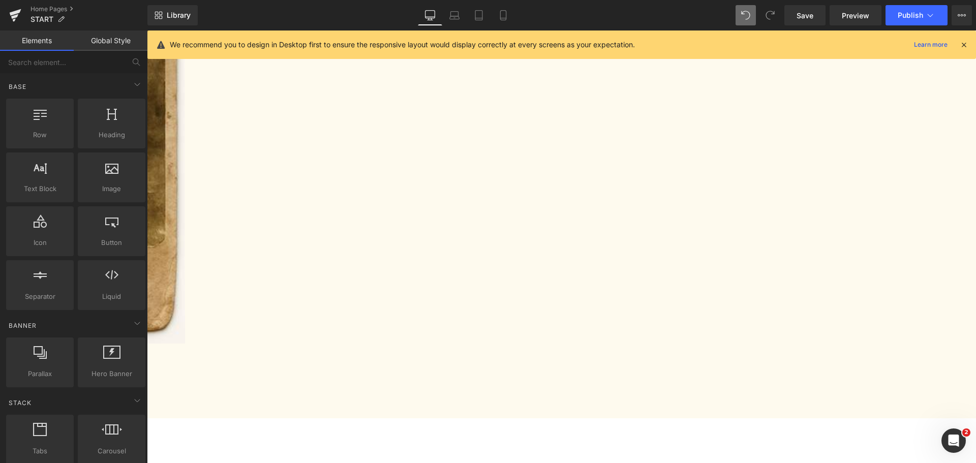
scroll to position [3120, 0]
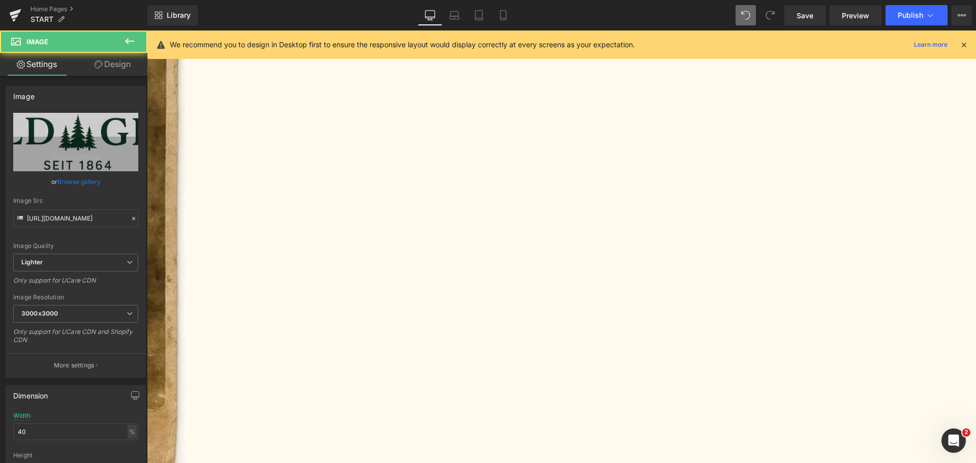
click at [108, 73] on link "Design" at bounding box center [113, 64] width 74 height 23
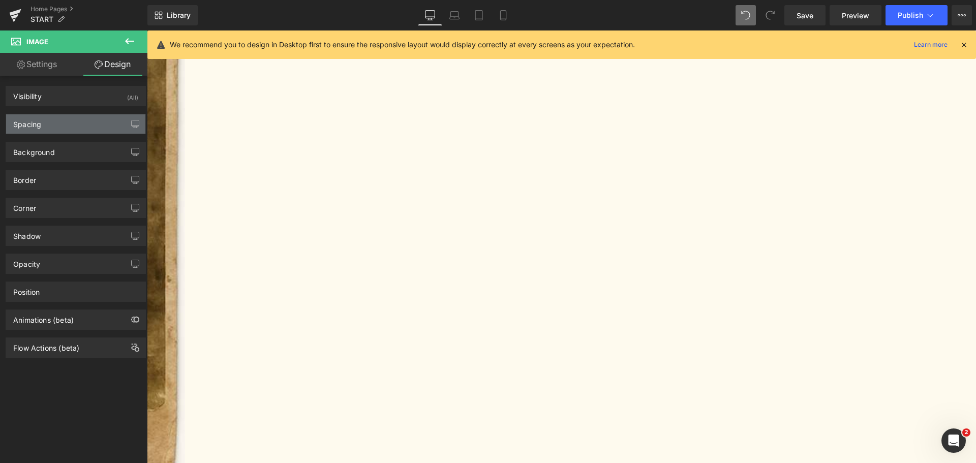
click at [74, 123] on div "Spacing" at bounding box center [75, 123] width 139 height 19
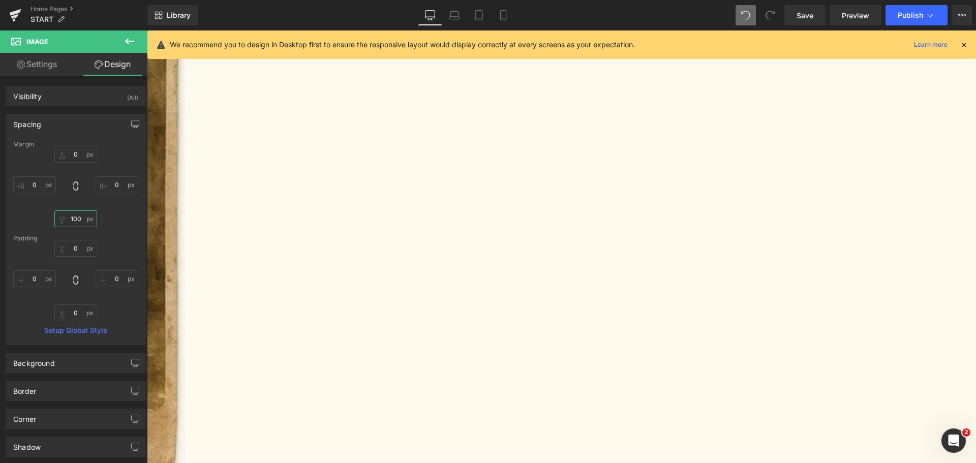
click at [76, 226] on input "text" at bounding box center [75, 219] width 43 height 17
click at [460, 14] on link "Laptop" at bounding box center [454, 15] width 24 height 20
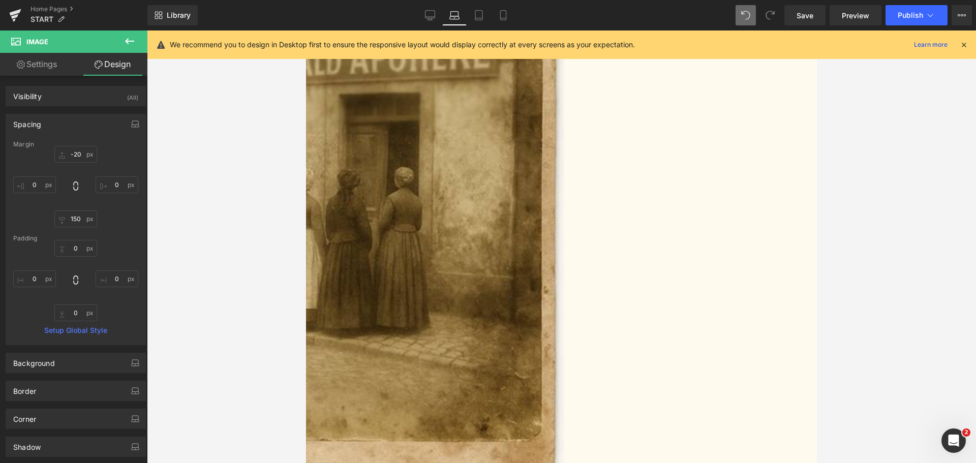
scroll to position [2853, 0]
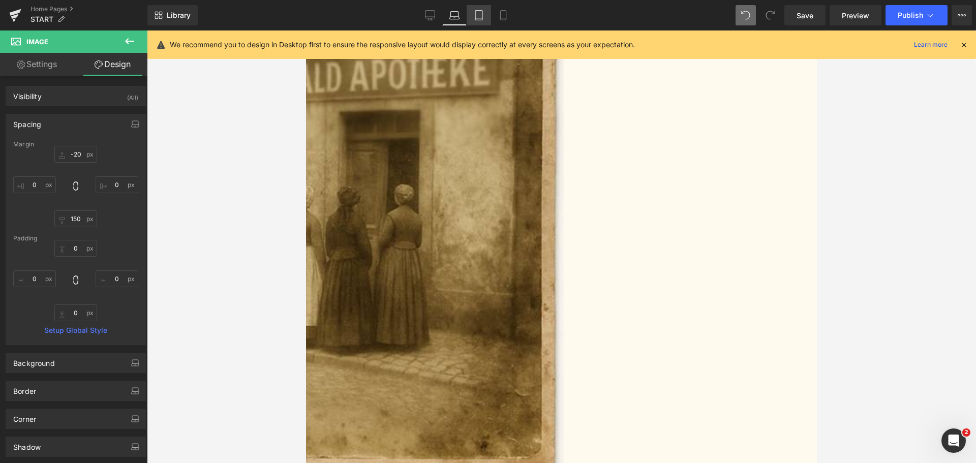
click at [481, 14] on icon at bounding box center [479, 15] width 10 height 10
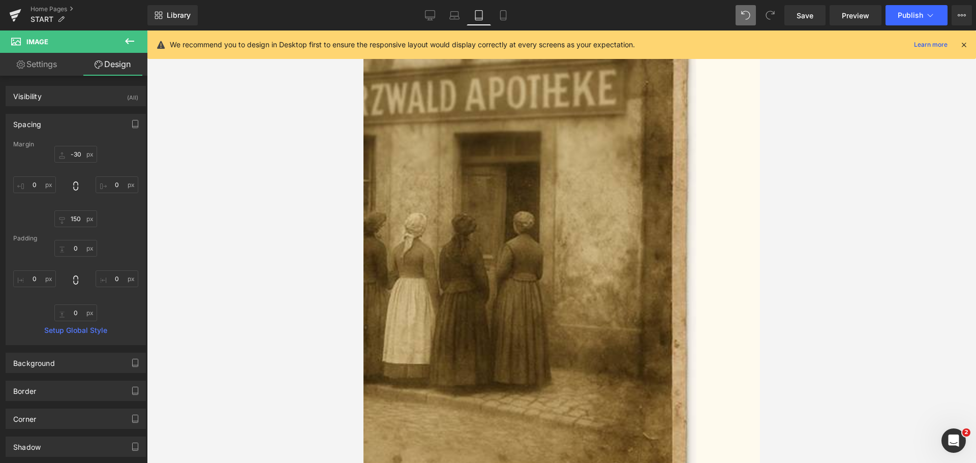
scroll to position [2696, 0]
click at [504, 12] on icon at bounding box center [503, 15] width 10 height 10
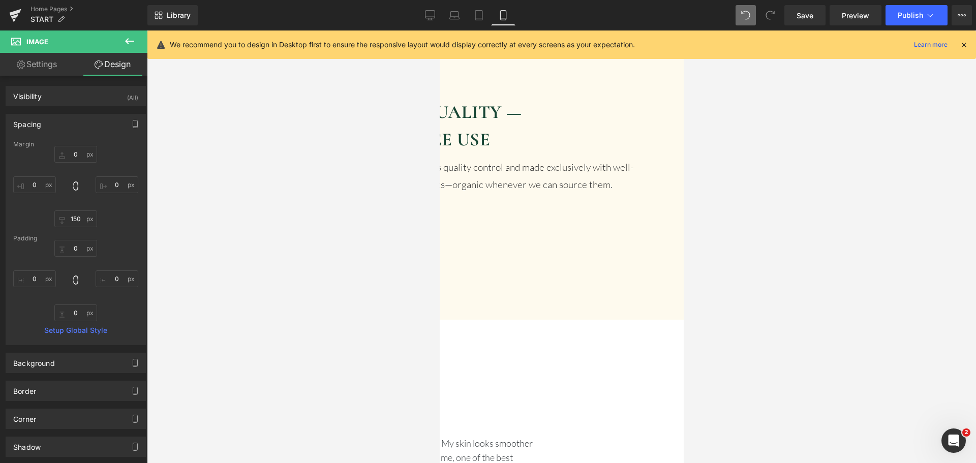
scroll to position [3142, 0]
click at [74, 217] on input "150" at bounding box center [75, 219] width 43 height 17
type input "120"
click at [907, 19] on span "Publish" at bounding box center [910, 15] width 25 height 8
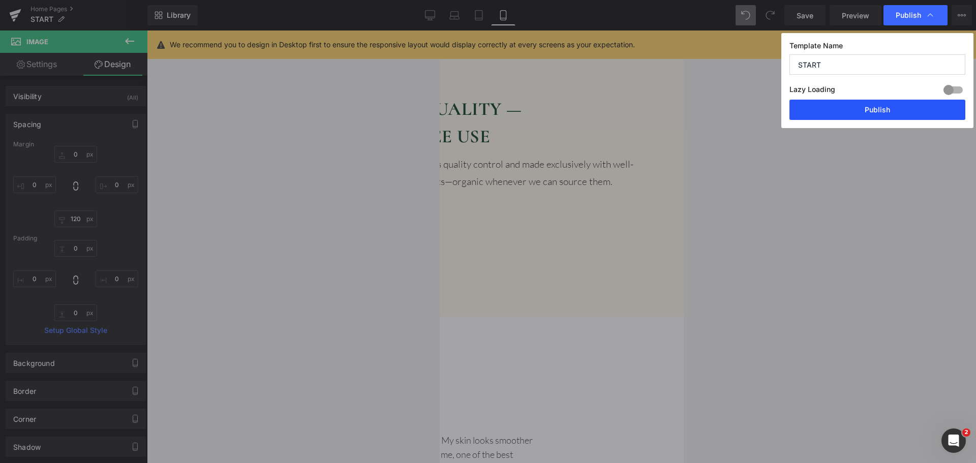
click at [894, 102] on button "Publish" at bounding box center [878, 110] width 176 height 20
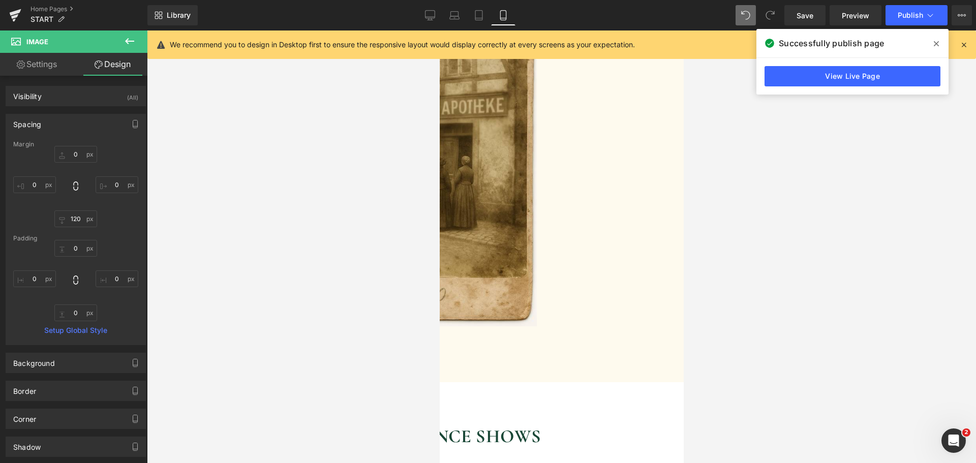
scroll to position [2074, 0]
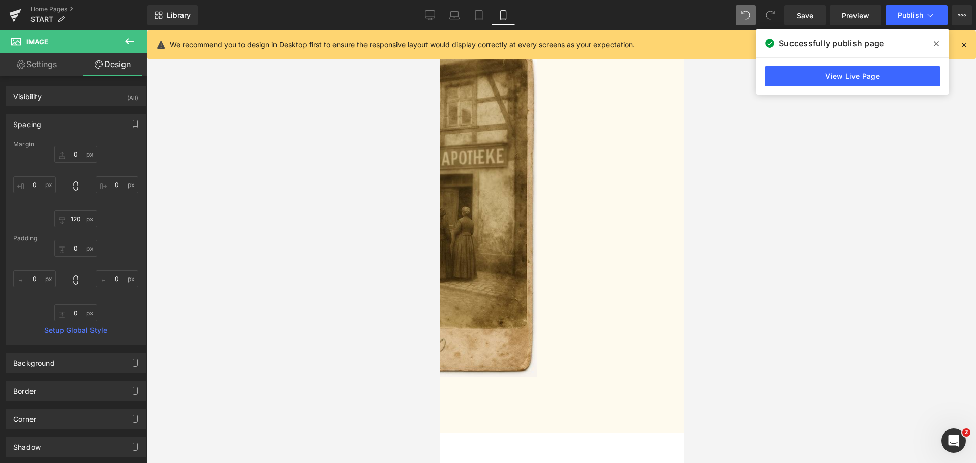
click at [129, 44] on icon at bounding box center [130, 41] width 12 height 12
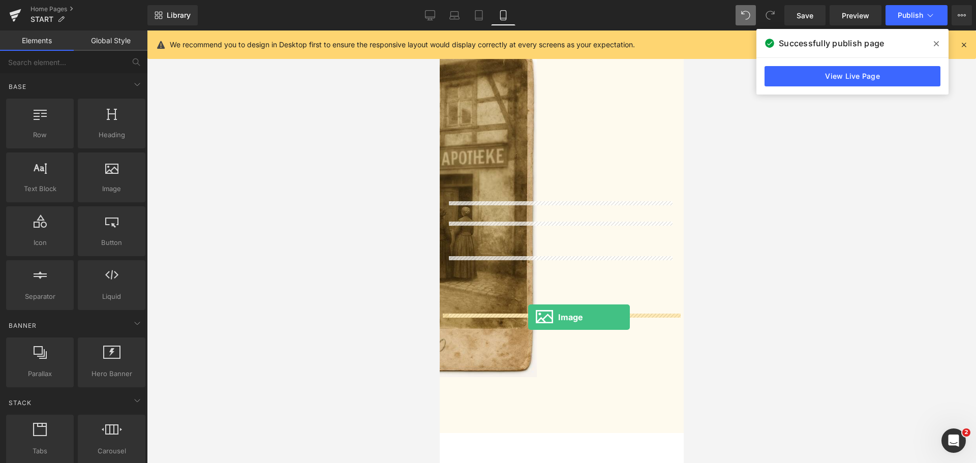
drag, startPoint x: 554, startPoint y: 205, endPoint x: 528, endPoint y: 317, distance: 115.0
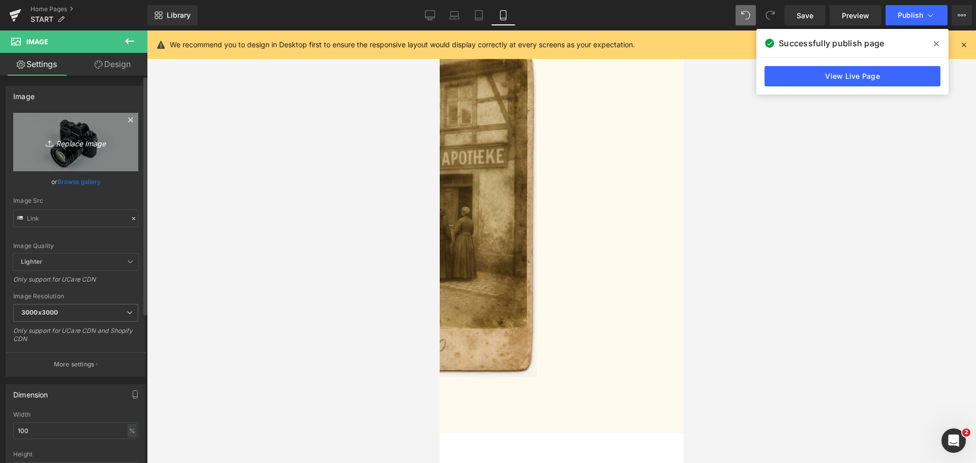
click at [73, 145] on icon "Replace Image" at bounding box center [75, 142] width 81 height 13
type input "C:\fakepath\[PERSON_NAME].png"
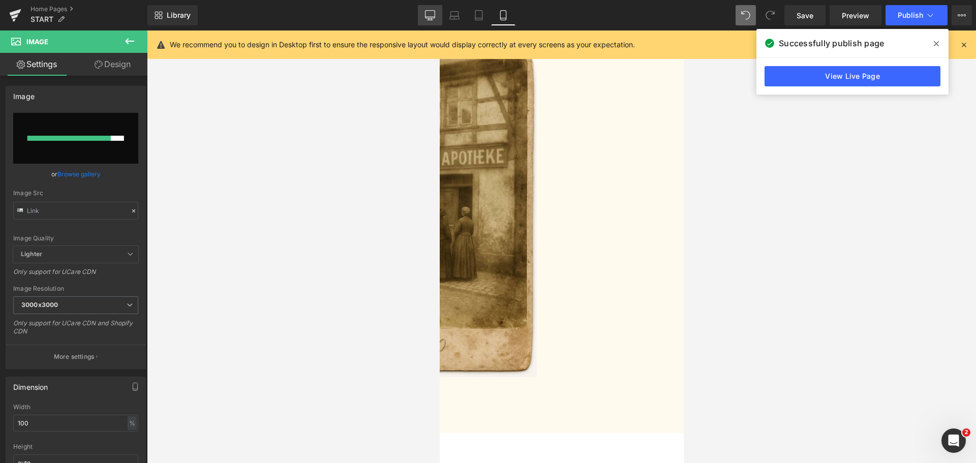
click at [438, 19] on link "Desktop" at bounding box center [430, 15] width 24 height 20
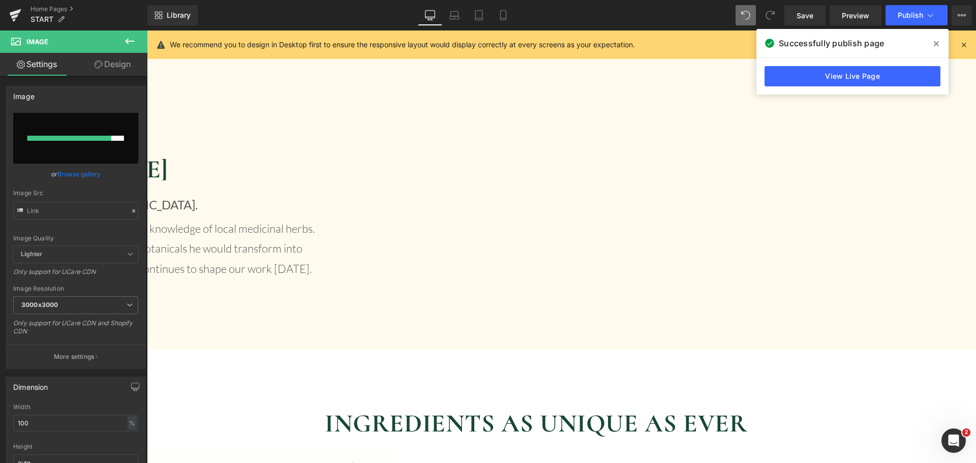
scroll to position [2018, 0]
click at [512, 12] on link "Mobile" at bounding box center [503, 15] width 24 height 20
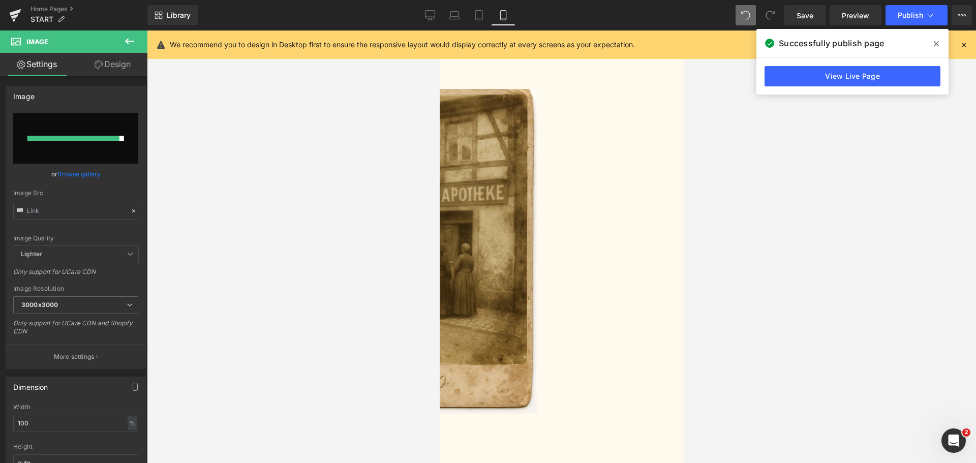
scroll to position [2208, 0]
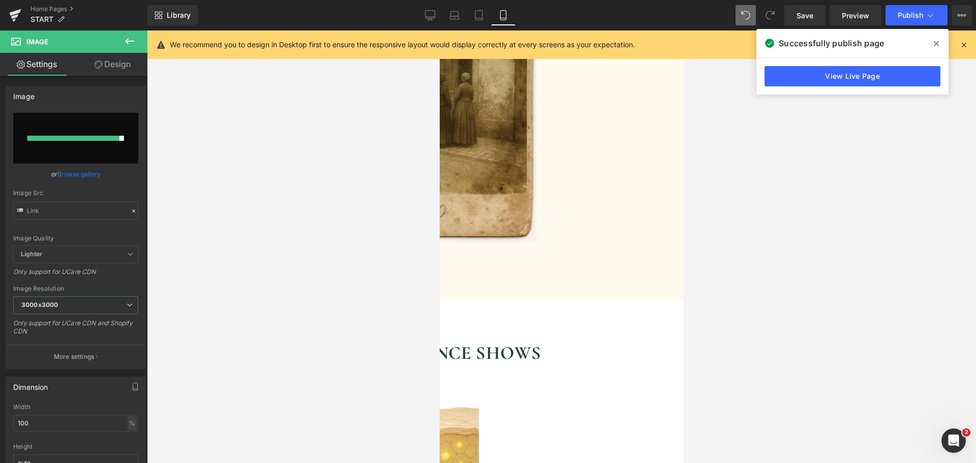
click at [76, 173] on link "Browse gallery" at bounding box center [78, 174] width 43 height 18
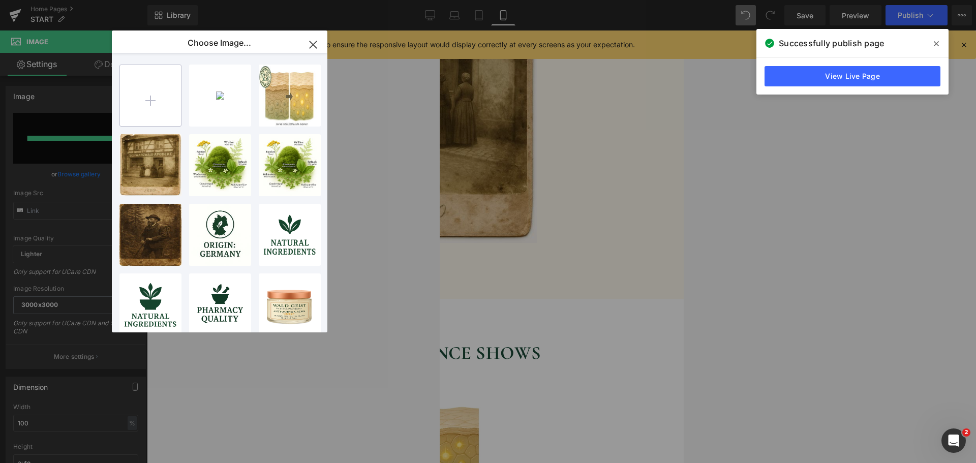
click at [161, 100] on input "file" at bounding box center [150, 95] width 61 height 61
type input "C:\fakepath\[PERSON_NAME].png"
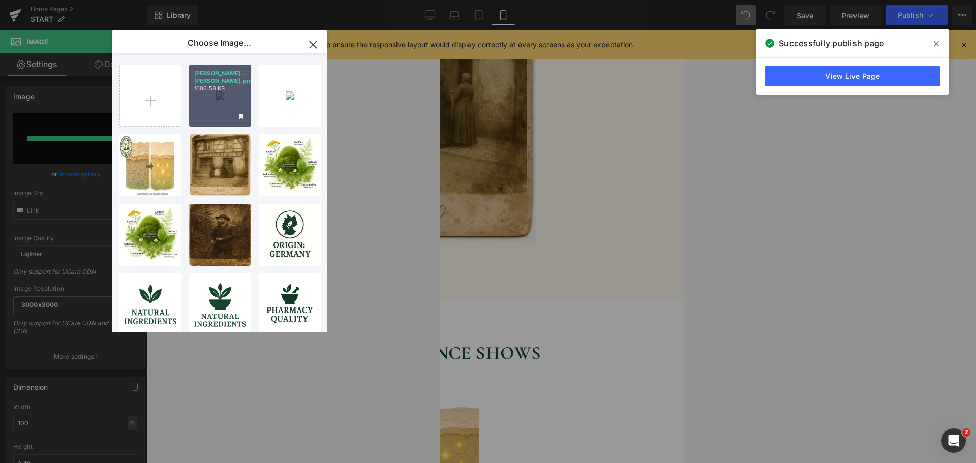
click at [223, 85] on div "[PERSON_NAME]...[PERSON_NAME].png 1006.58 KB" at bounding box center [220, 96] width 62 height 62
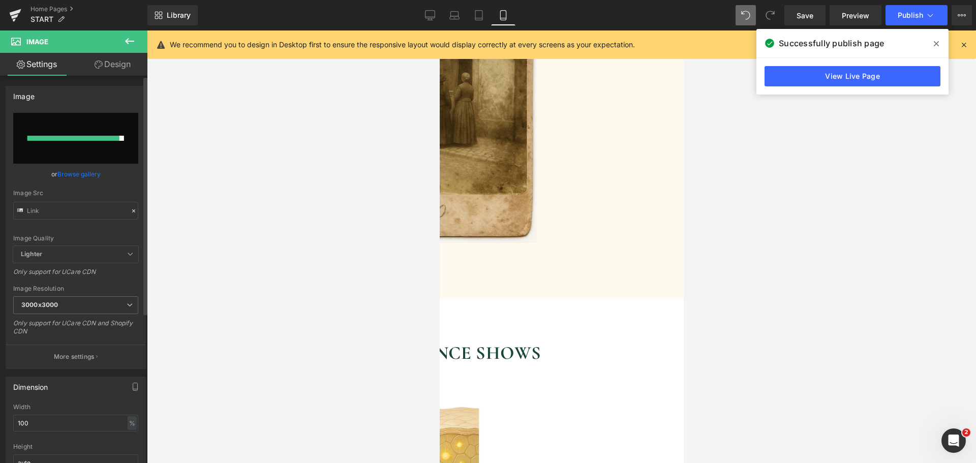
click at [109, 119] on input "file" at bounding box center [75, 138] width 125 height 51
click at [79, 138] on div at bounding box center [73, 138] width 92 height 5
click at [432, 9] on link "Desktop" at bounding box center [430, 15] width 24 height 20
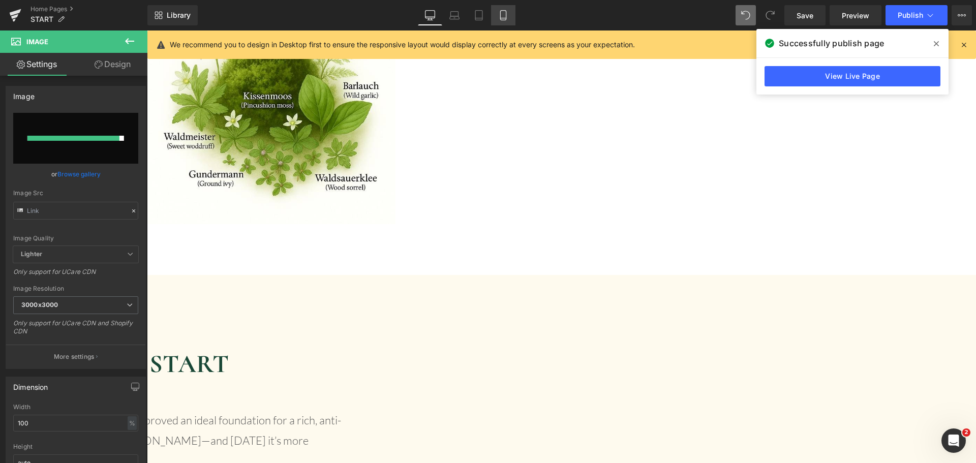
click at [501, 21] on link "Mobile" at bounding box center [503, 15] width 24 height 20
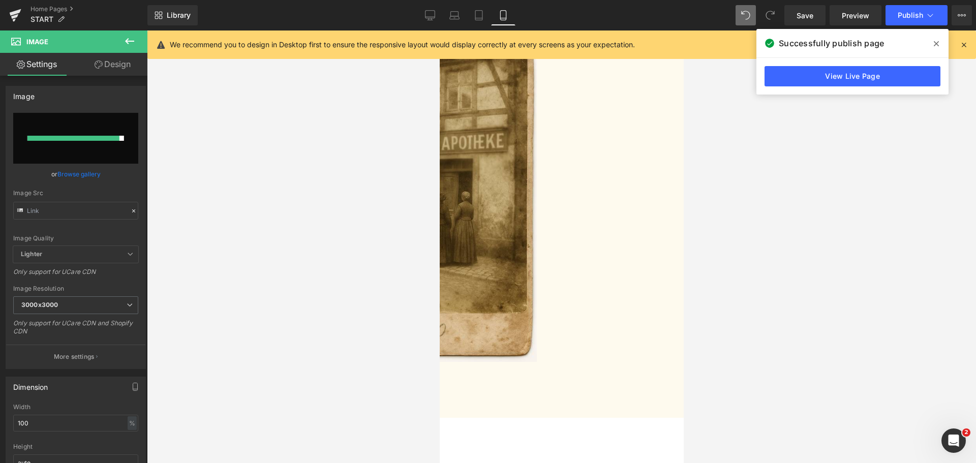
scroll to position [2184, 0]
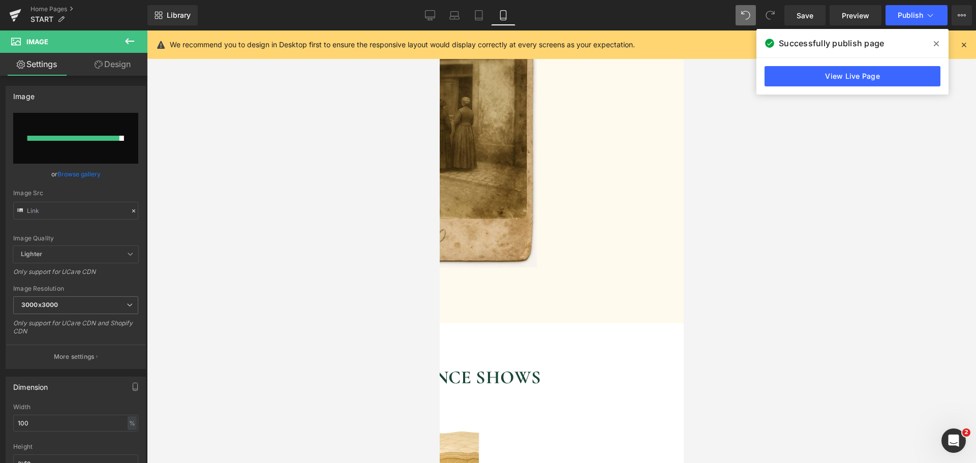
click at [82, 175] on link "Browse gallery" at bounding box center [78, 174] width 43 height 18
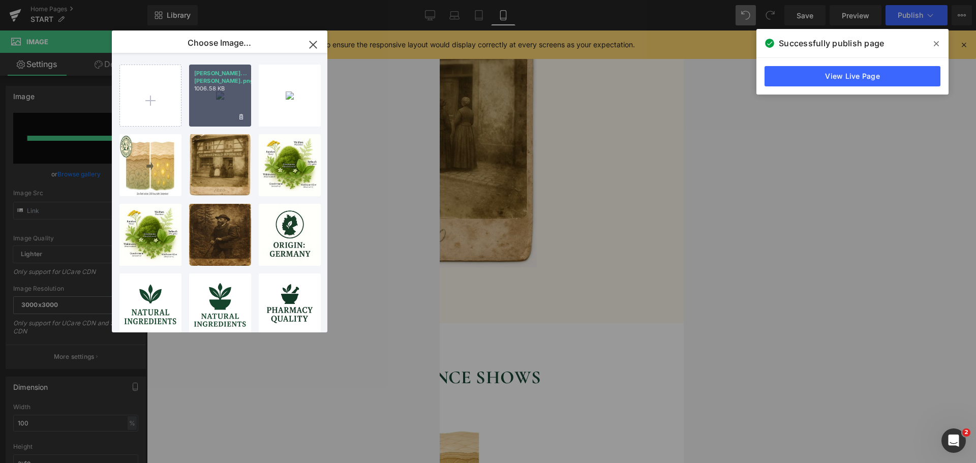
click at [225, 103] on div "[PERSON_NAME]...[PERSON_NAME].png 1006.58 KB" at bounding box center [220, 96] width 62 height 62
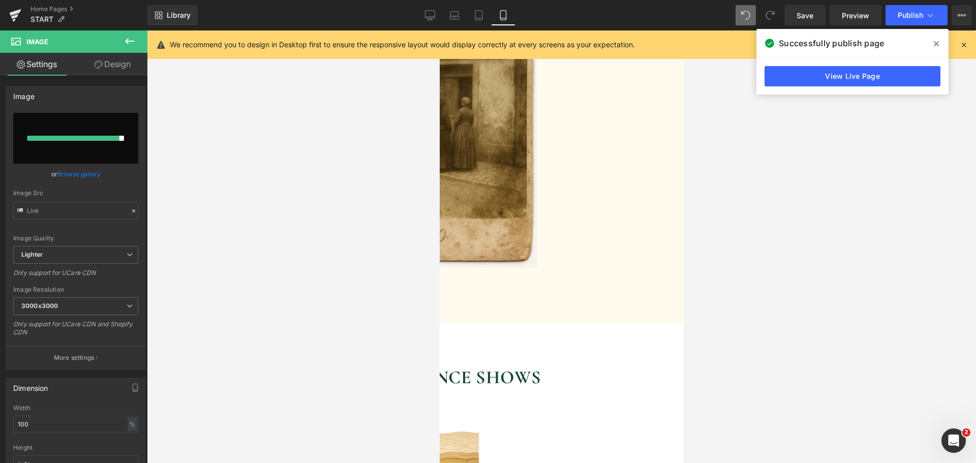
click at [130, 69] on link "Design" at bounding box center [113, 64] width 74 height 23
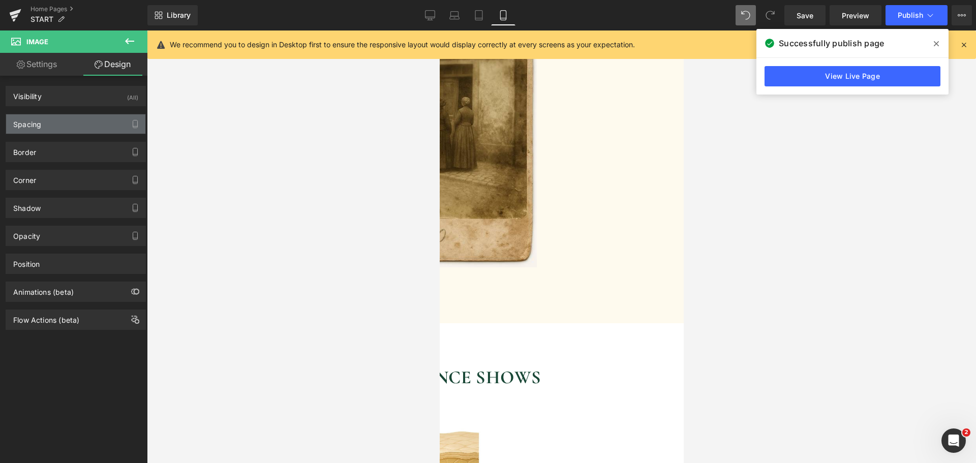
click at [93, 120] on div "Spacing" at bounding box center [75, 123] width 139 height 19
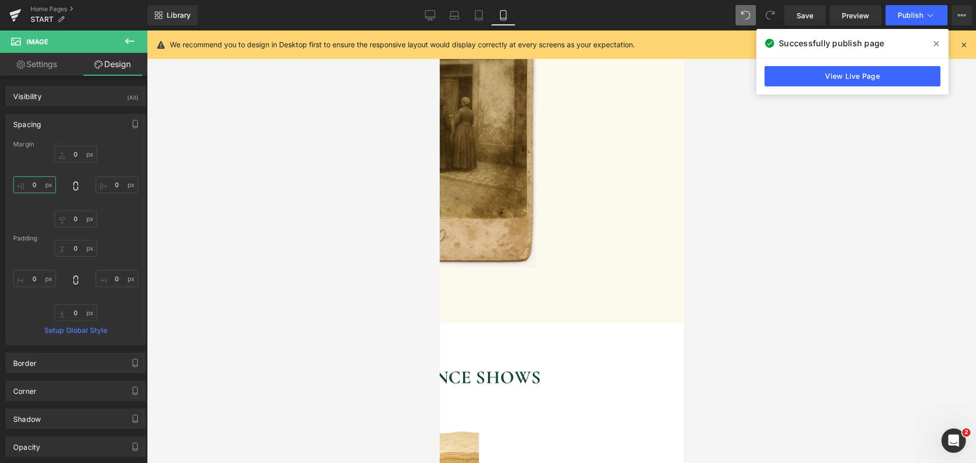
click at [40, 189] on input "text" at bounding box center [34, 184] width 43 height 17
click at [40, 189] on input "20" at bounding box center [34, 184] width 43 height 17
type input "30"
click at [121, 181] on input "text" at bounding box center [117, 184] width 43 height 17
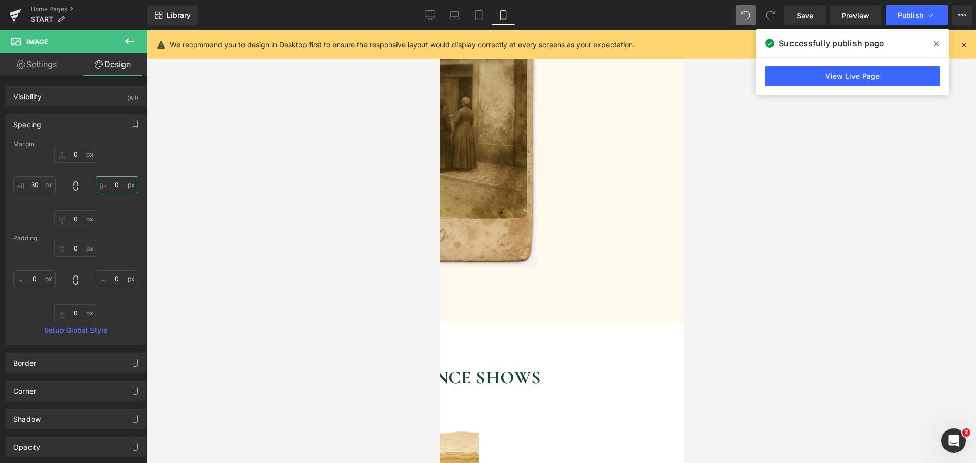
click at [121, 181] on input "text" at bounding box center [117, 184] width 43 height 17
type input "30"
click at [431, 16] on icon at bounding box center [430, 15] width 10 height 10
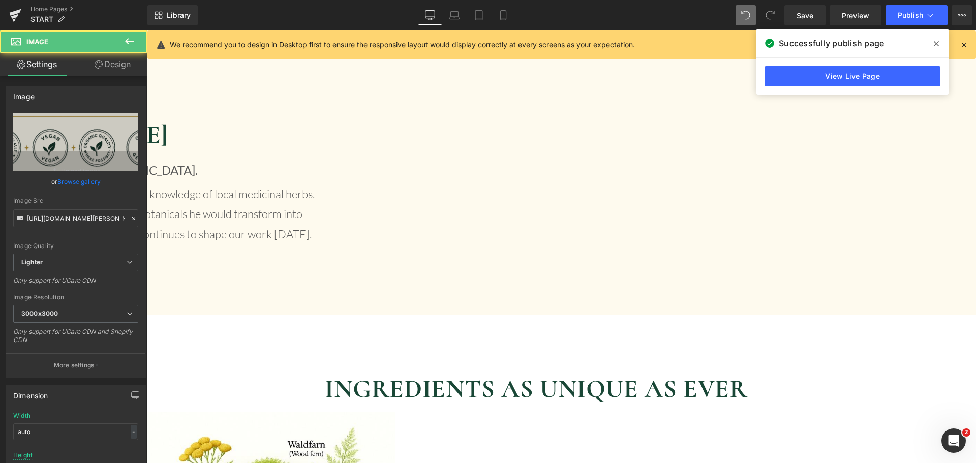
scroll to position [2042, 0]
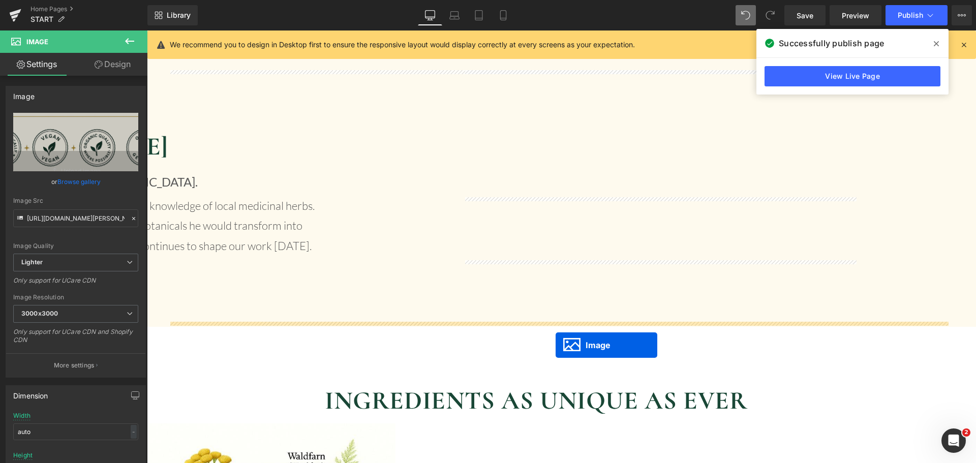
drag, startPoint x: 540, startPoint y: 437, endPoint x: 556, endPoint y: 345, distance: 93.4
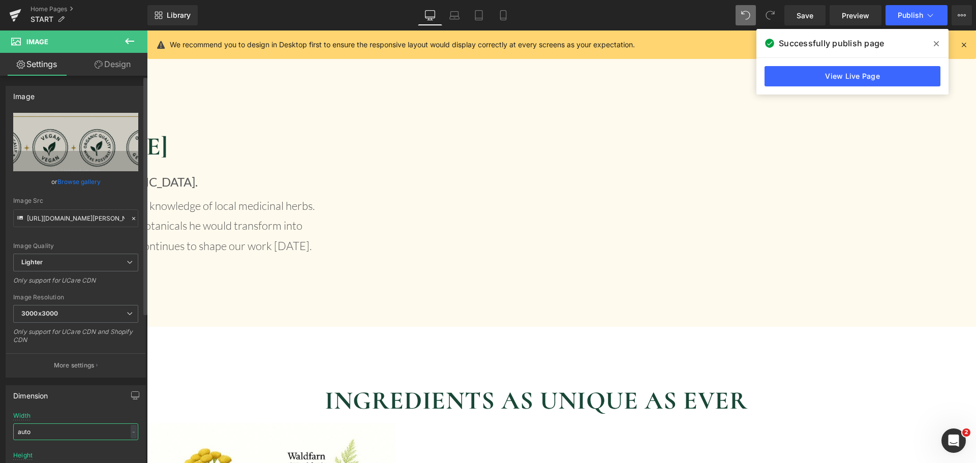
click at [43, 429] on input "auto" at bounding box center [75, 432] width 125 height 17
type input "5"
click at [134, 432] on input "80" at bounding box center [75, 432] width 125 height 17
click at [129, 432] on div "px" at bounding box center [132, 432] width 10 height 14
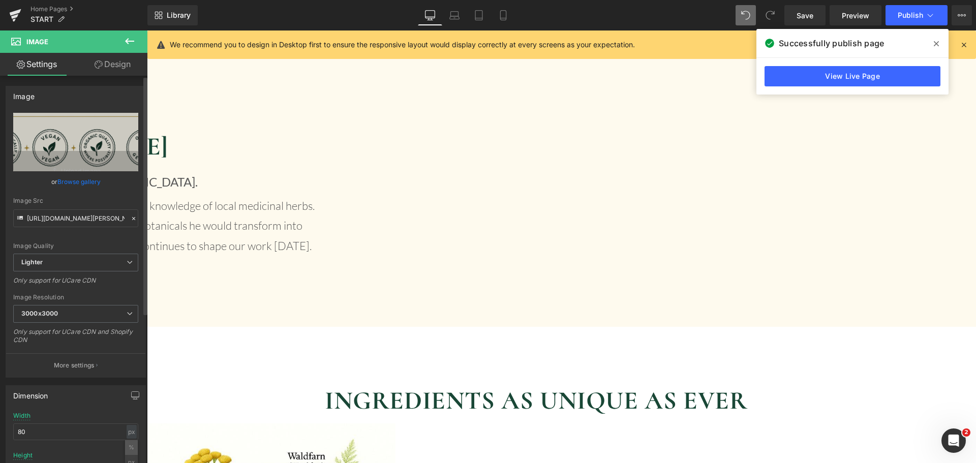
click at [129, 450] on li "%" at bounding box center [131, 447] width 13 height 15
click at [91, 429] on input "80" at bounding box center [75, 432] width 125 height 17
click at [91, 429] on input "50" at bounding box center [75, 432] width 125 height 17
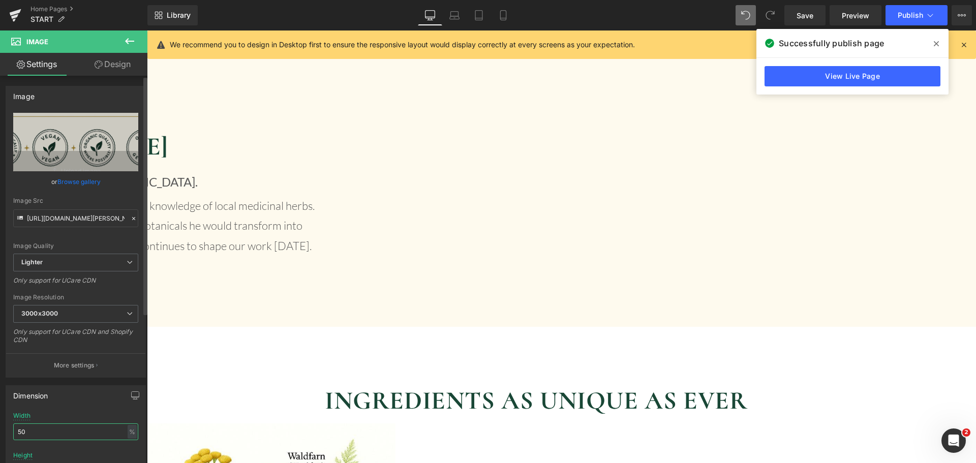
click at [91, 429] on input "50" at bounding box center [75, 432] width 125 height 17
click at [91, 429] on input "40" at bounding box center [75, 432] width 125 height 17
type input "30"
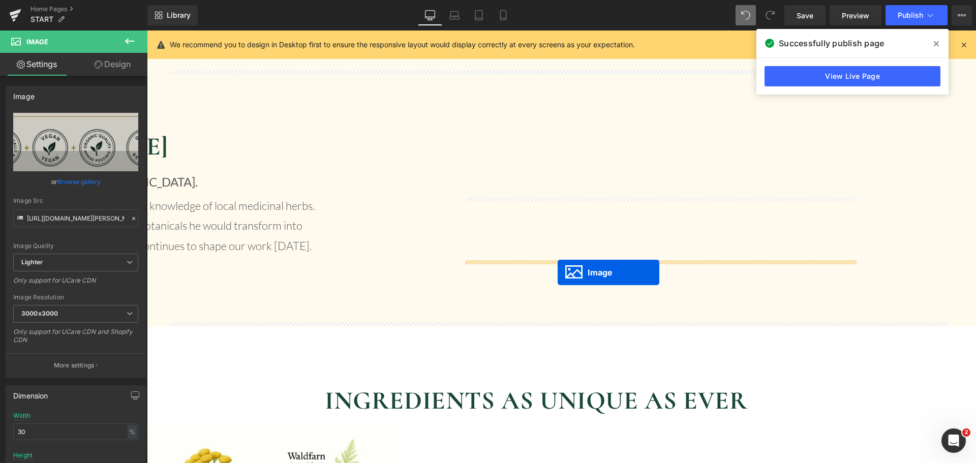
drag, startPoint x: 542, startPoint y: 357, endPoint x: 558, endPoint y: 273, distance: 85.9
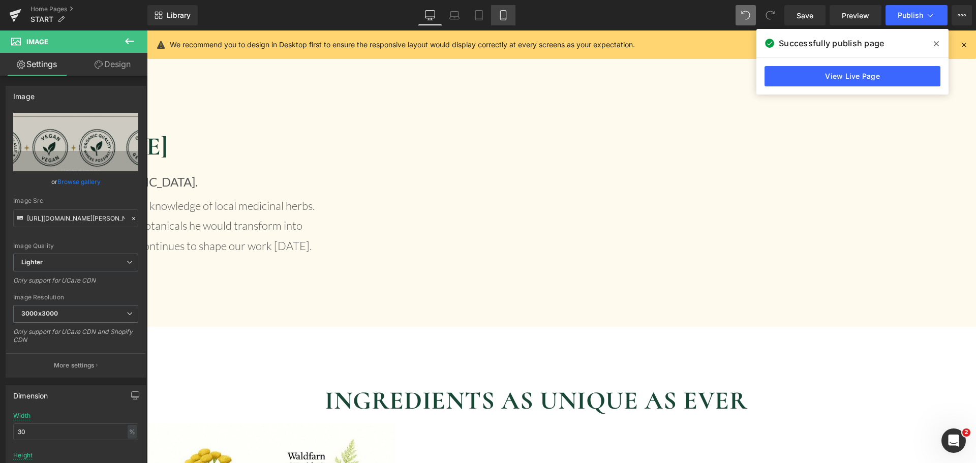
click at [515, 19] on link "Mobile" at bounding box center [503, 15] width 24 height 20
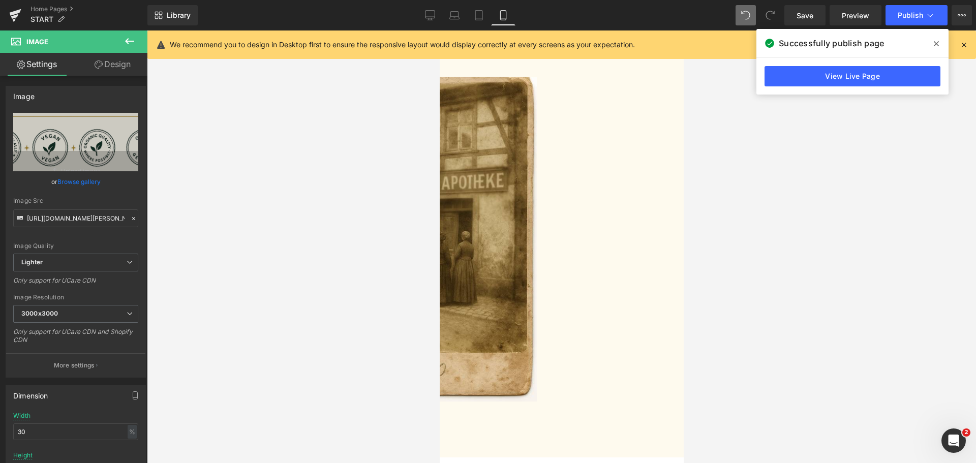
scroll to position [2163, 0]
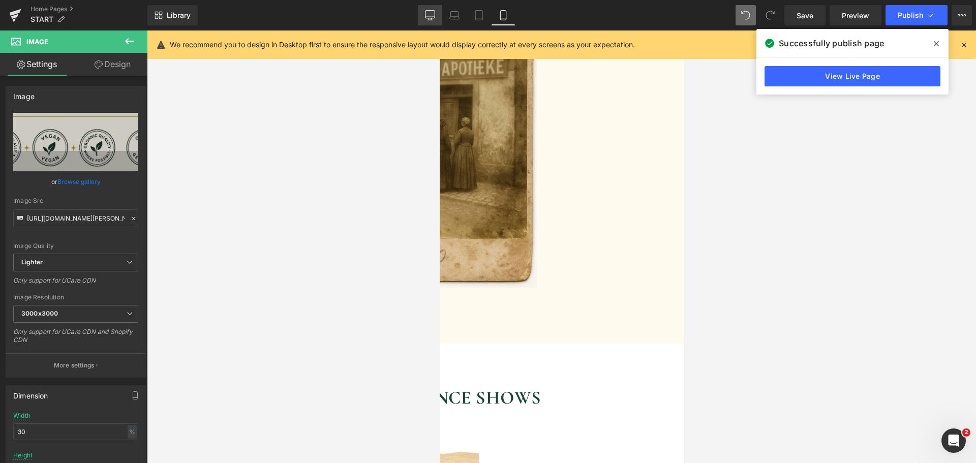
click at [432, 16] on icon at bounding box center [430, 15] width 10 height 10
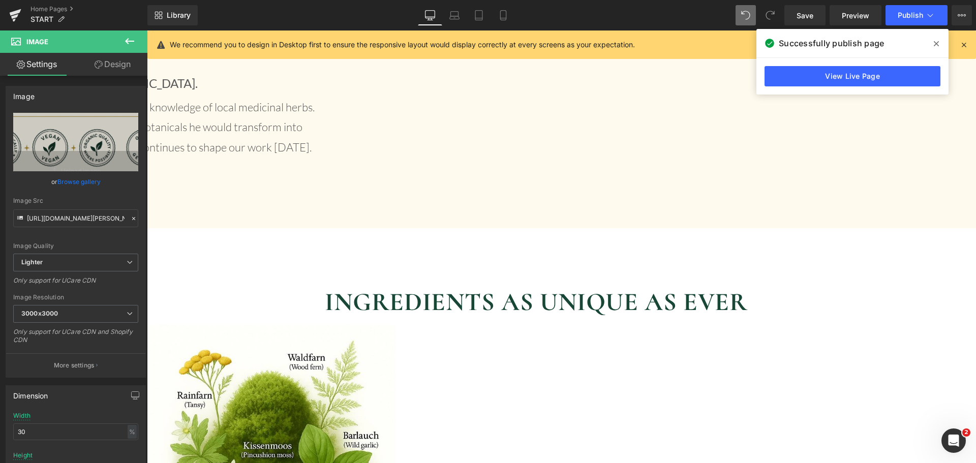
scroll to position [2112, 0]
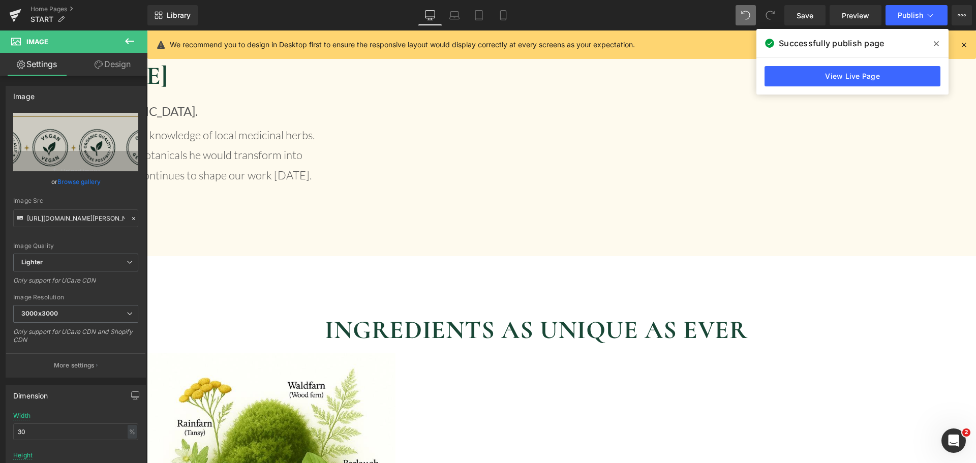
click at [118, 68] on link "Design" at bounding box center [113, 64] width 74 height 23
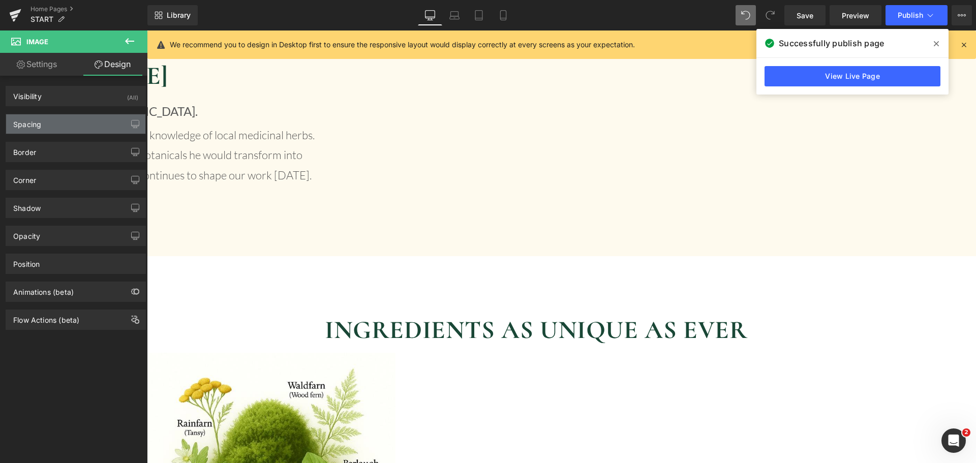
click at [84, 120] on div "Spacing" at bounding box center [75, 123] width 139 height 19
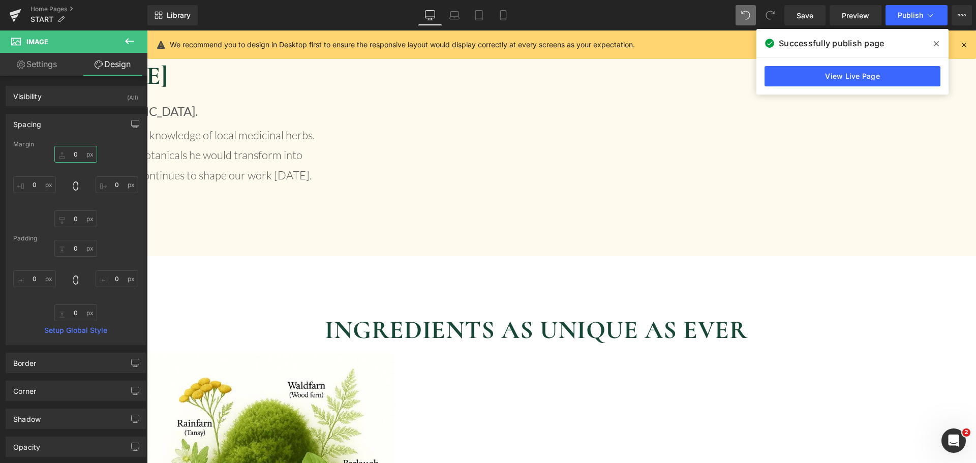
click at [72, 160] on input "0" at bounding box center [75, 154] width 43 height 17
type input "15"
click at [41, 62] on link "Settings" at bounding box center [37, 64] width 74 height 23
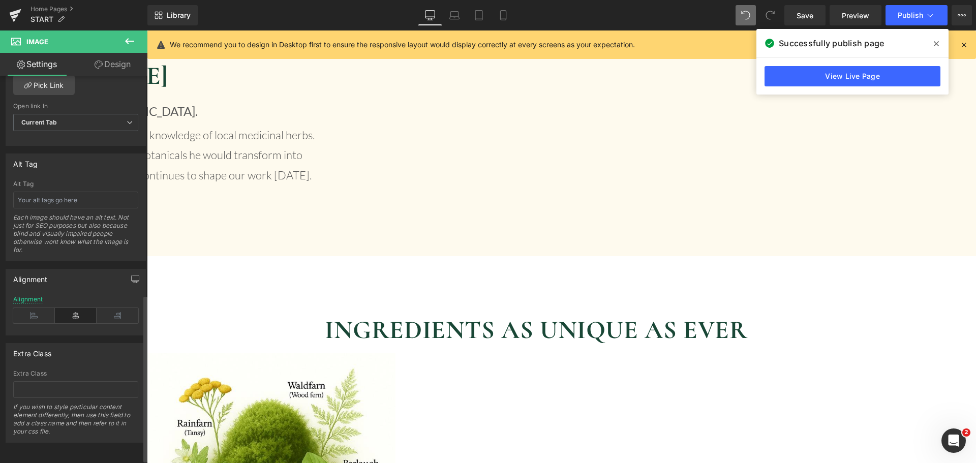
scroll to position [509, 0]
click at [43, 322] on icon at bounding box center [34, 315] width 42 height 15
click at [115, 68] on link "Design" at bounding box center [113, 64] width 74 height 23
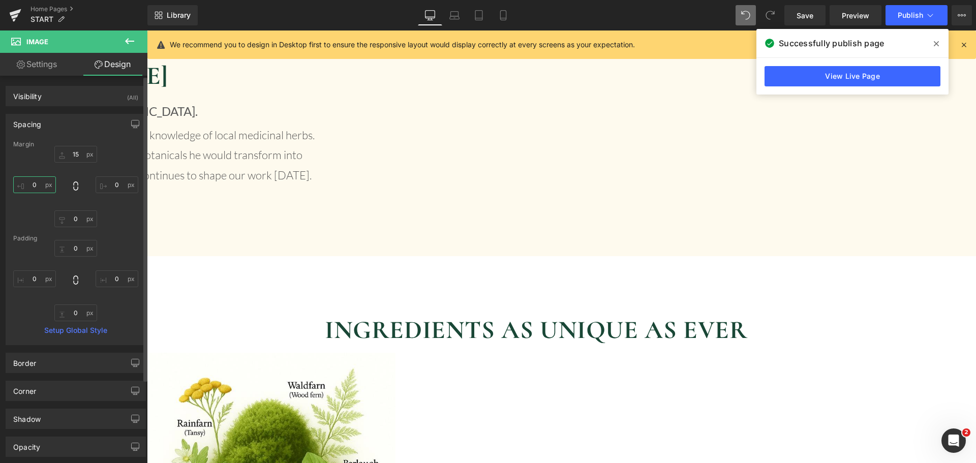
click at [34, 190] on input "0" at bounding box center [34, 184] width 43 height 17
type input "3"
type input "50"
click at [52, 66] on link "Settings" at bounding box center [37, 64] width 74 height 23
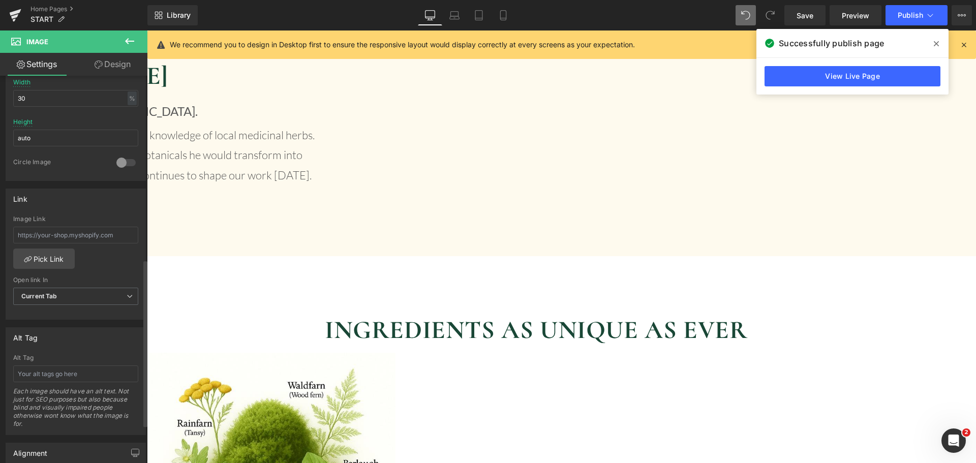
scroll to position [254, 0]
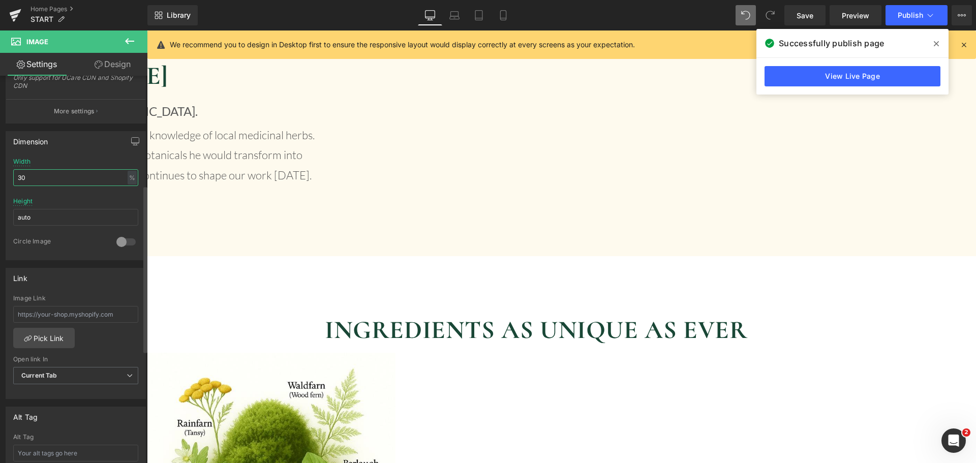
click at [58, 175] on input "30" at bounding box center [75, 177] width 125 height 17
click at [58, 175] on input "50" at bounding box center [75, 177] width 125 height 17
type input "8"
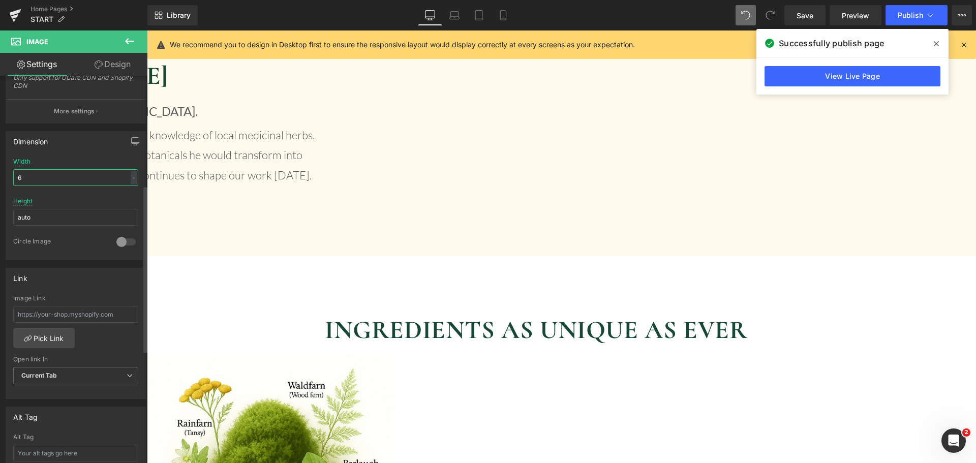
type input "60"
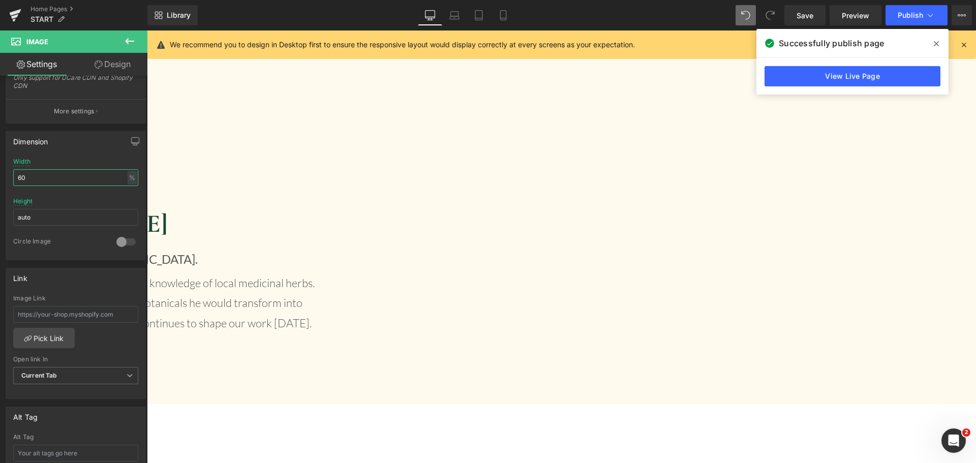
scroll to position [1960, 0]
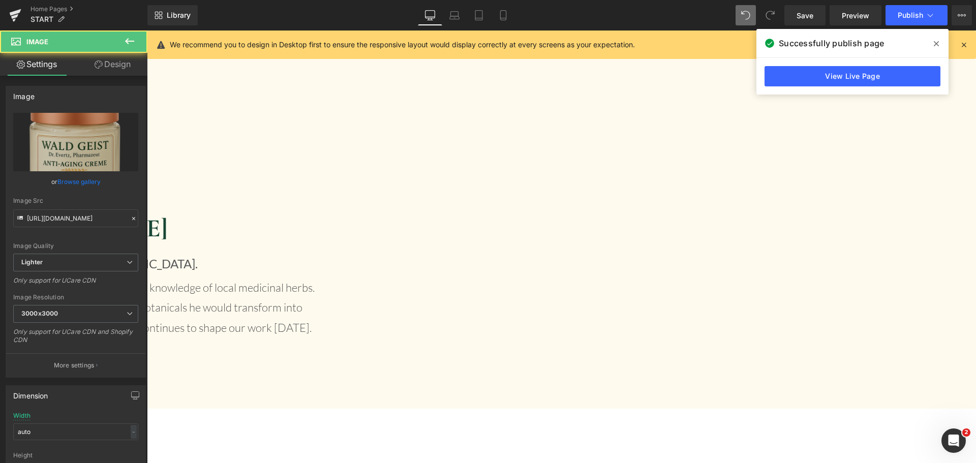
click at [136, 68] on link "Design" at bounding box center [113, 64] width 74 height 23
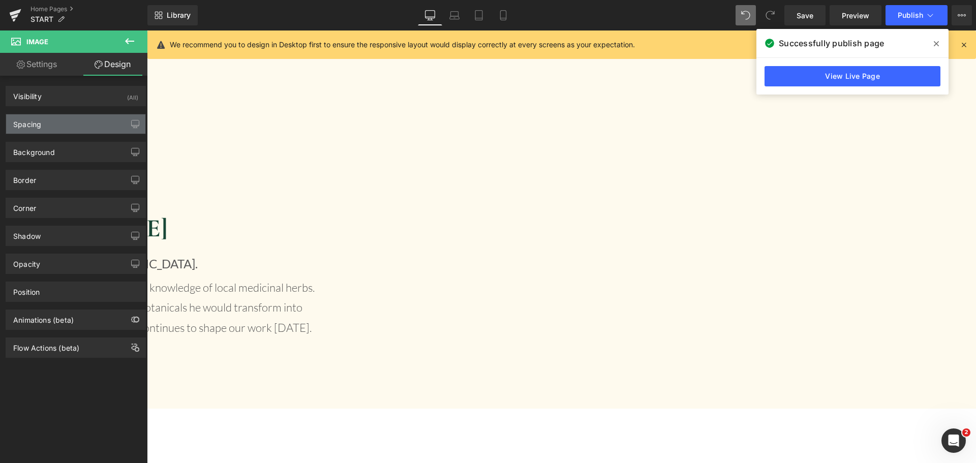
click at [92, 130] on div "Spacing" at bounding box center [75, 123] width 139 height 19
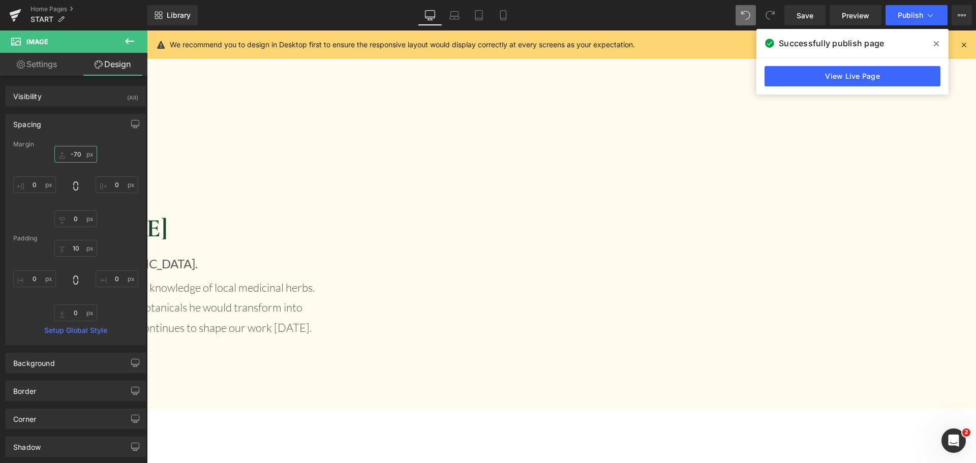
click at [70, 157] on input "-70" at bounding box center [75, 154] width 43 height 17
type input "1"
type input "-40"
click at [461, 12] on link "Laptop" at bounding box center [454, 15] width 24 height 20
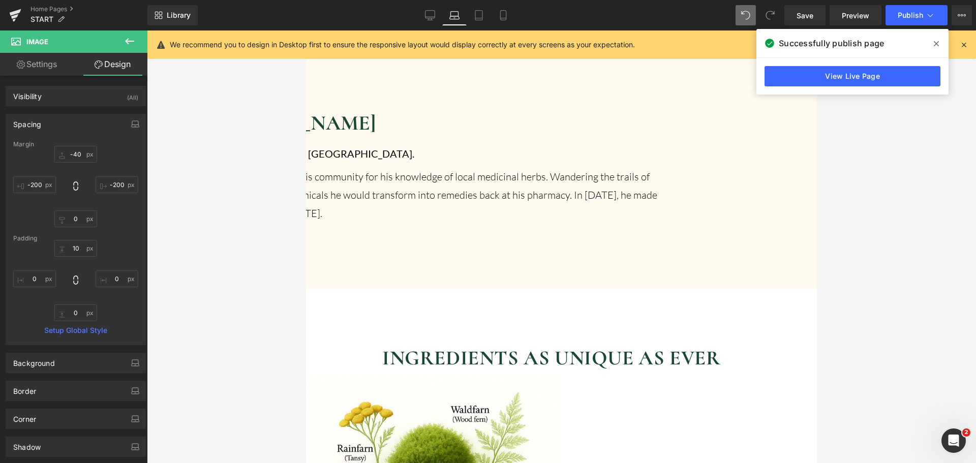
scroll to position [1861, 0]
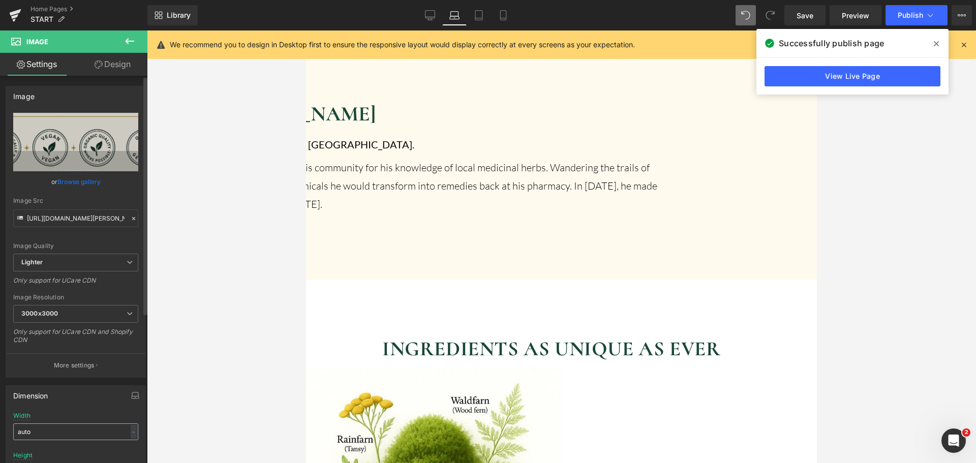
click at [57, 434] on input "auto" at bounding box center [75, 432] width 125 height 17
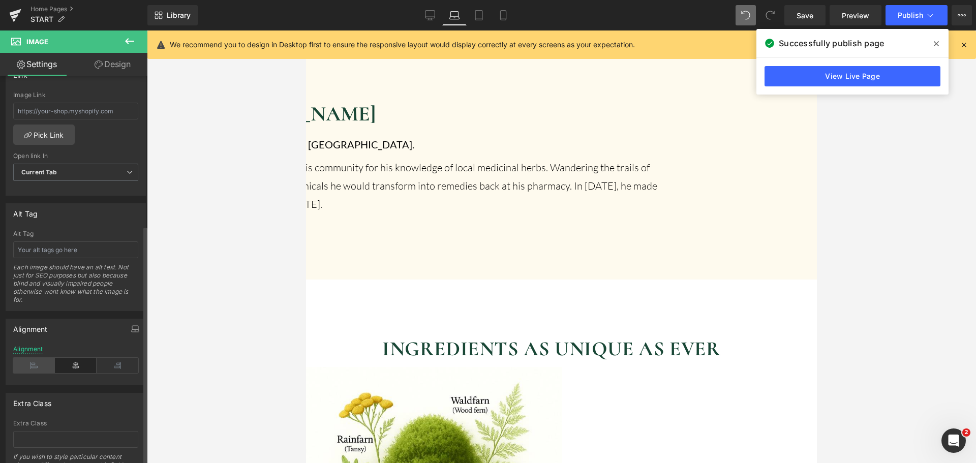
click at [42, 370] on icon at bounding box center [34, 365] width 42 height 15
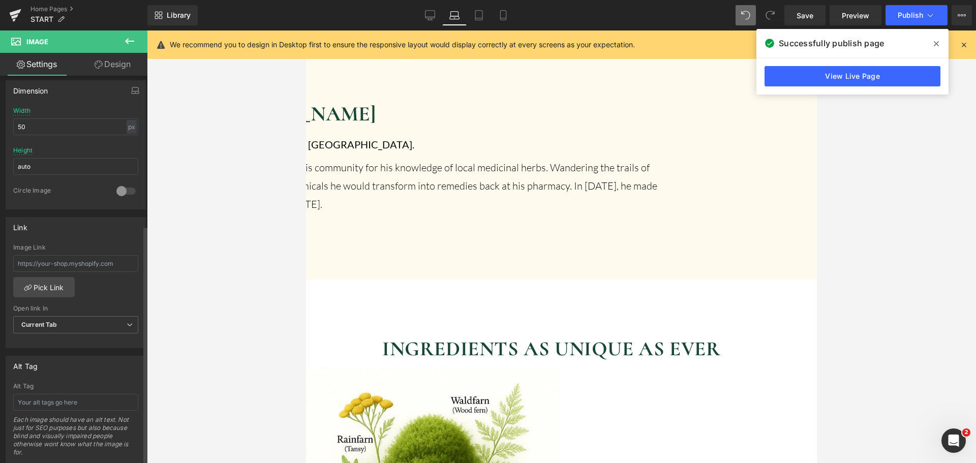
scroll to position [153, 0]
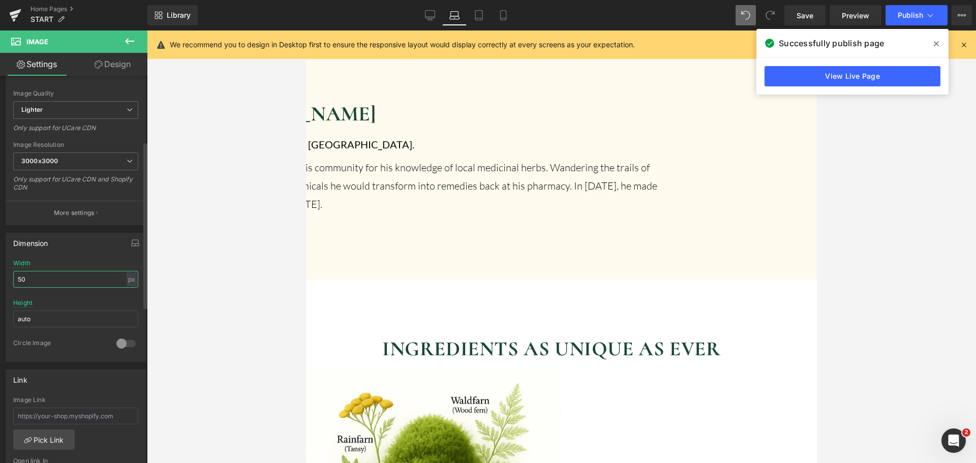
click at [97, 278] on input "50" at bounding box center [75, 279] width 125 height 17
click at [130, 278] on div "px" at bounding box center [132, 280] width 10 height 14
click at [128, 296] on li "%" at bounding box center [131, 295] width 13 height 15
click at [77, 278] on input "50" at bounding box center [75, 279] width 125 height 17
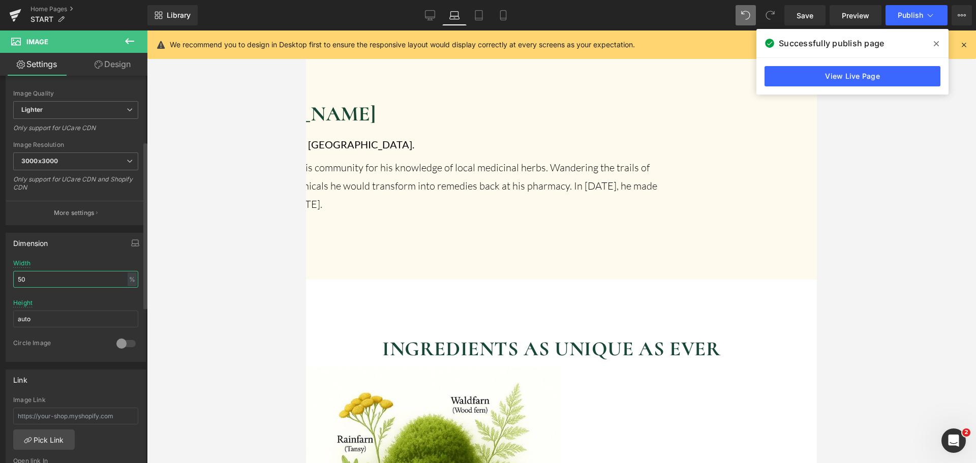
click at [77, 278] on input "50" at bounding box center [75, 279] width 125 height 17
type input "5"
type input "4"
type input "60"
click at [106, 67] on link "Design" at bounding box center [113, 64] width 74 height 23
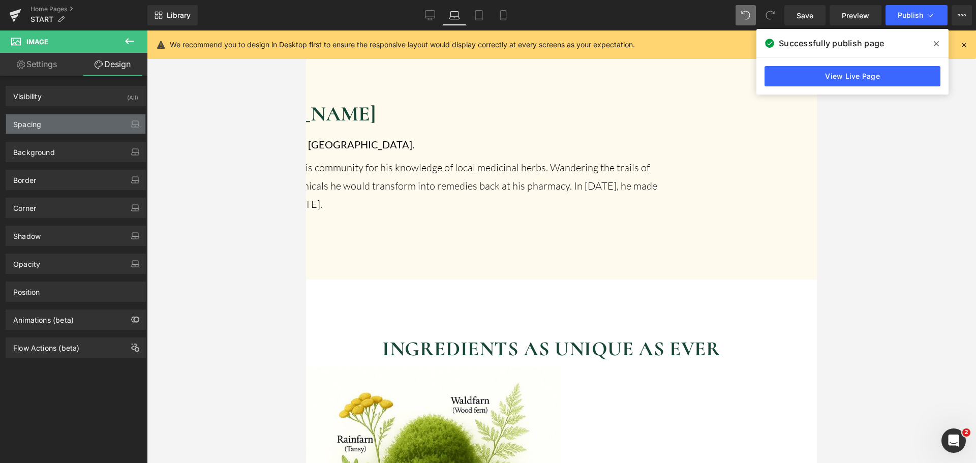
click at [71, 130] on div "Spacing" at bounding box center [75, 123] width 139 height 19
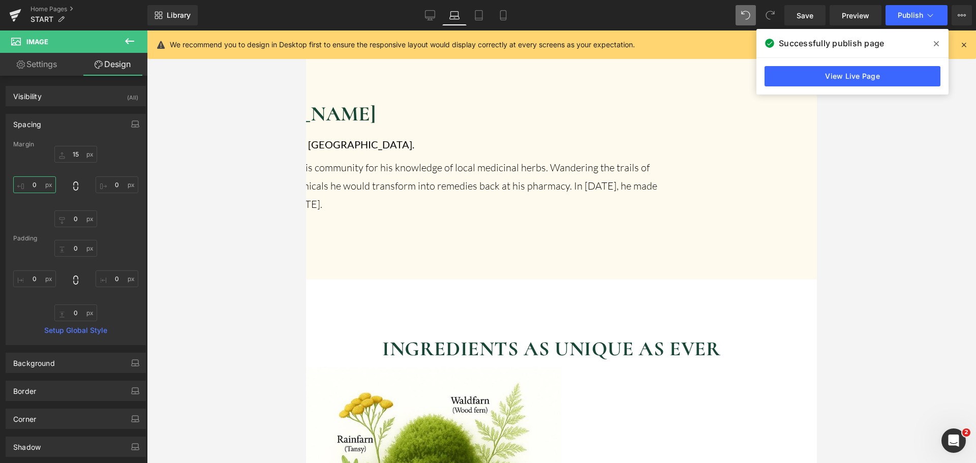
click at [41, 187] on input "0" at bounding box center [34, 184] width 43 height 17
type input "20"
click at [484, 15] on icon at bounding box center [479, 15] width 10 height 10
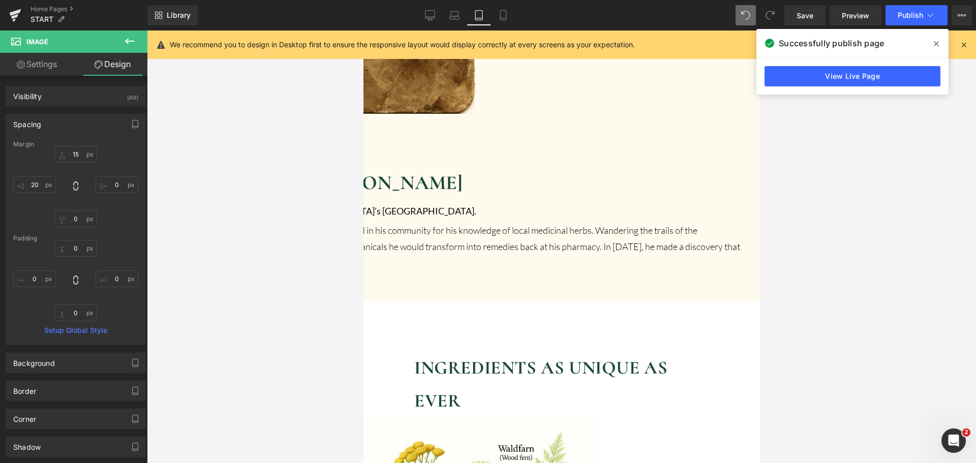
scroll to position [1728, 0]
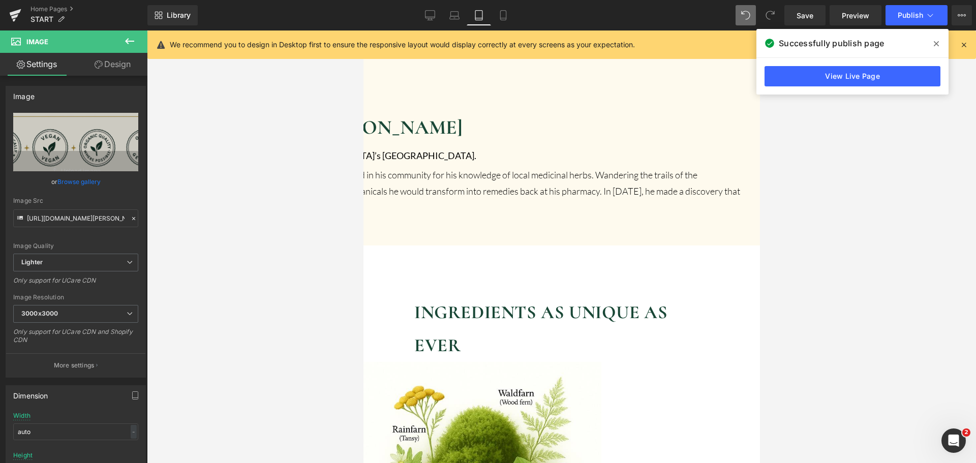
click at [126, 66] on link "Design" at bounding box center [113, 64] width 74 height 23
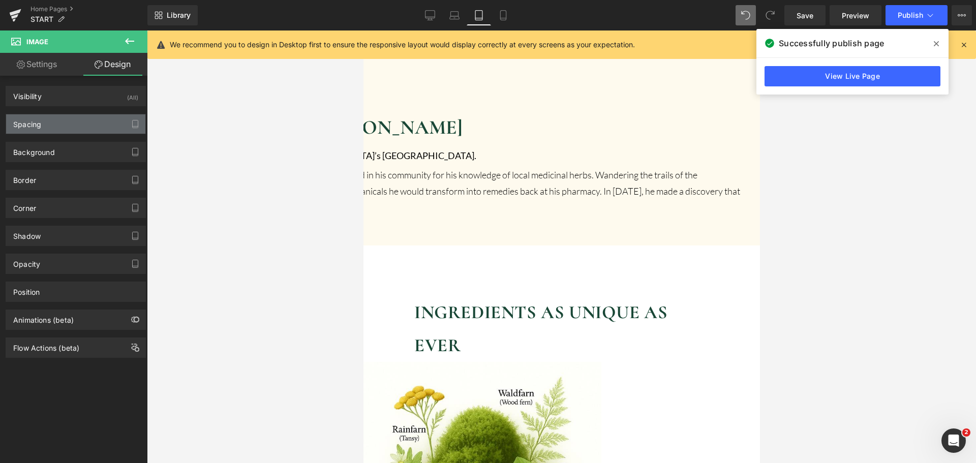
click at [77, 116] on div "Spacing" at bounding box center [75, 123] width 139 height 19
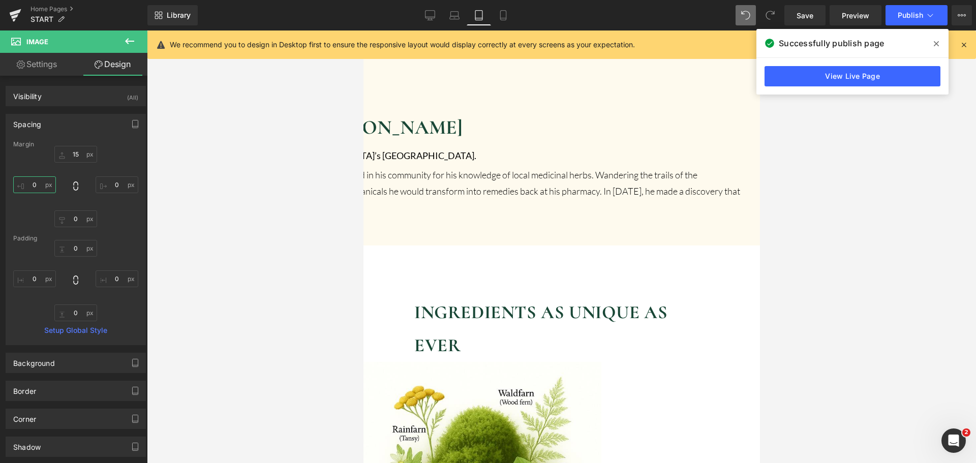
click at [39, 182] on input "0" at bounding box center [34, 184] width 43 height 17
type input "3"
type input "20"
click at [54, 52] on span "Image" at bounding box center [61, 42] width 102 height 22
click at [41, 65] on link "Settings" at bounding box center [37, 64] width 74 height 23
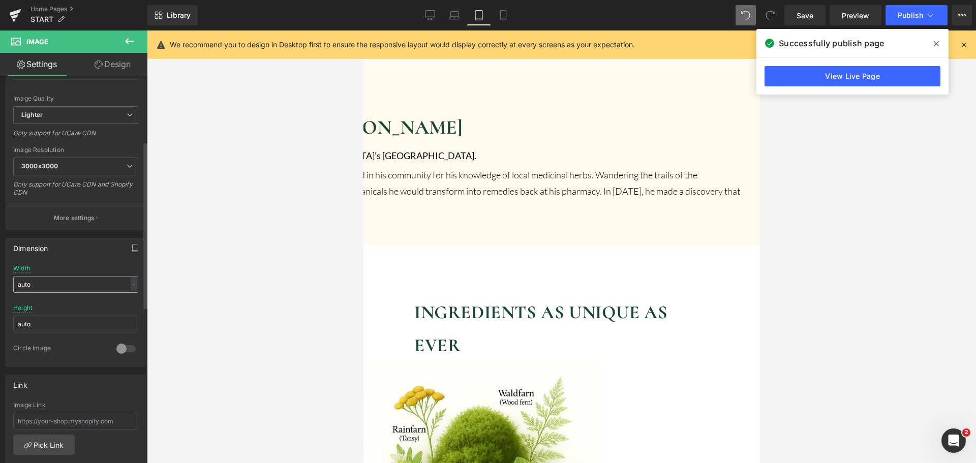
scroll to position [153, 0]
click at [63, 272] on input "auto" at bounding box center [75, 279] width 125 height 17
type input "2"
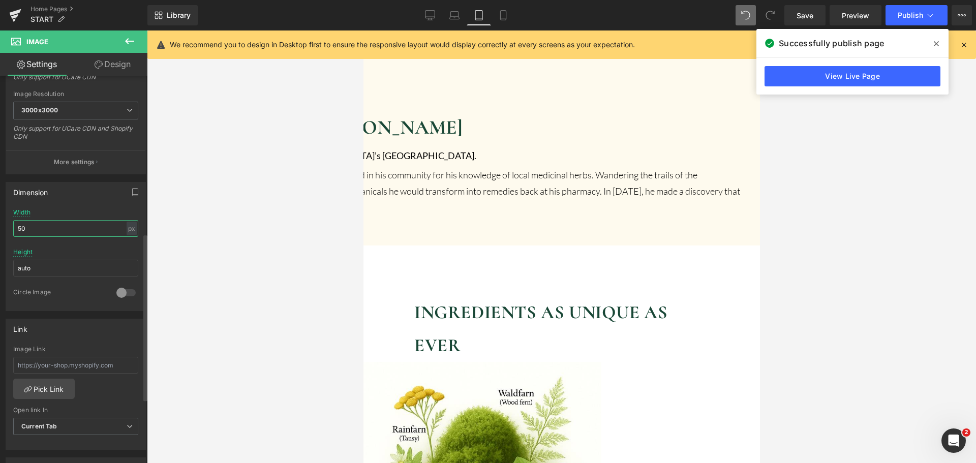
scroll to position [407, 0]
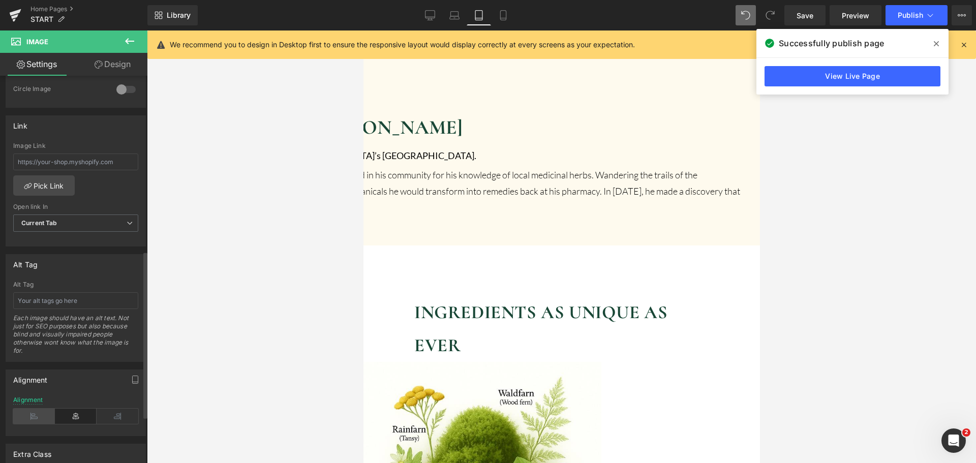
click at [42, 421] on icon at bounding box center [34, 416] width 42 height 15
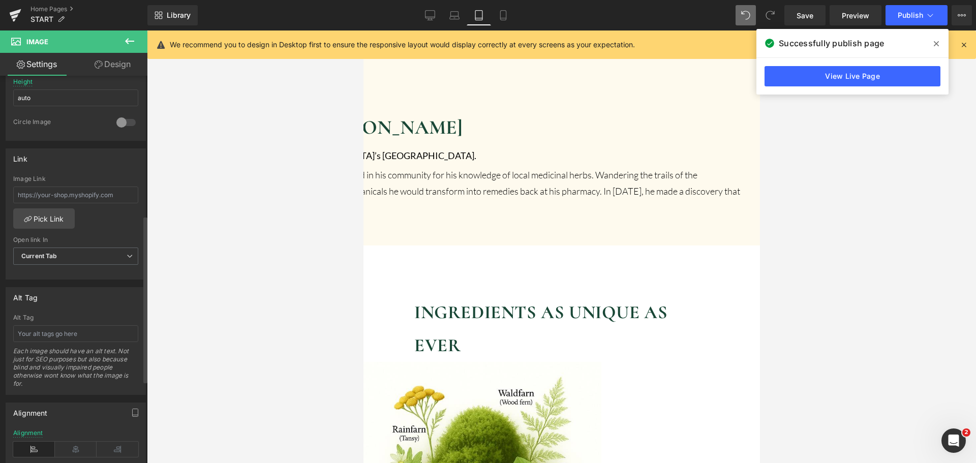
scroll to position [254, 0]
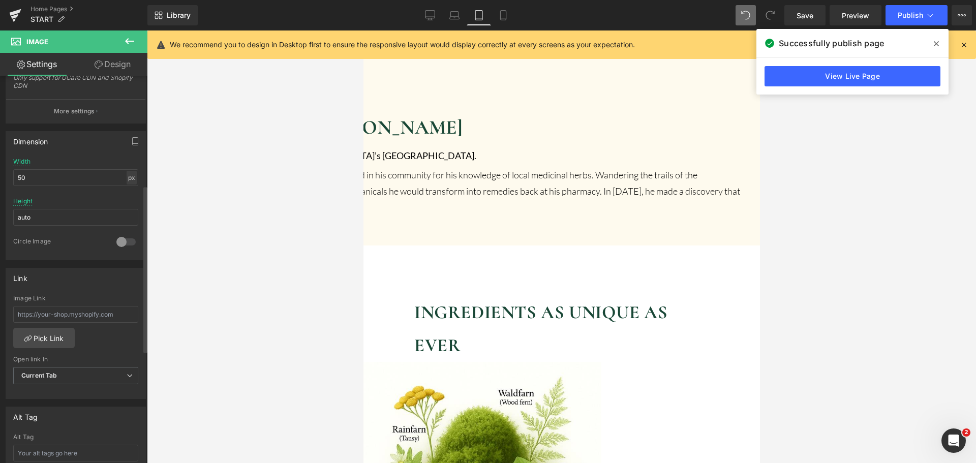
click at [127, 174] on div "px" at bounding box center [132, 178] width 10 height 14
click at [129, 207] on li "px" at bounding box center [131, 208] width 13 height 15
click at [106, 178] on input "50" at bounding box center [75, 177] width 125 height 17
click at [136, 178] on div "auto Width 50 px % px auto Height auto 0 Circle Image" at bounding box center [75, 209] width 139 height 102
click at [131, 178] on div "px" at bounding box center [132, 178] width 10 height 14
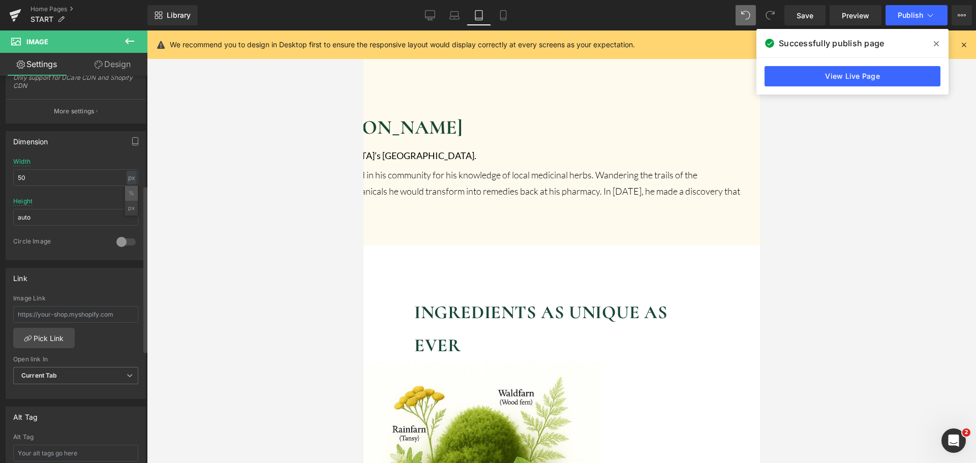
click at [131, 199] on li "%" at bounding box center [131, 193] width 13 height 15
click at [86, 183] on input "50" at bounding box center [75, 177] width 125 height 17
click at [60, 172] on input "50" at bounding box center [75, 177] width 125 height 17
click at [59, 172] on input "50" at bounding box center [75, 177] width 125 height 17
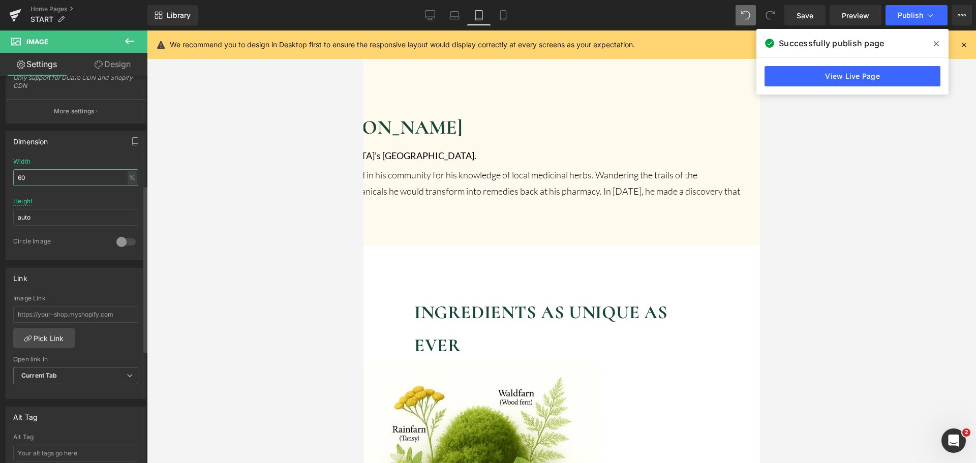
click at [88, 183] on input "60" at bounding box center [75, 177] width 125 height 17
type input "70"
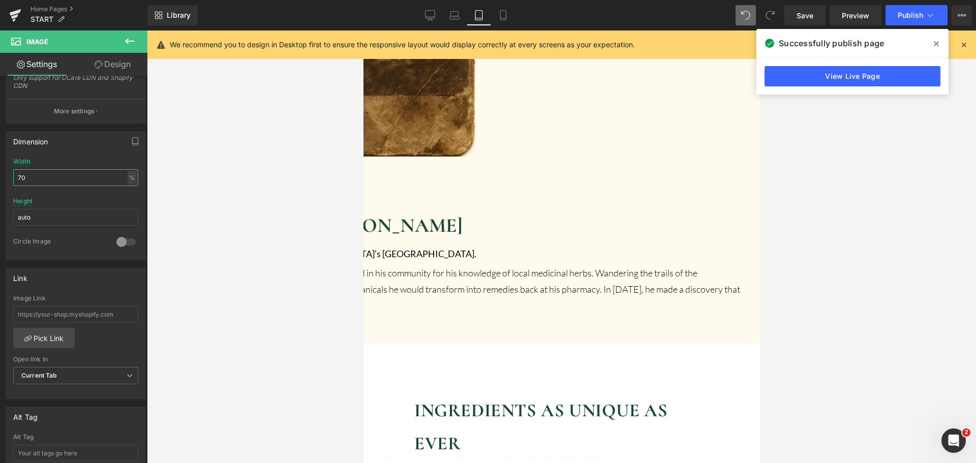
scroll to position [1626, 0]
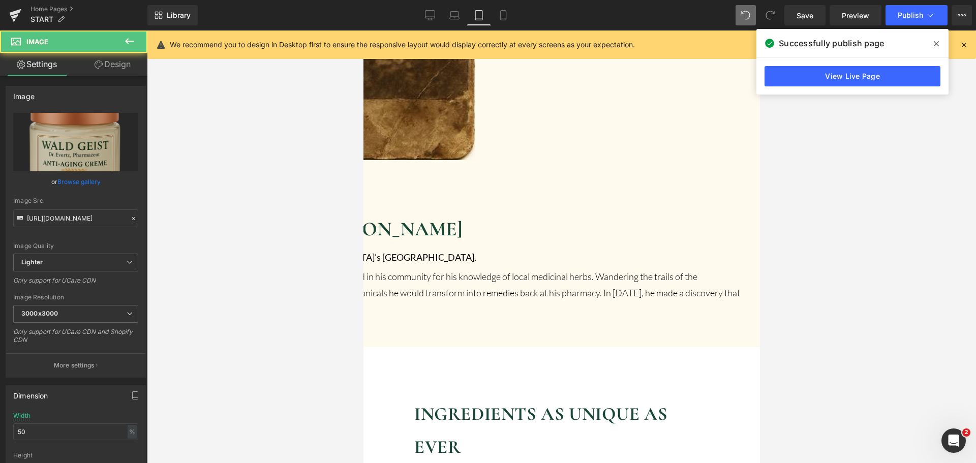
click at [129, 70] on link "Design" at bounding box center [113, 64] width 74 height 23
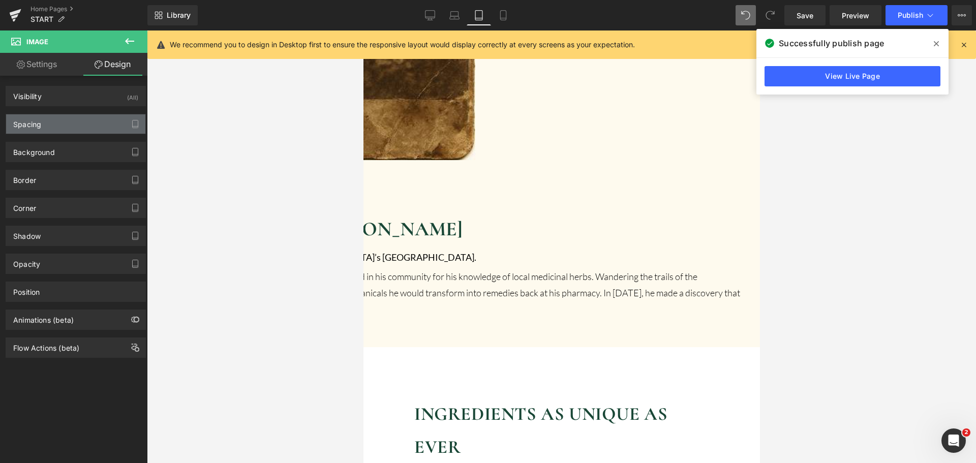
click at [81, 123] on div "Spacing" at bounding box center [75, 123] width 139 height 19
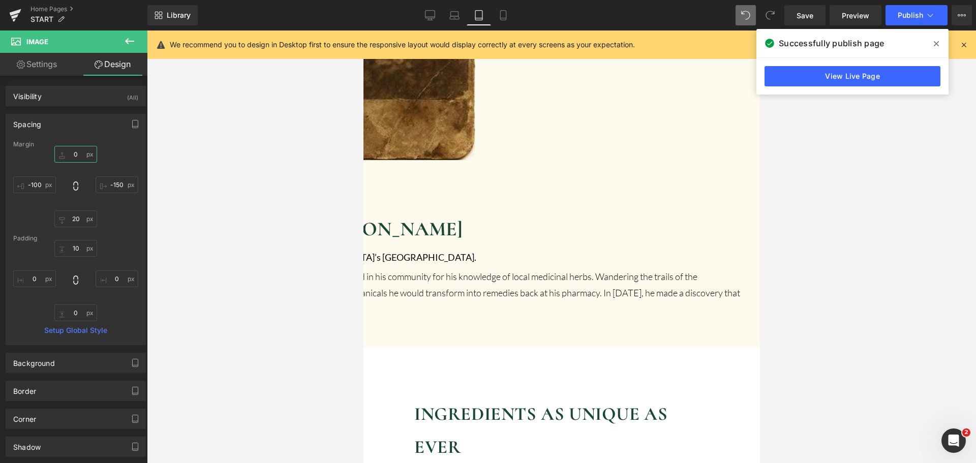
click at [71, 156] on input "0" at bounding box center [75, 154] width 43 height 17
type input "20"
click at [496, 17] on link "Mobile" at bounding box center [503, 15] width 24 height 20
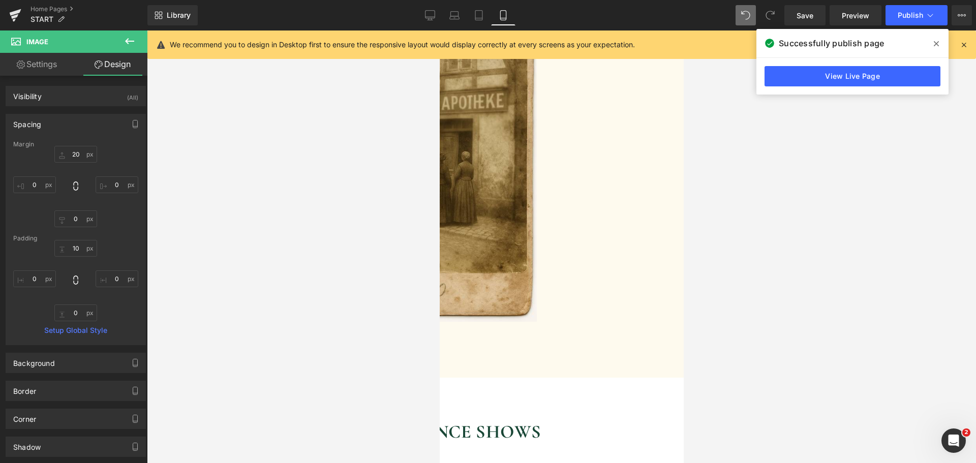
scroll to position [2147, 0]
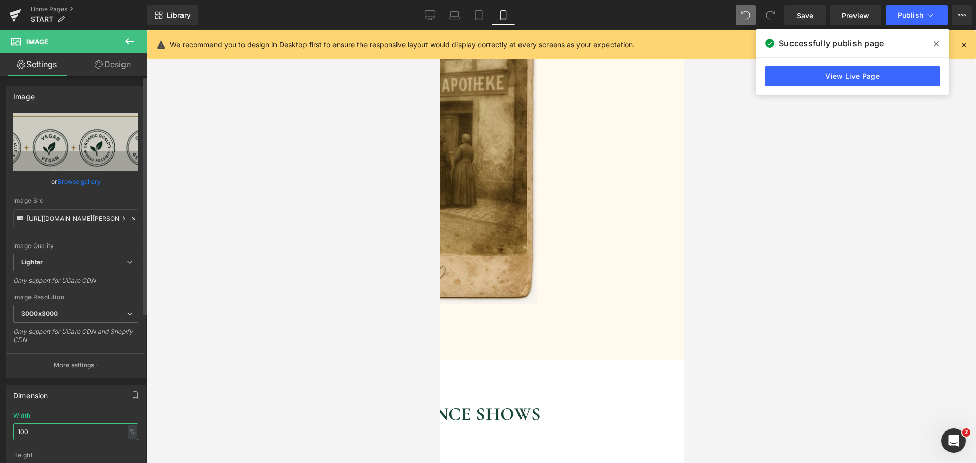
click at [61, 426] on input "100" at bounding box center [75, 432] width 125 height 17
type input "90"
click at [915, 14] on span "Publish" at bounding box center [910, 15] width 25 height 8
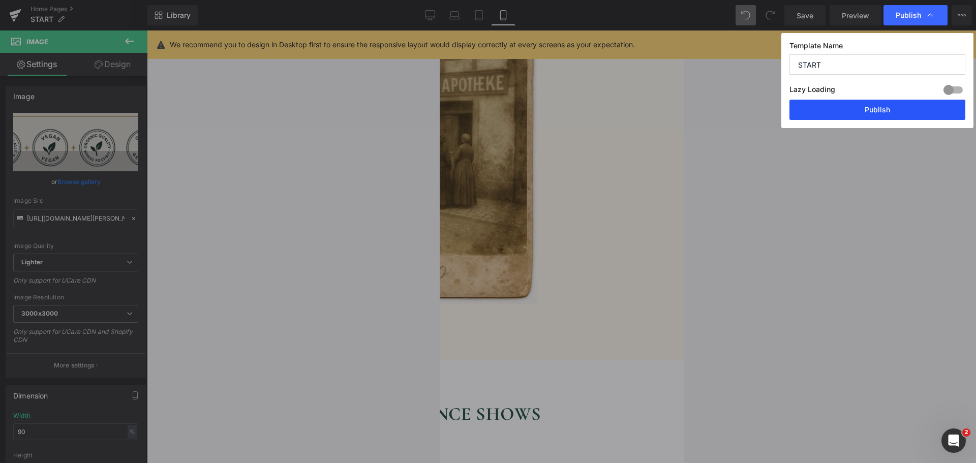
click at [873, 105] on button "Publish" at bounding box center [878, 110] width 176 height 20
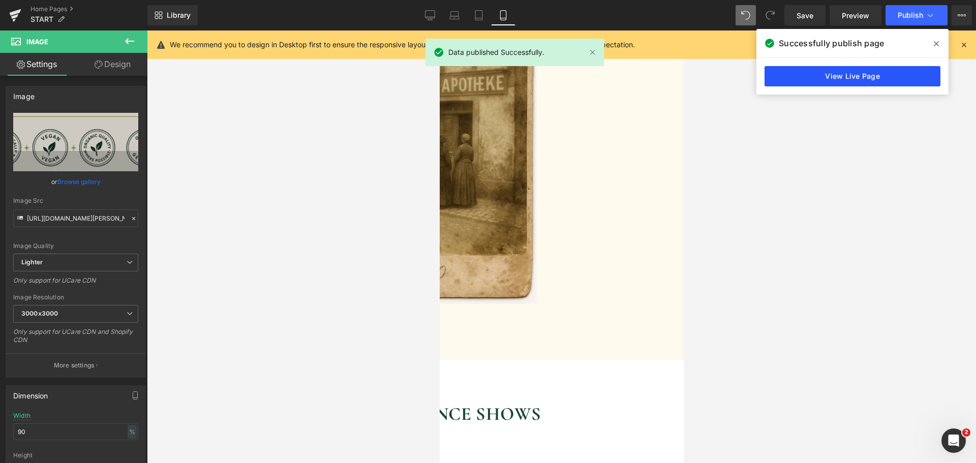
click at [865, 83] on link "View Live Page" at bounding box center [853, 76] width 176 height 20
